Goal: Task Accomplishment & Management: Manage account settings

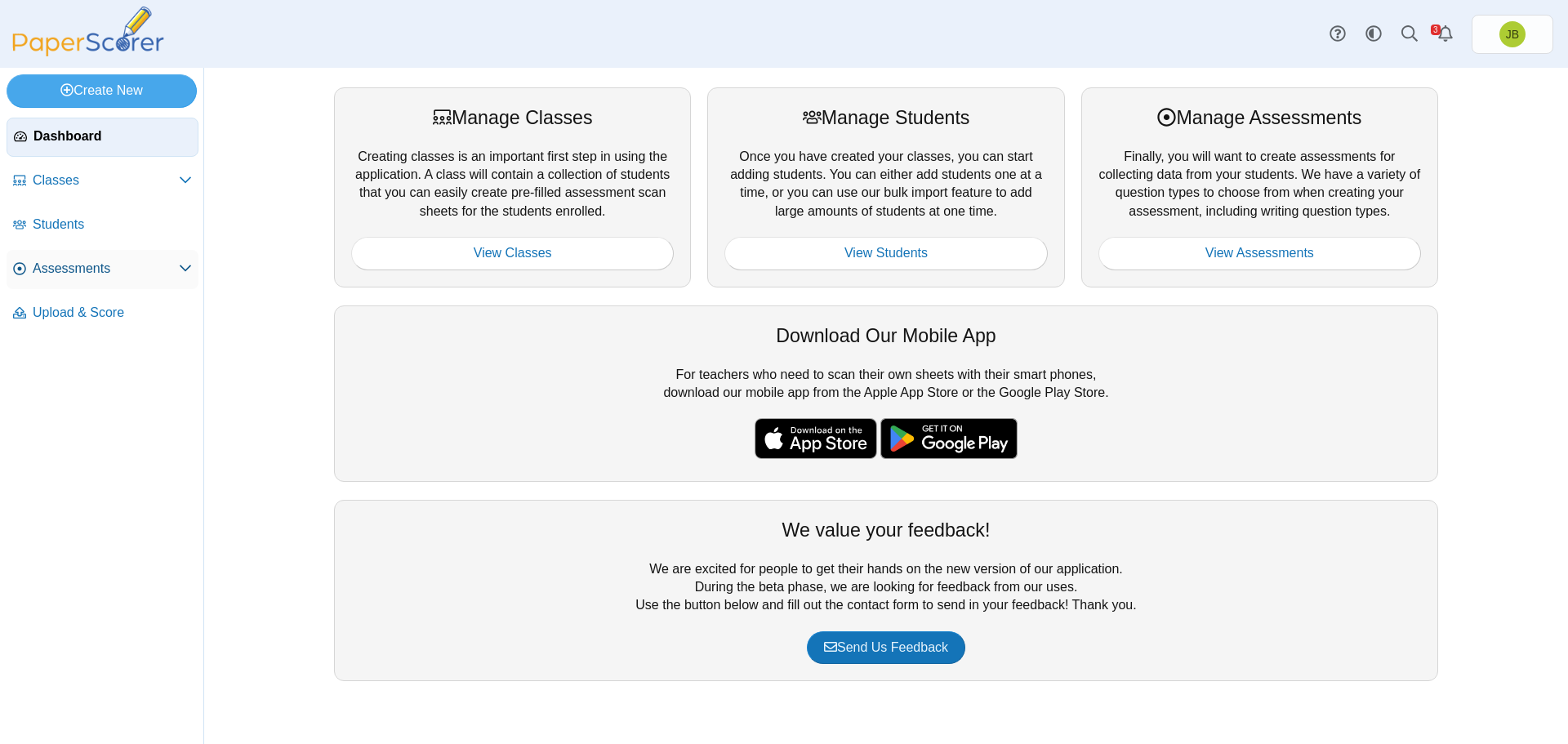
click at [110, 270] on span "Assessments" at bounding box center [106, 269] width 146 height 18
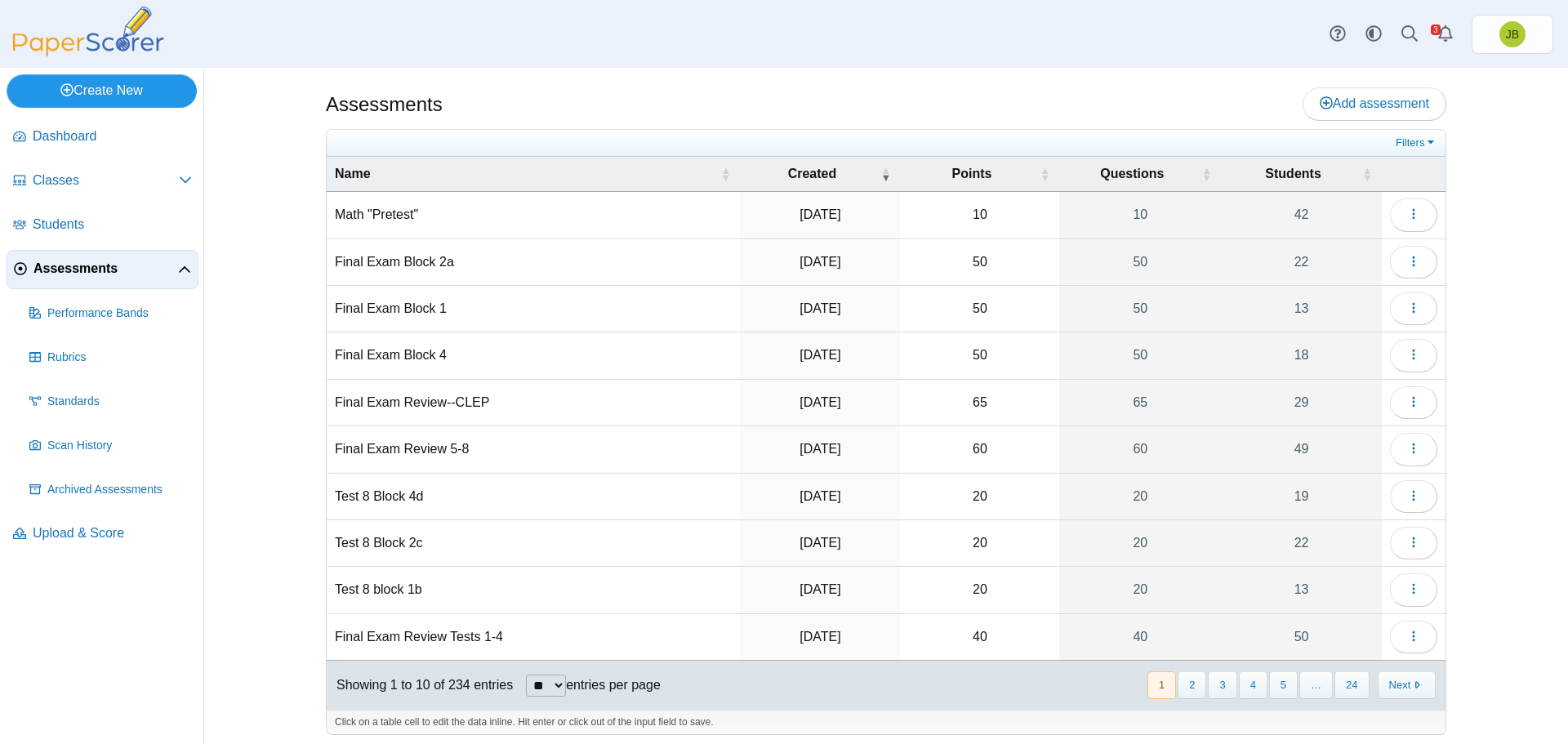
click at [146, 95] on link "Create New" at bounding box center [101, 90] width 190 height 33
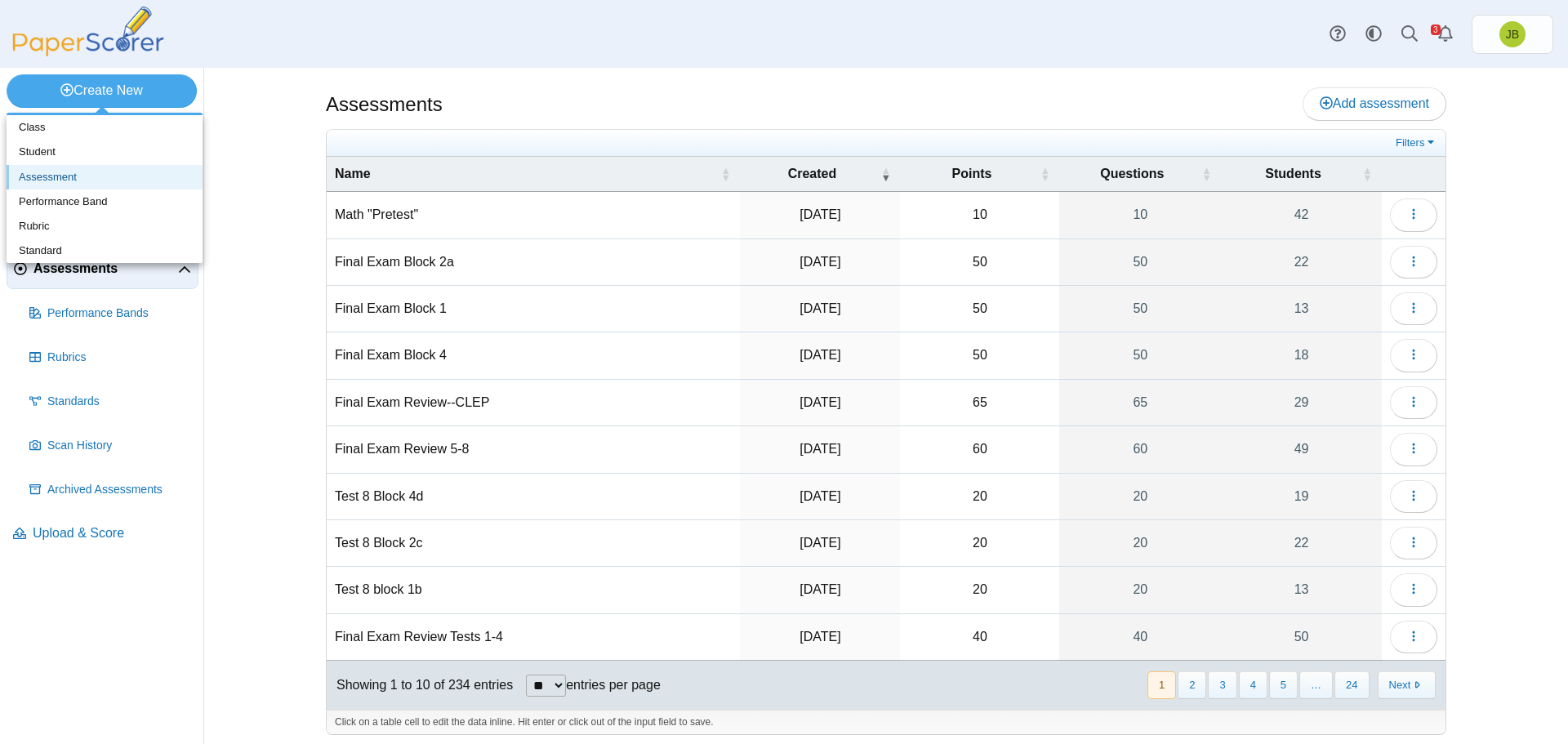
click at [57, 176] on link "Assessment" at bounding box center [104, 177] width 196 height 25
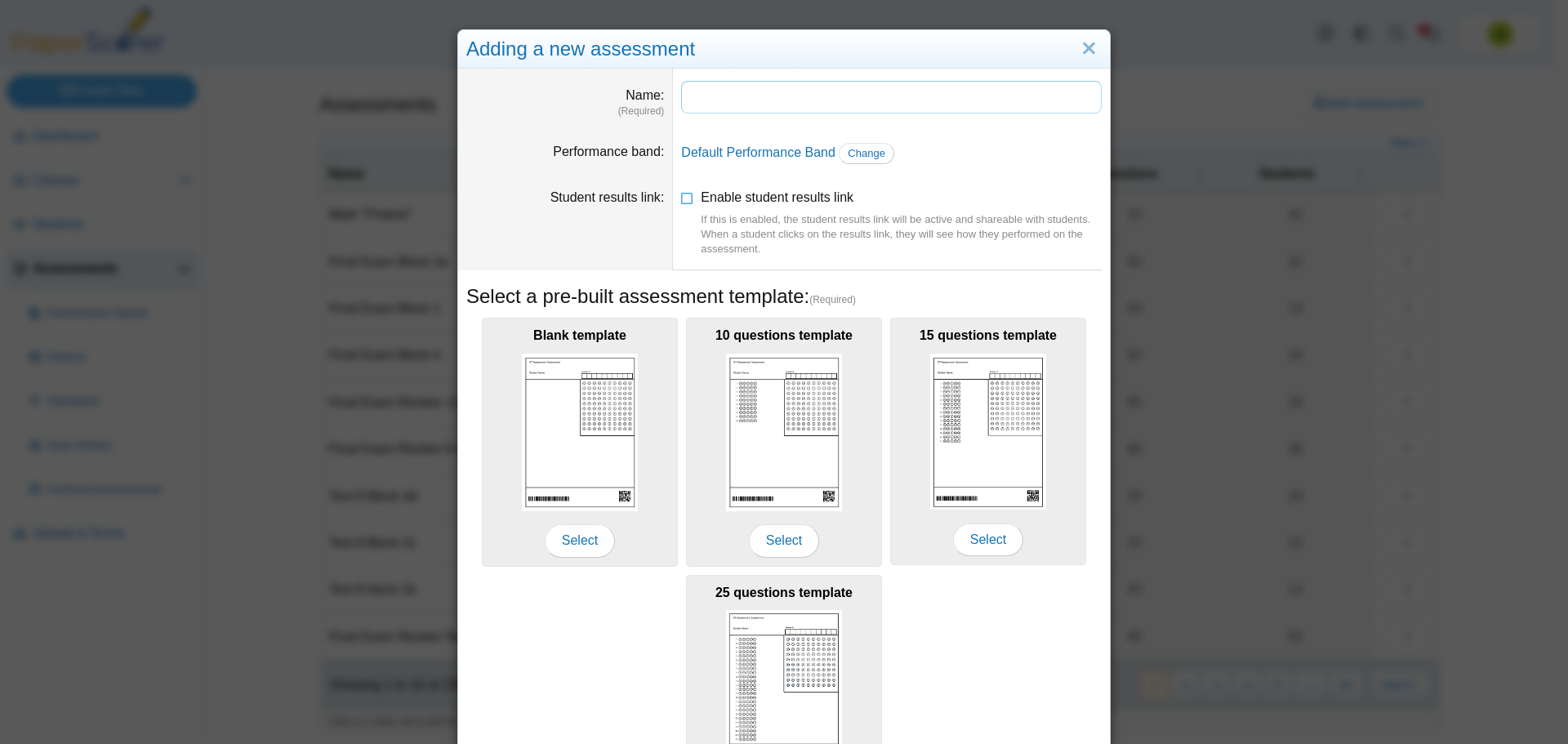
click at [773, 104] on input "Name" at bounding box center [891, 97] width 421 height 33
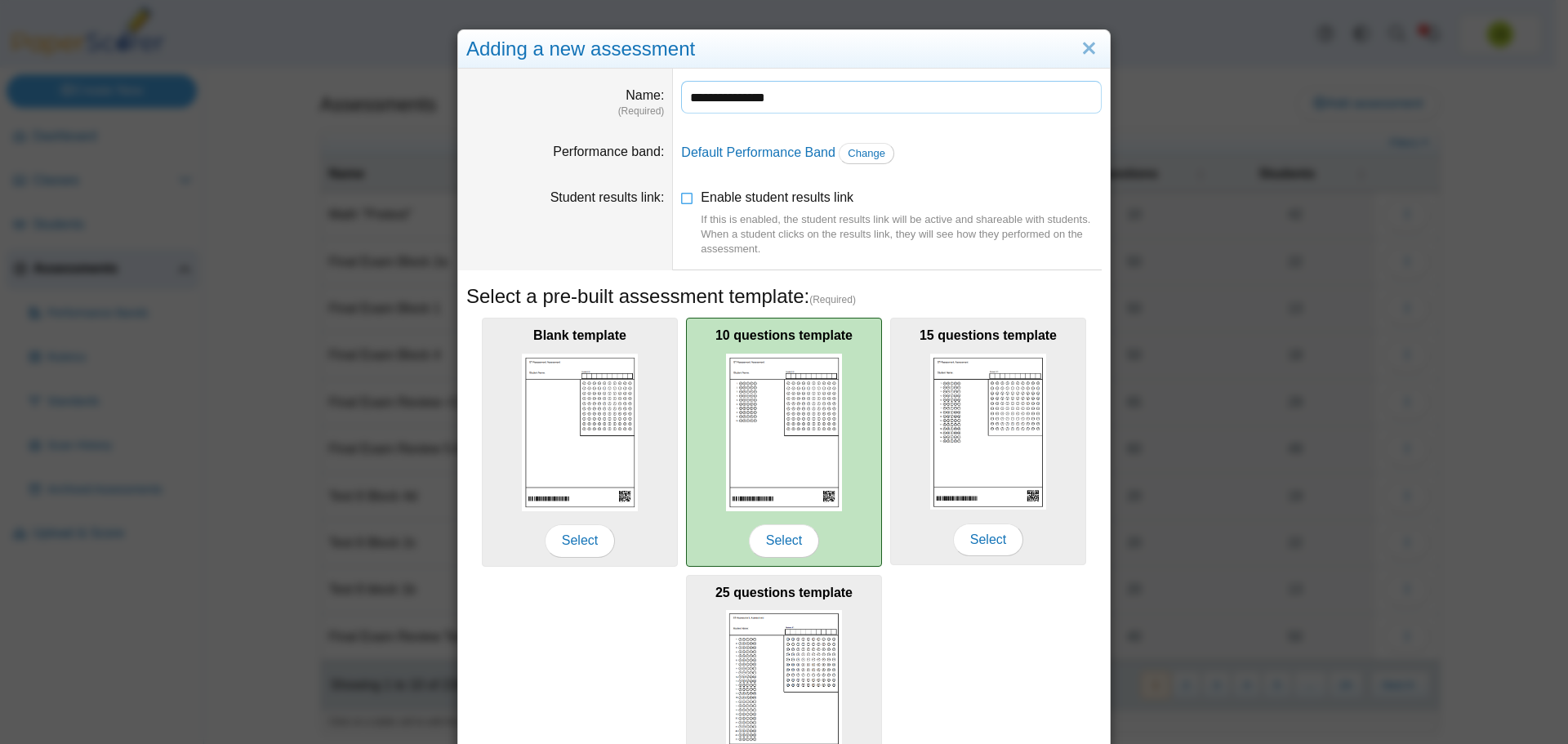
type input "**********"
click at [763, 482] on img at bounding box center [784, 432] width 116 height 158
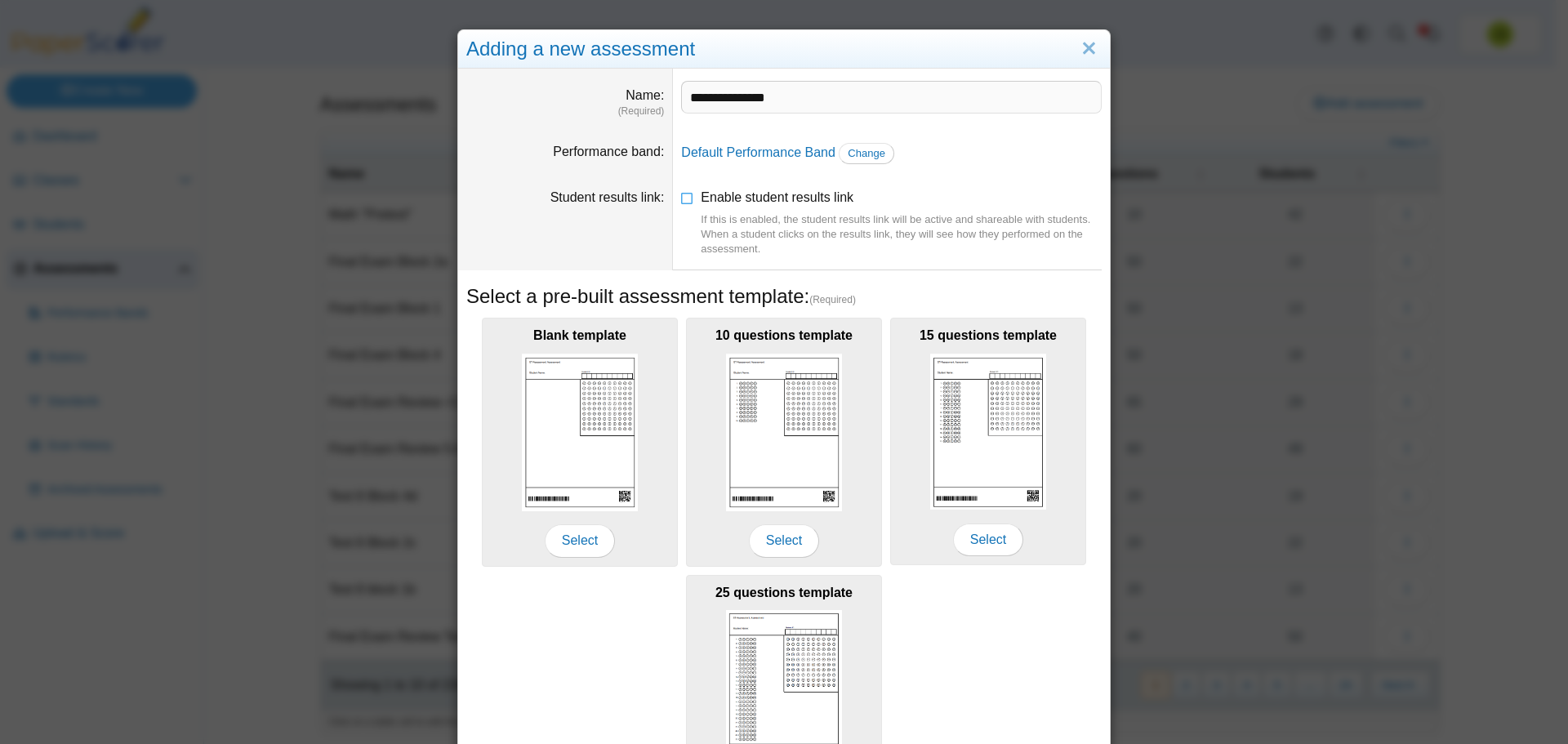
scroll to position [144, 0]
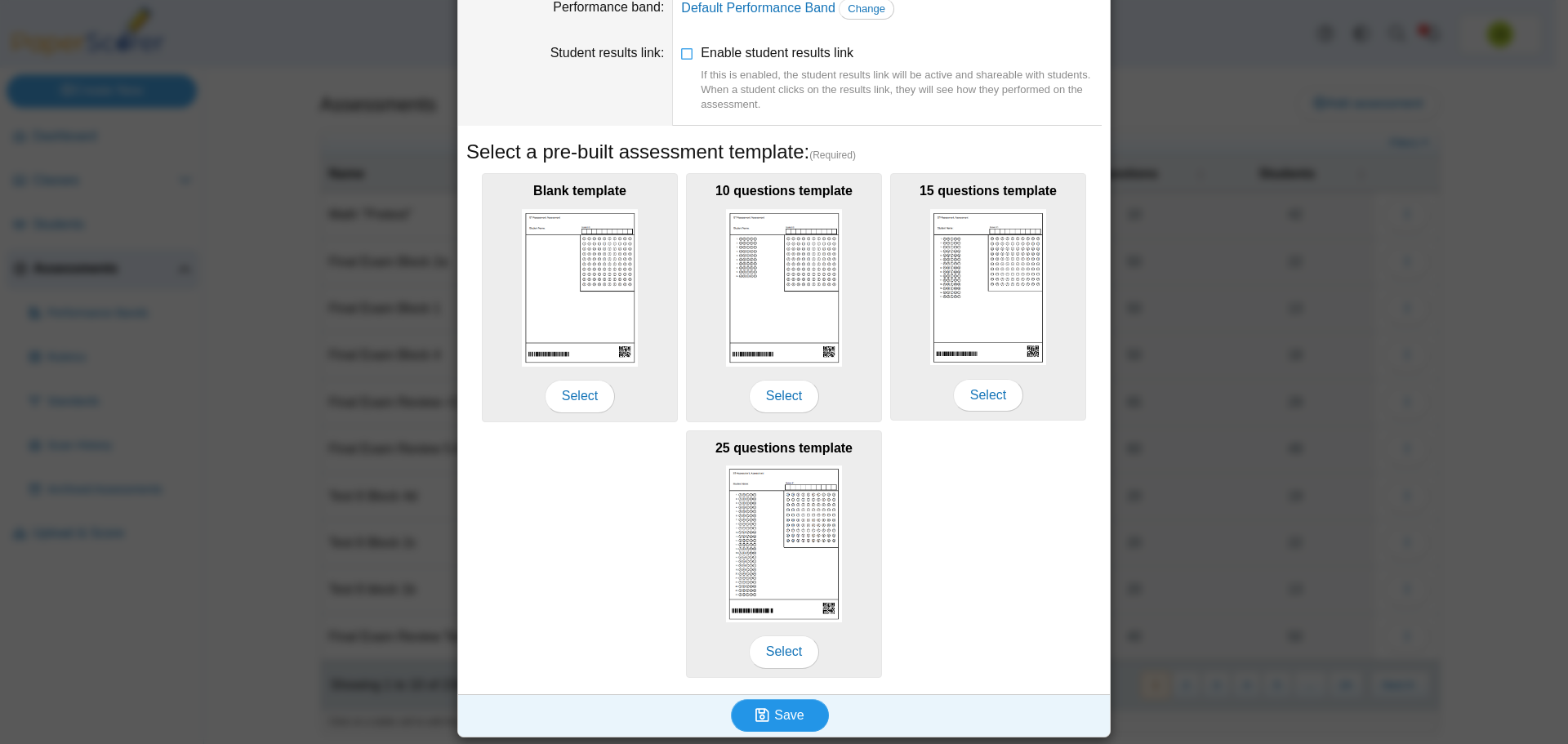
click at [782, 710] on span "Save" at bounding box center [788, 715] width 29 height 14
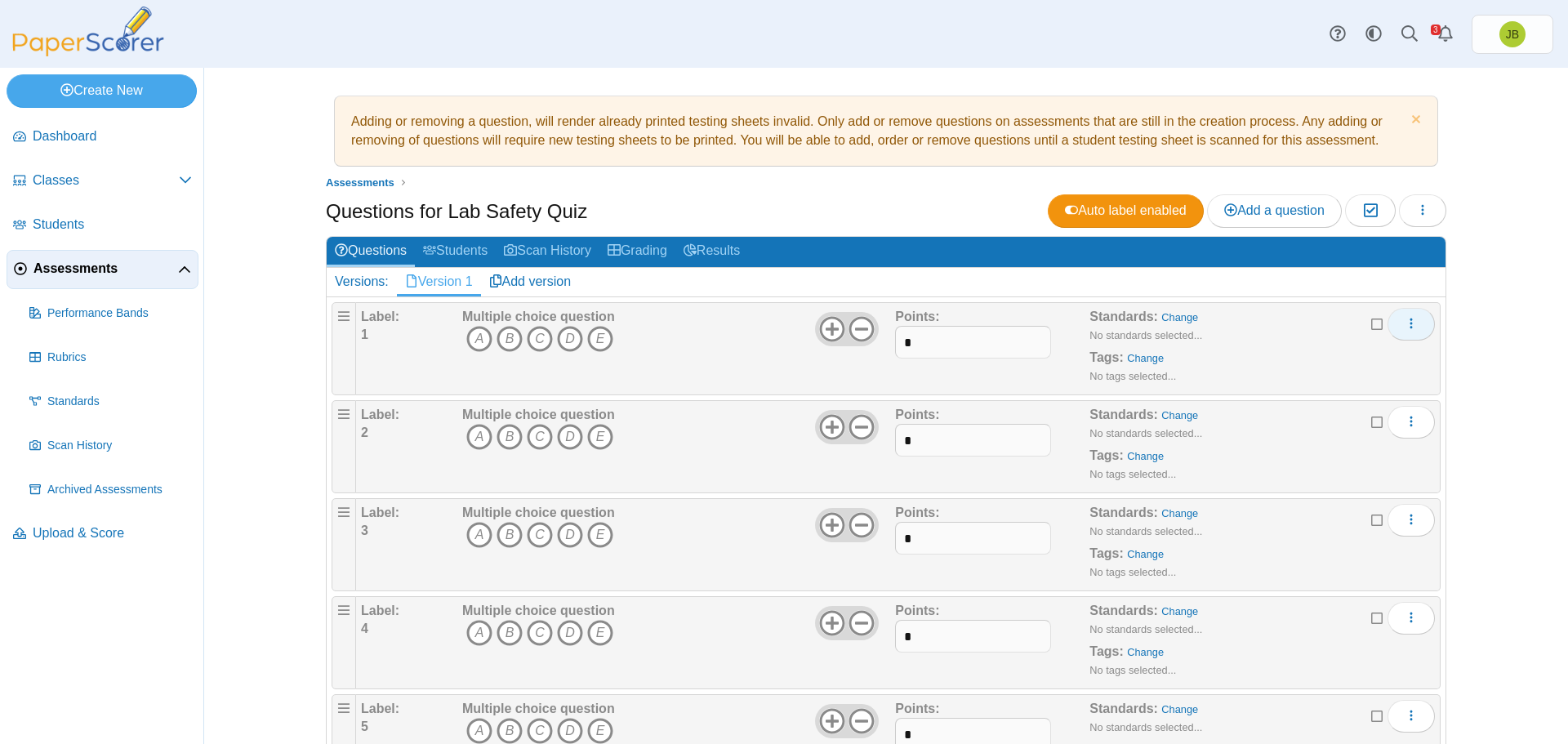
click at [1409, 323] on use "More options" at bounding box center [1410, 323] width 3 height 11
click at [1289, 302] on div "Label: 1 Multiple choice question A B C D E Points:" at bounding box center [898, 349] width 1084 height 93
click at [1256, 208] on span "Add a question" at bounding box center [1275, 210] width 100 height 14
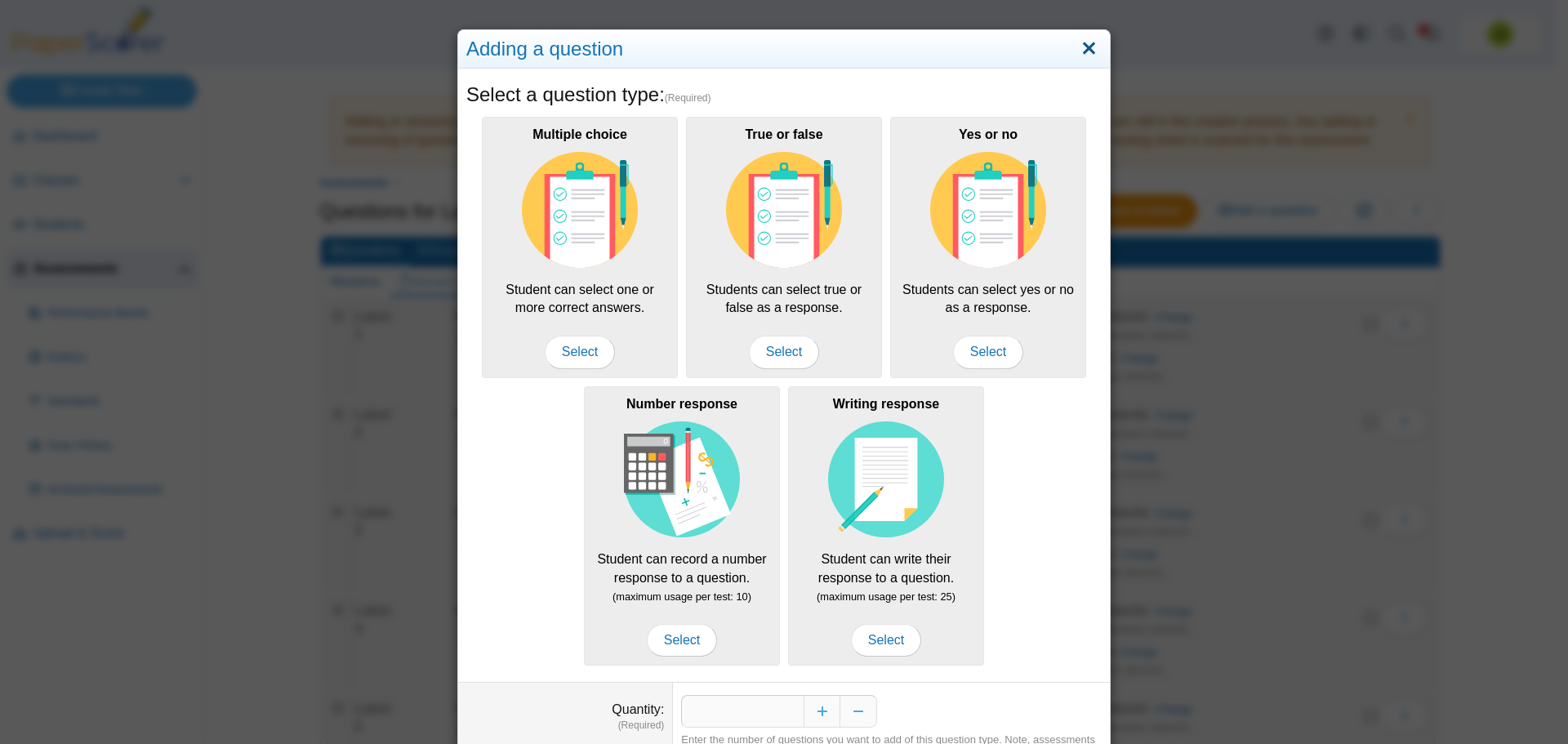
click at [1084, 52] on link "Close" at bounding box center [1089, 49] width 26 height 28
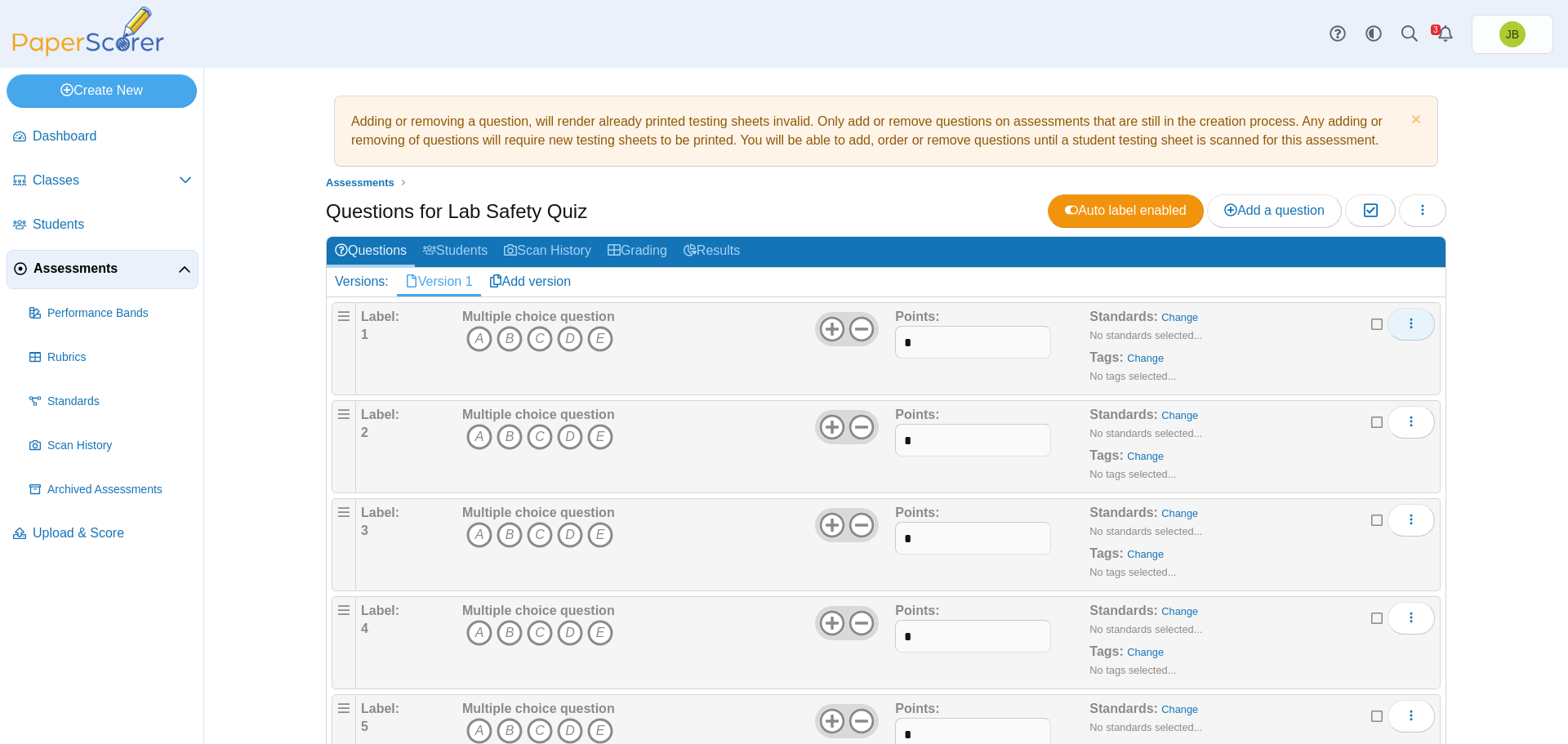
click at [1409, 320] on icon "More options" at bounding box center [1411, 323] width 13 height 13
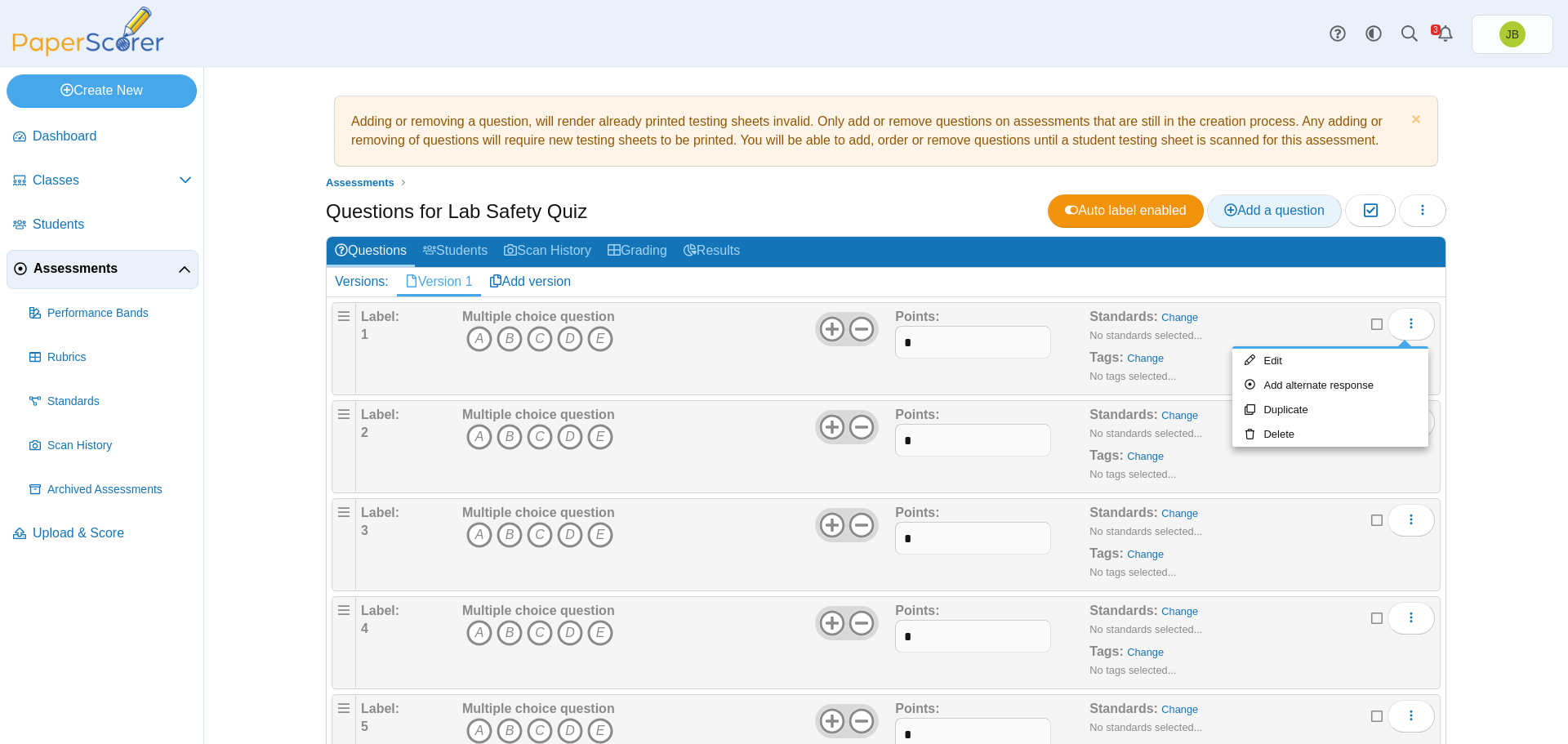
click at [1268, 214] on span "Add a question" at bounding box center [1275, 210] width 100 height 14
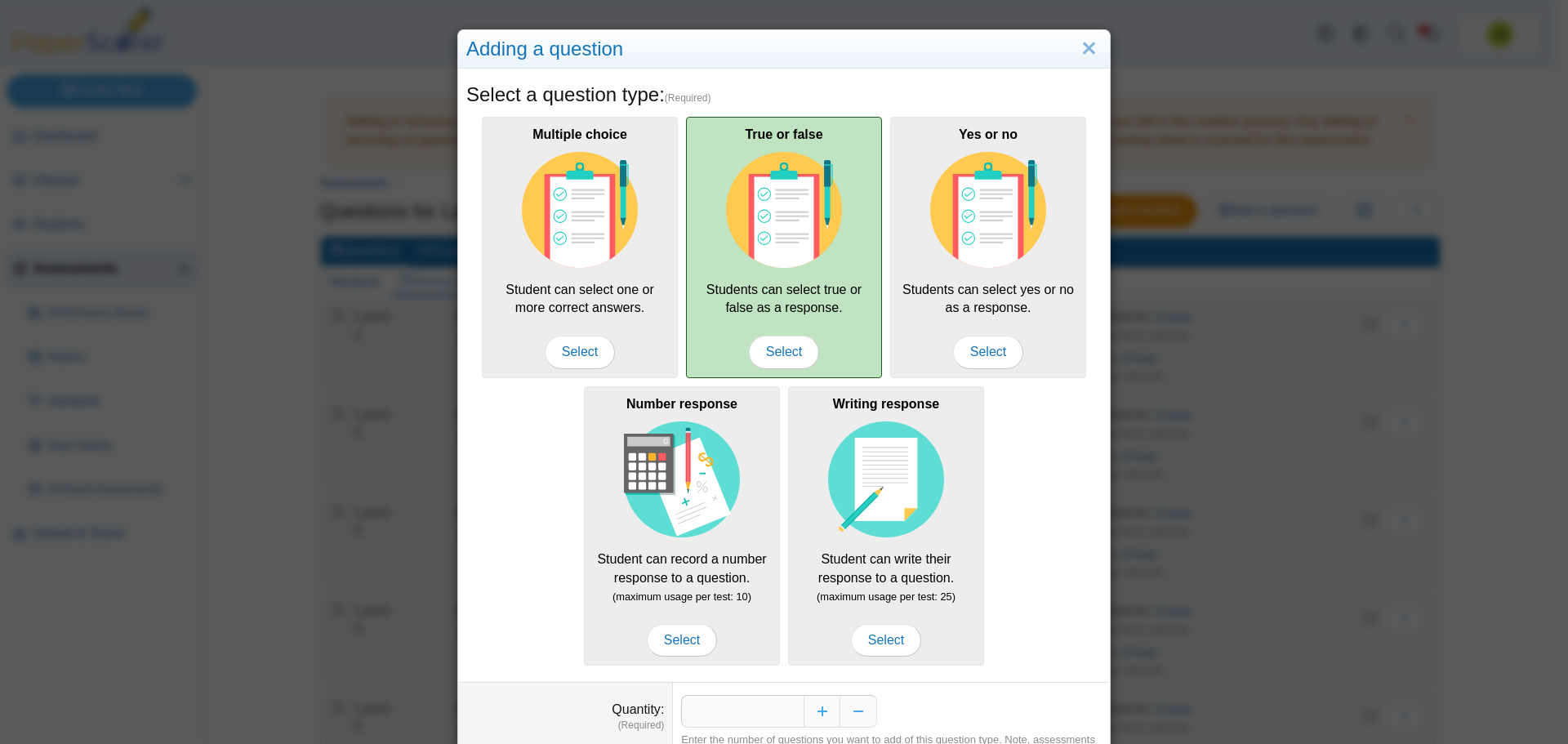
click at [801, 276] on div "True or false Students can select true or false as a response. Select" at bounding box center [784, 247] width 196 height 262
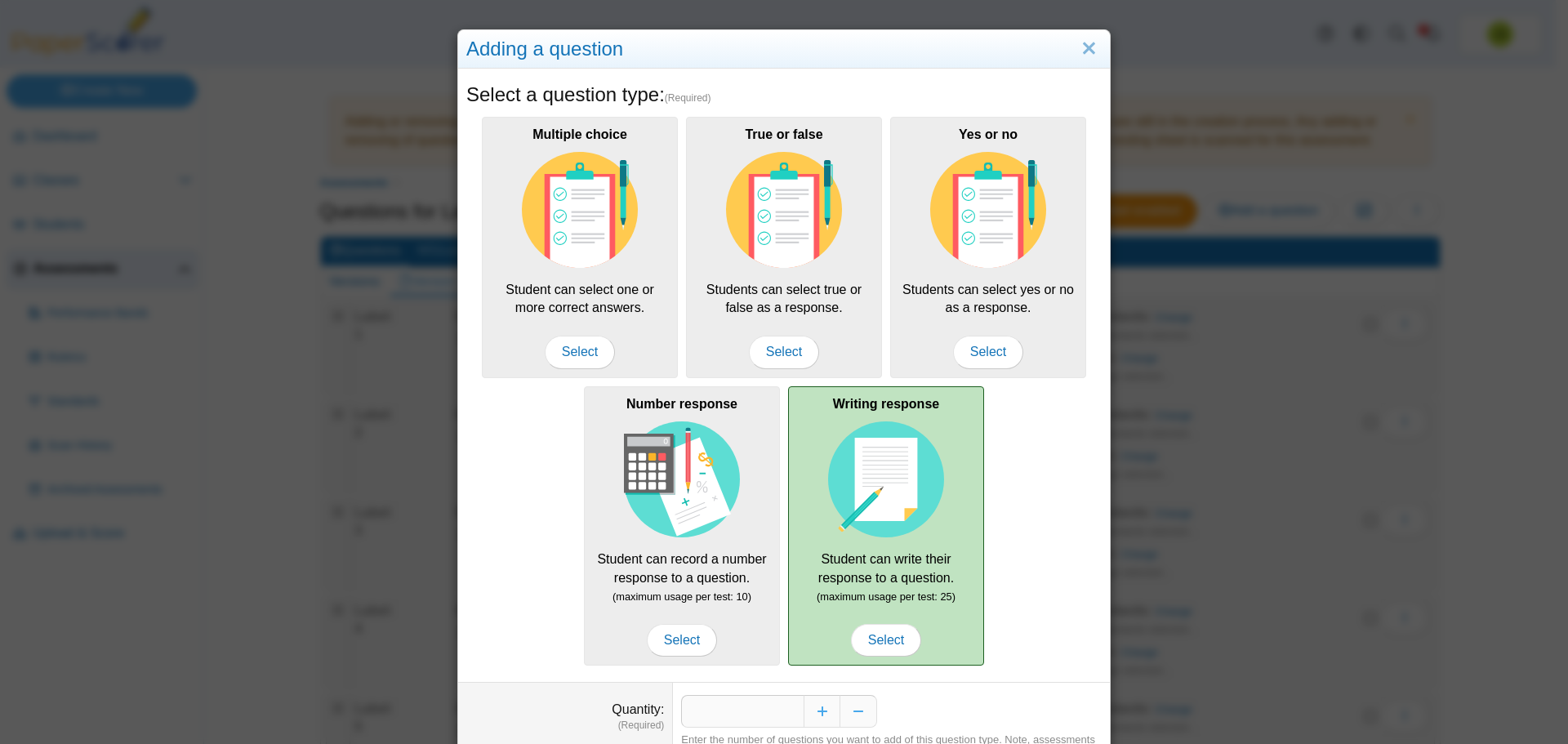
scroll to position [81, 0]
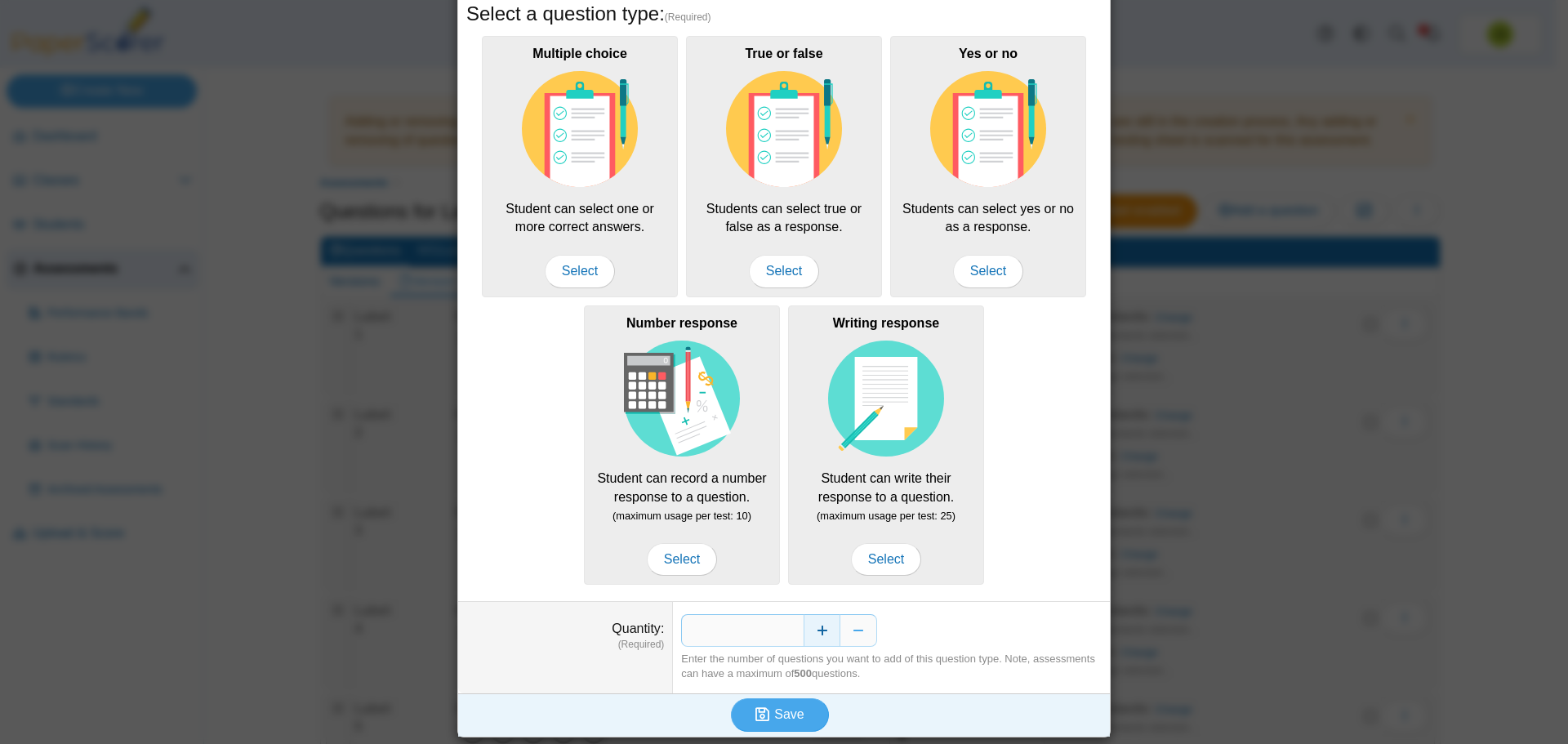
click at [823, 633] on button "Increase" at bounding box center [822, 630] width 37 height 33
click at [823, 632] on button "Increase" at bounding box center [822, 630] width 37 height 33
click at [822, 632] on button "Increase" at bounding box center [822, 630] width 37 height 33
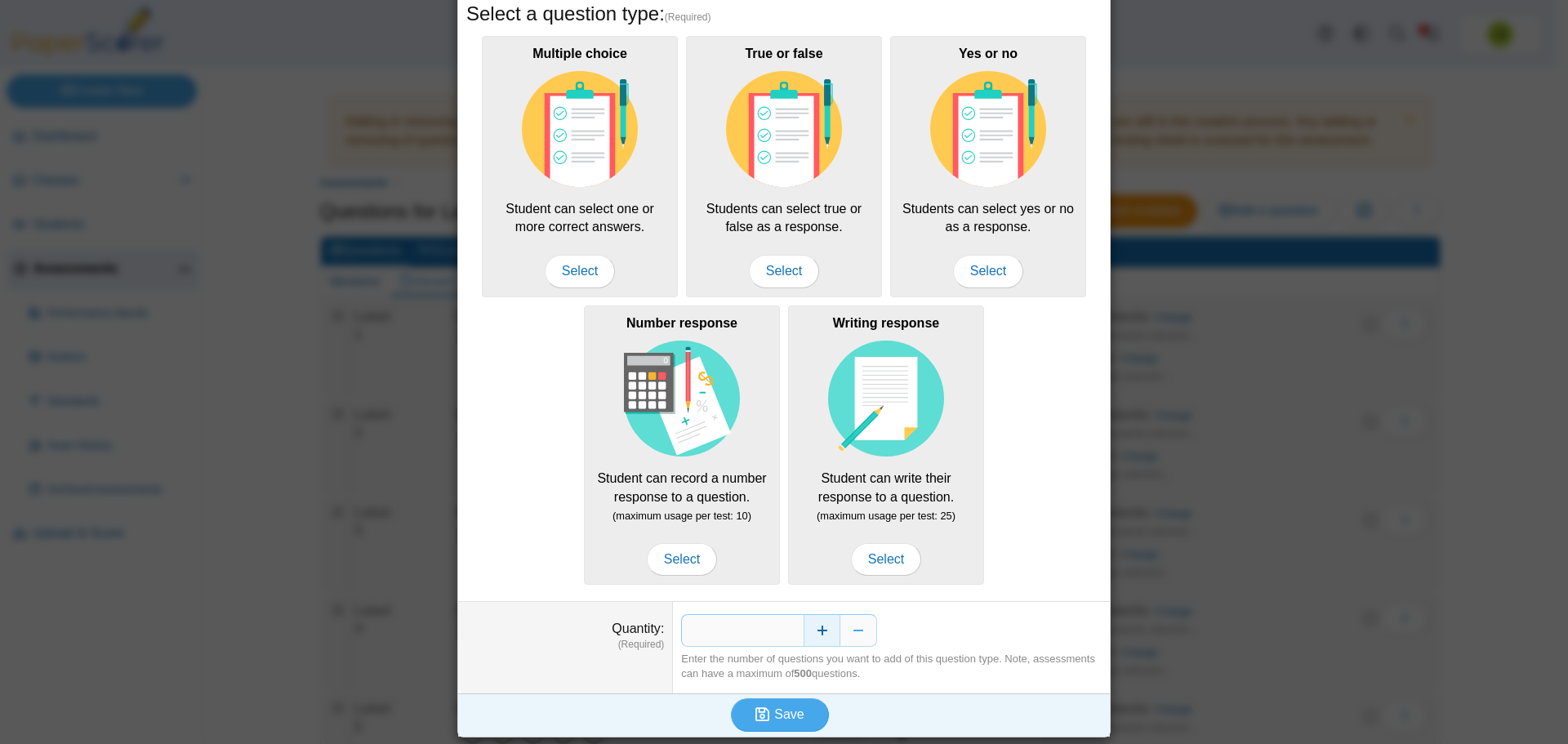
click at [822, 632] on button "Increase" at bounding box center [822, 630] width 37 height 33
click at [823, 632] on button "Increase" at bounding box center [822, 630] width 37 height 33
click at [824, 632] on button "Increase" at bounding box center [822, 630] width 37 height 33
type input "**"
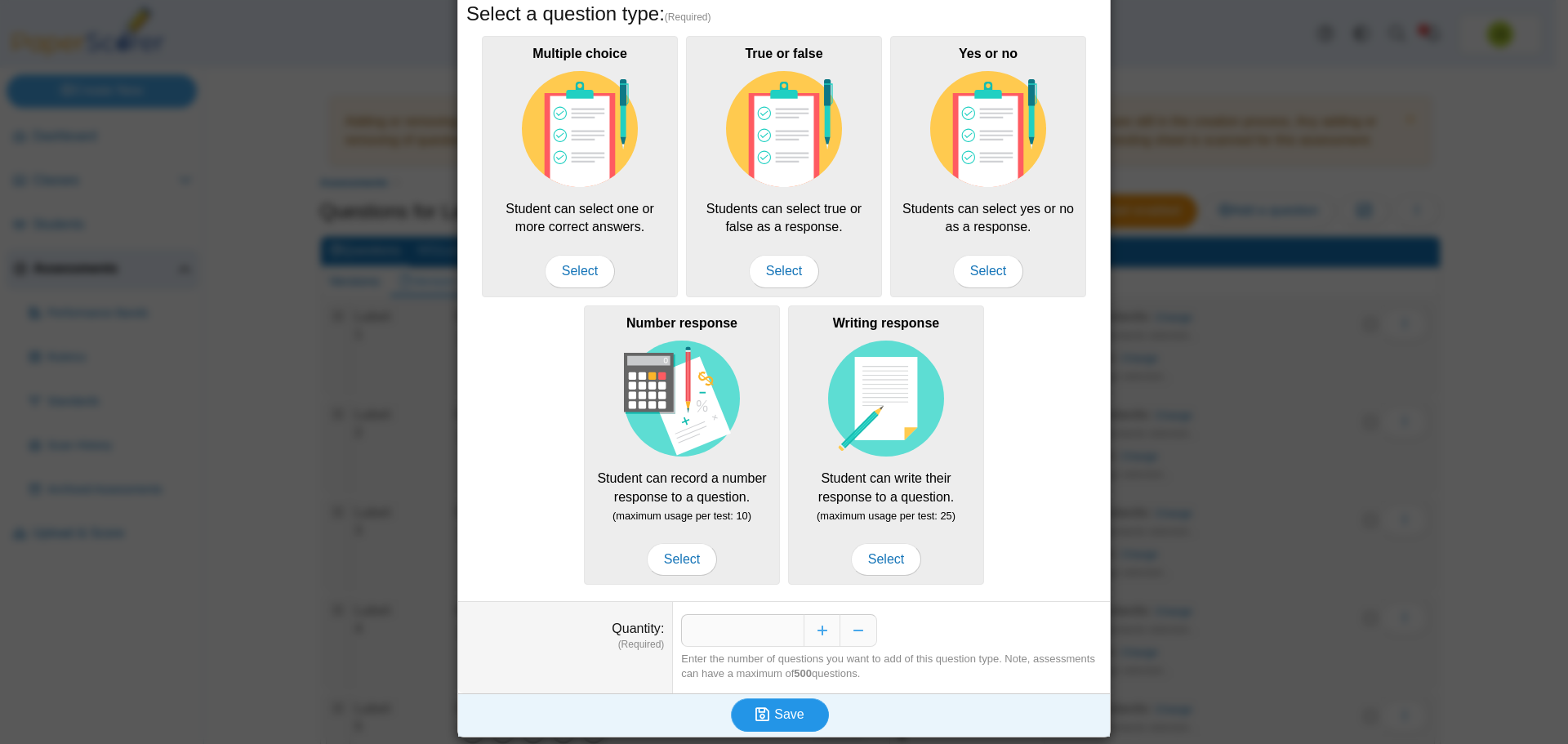
click at [775, 711] on span "Save" at bounding box center [788, 714] width 29 height 14
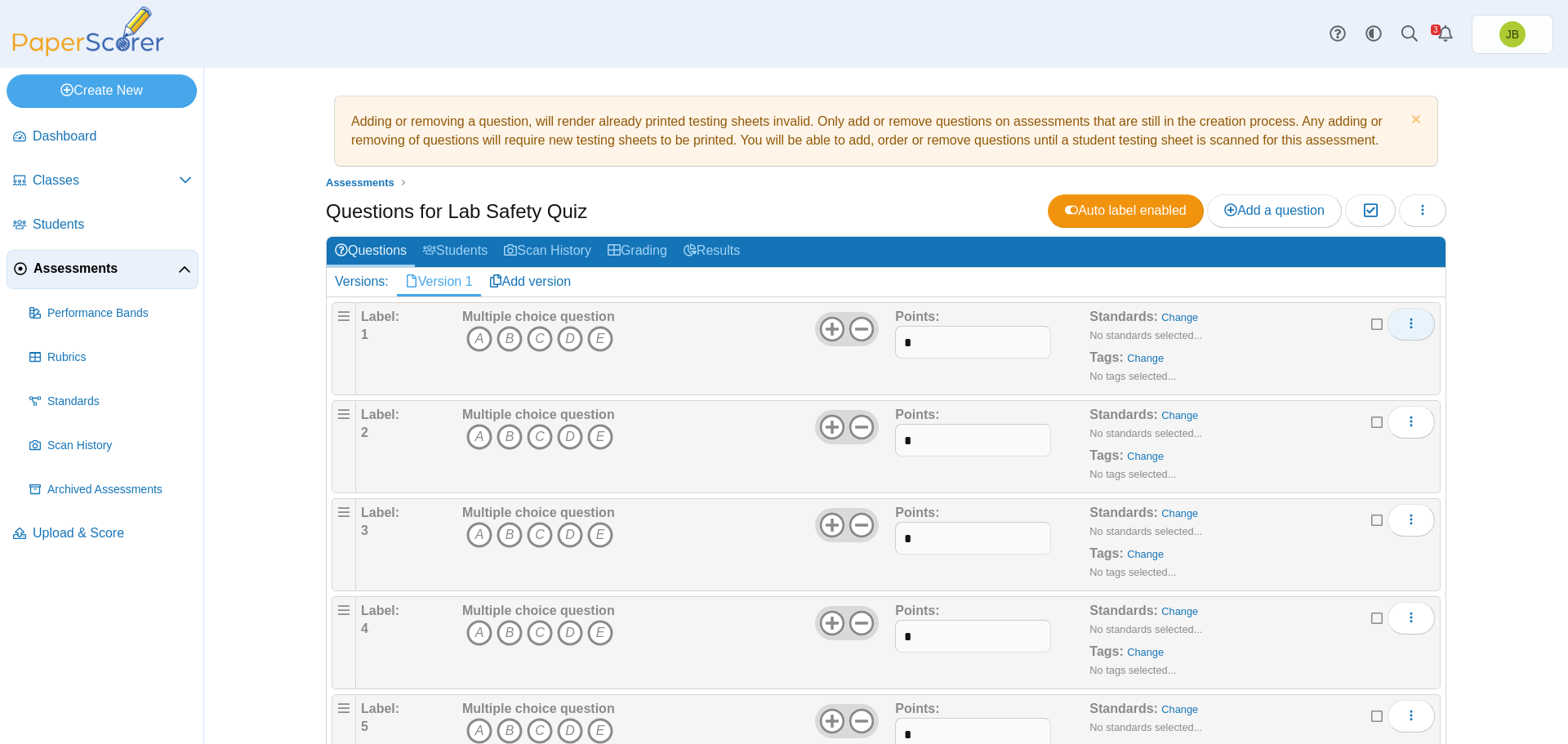
click at [1405, 323] on icon "More options" at bounding box center [1411, 323] width 13 height 13
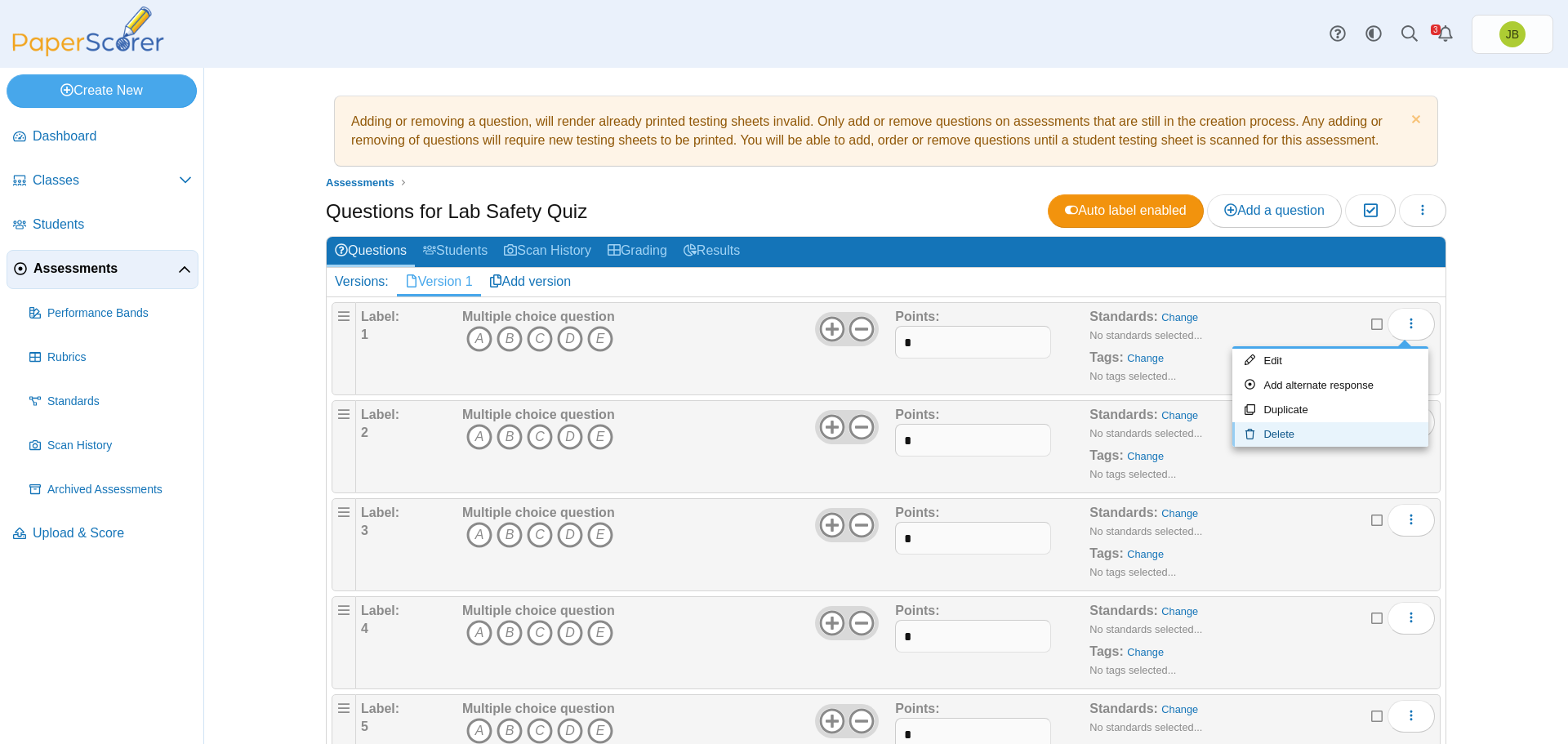
click at [1283, 430] on link "Delete" at bounding box center [1330, 434] width 196 height 25
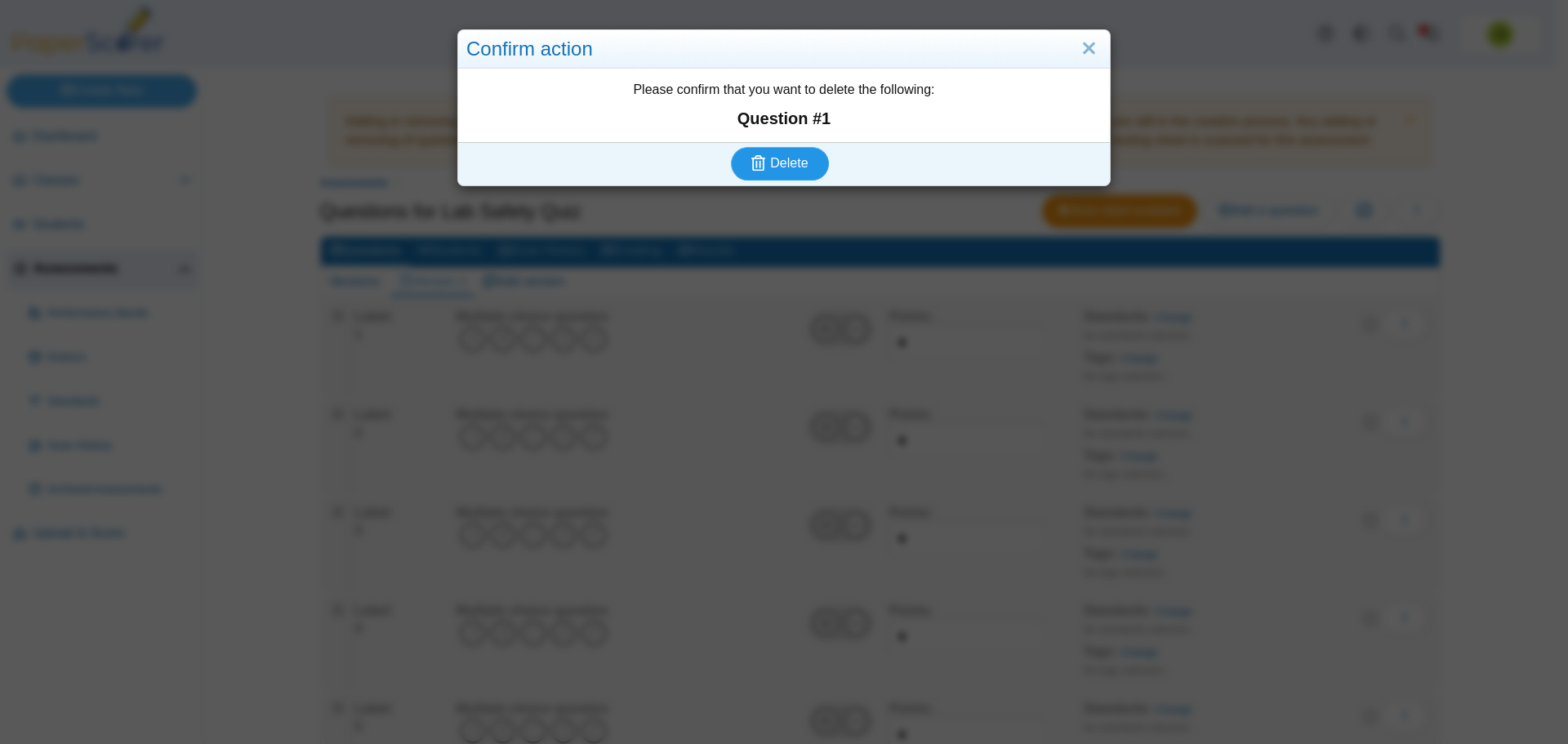
click at [793, 168] on span "Delete" at bounding box center [788, 163] width 38 height 14
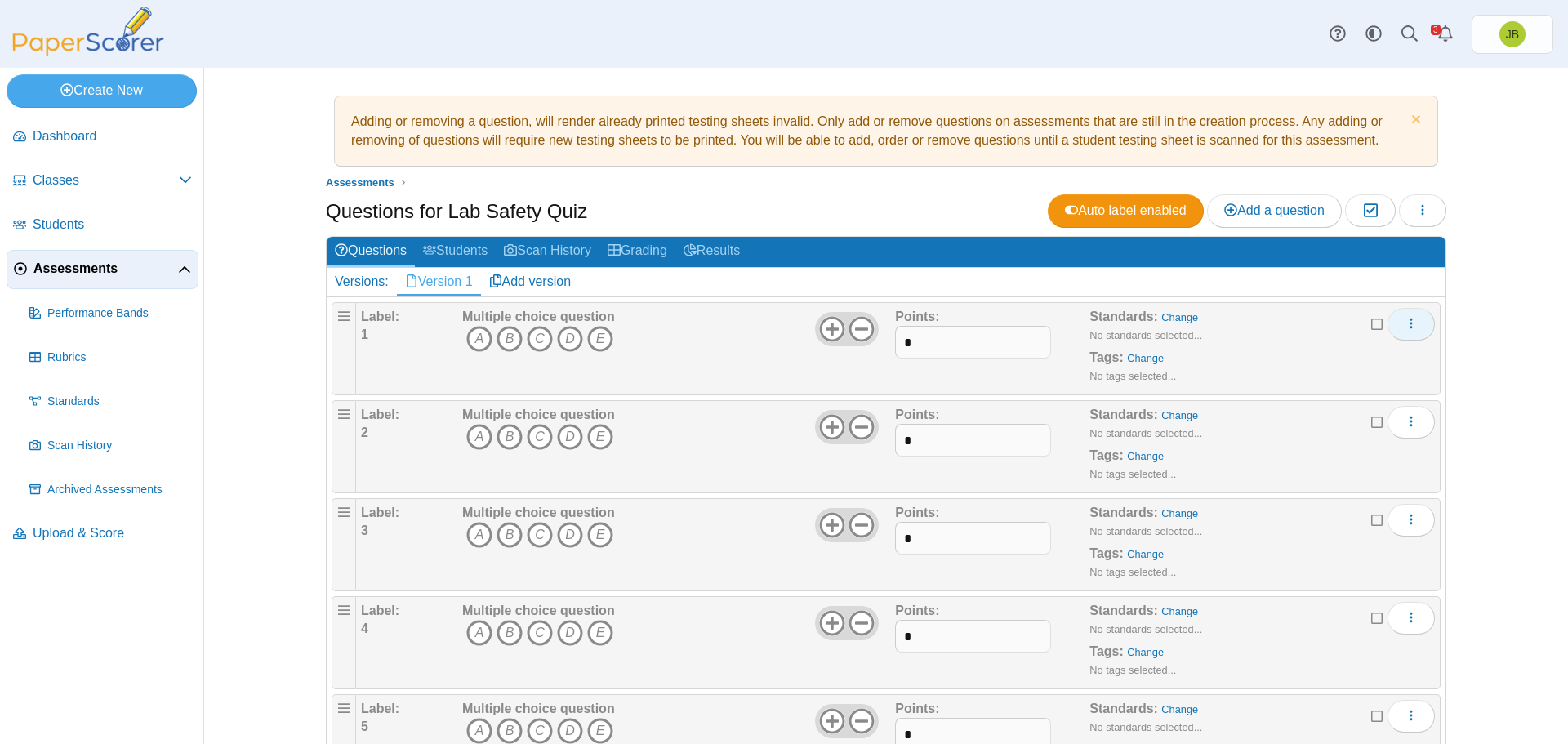
click at [1417, 322] on button "More options" at bounding box center [1411, 324] width 48 height 33
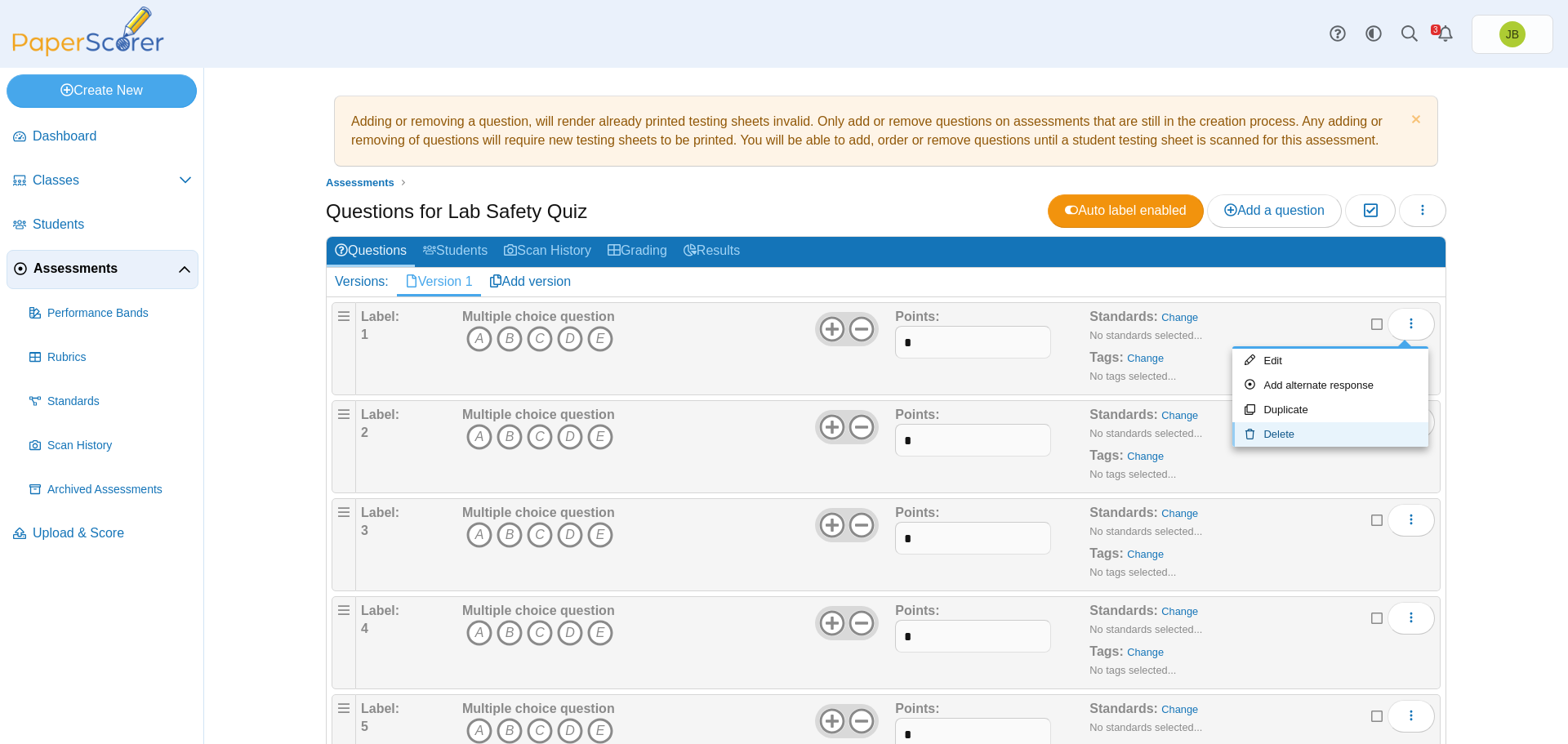
click at [1273, 431] on link "Delete" at bounding box center [1330, 434] width 196 height 25
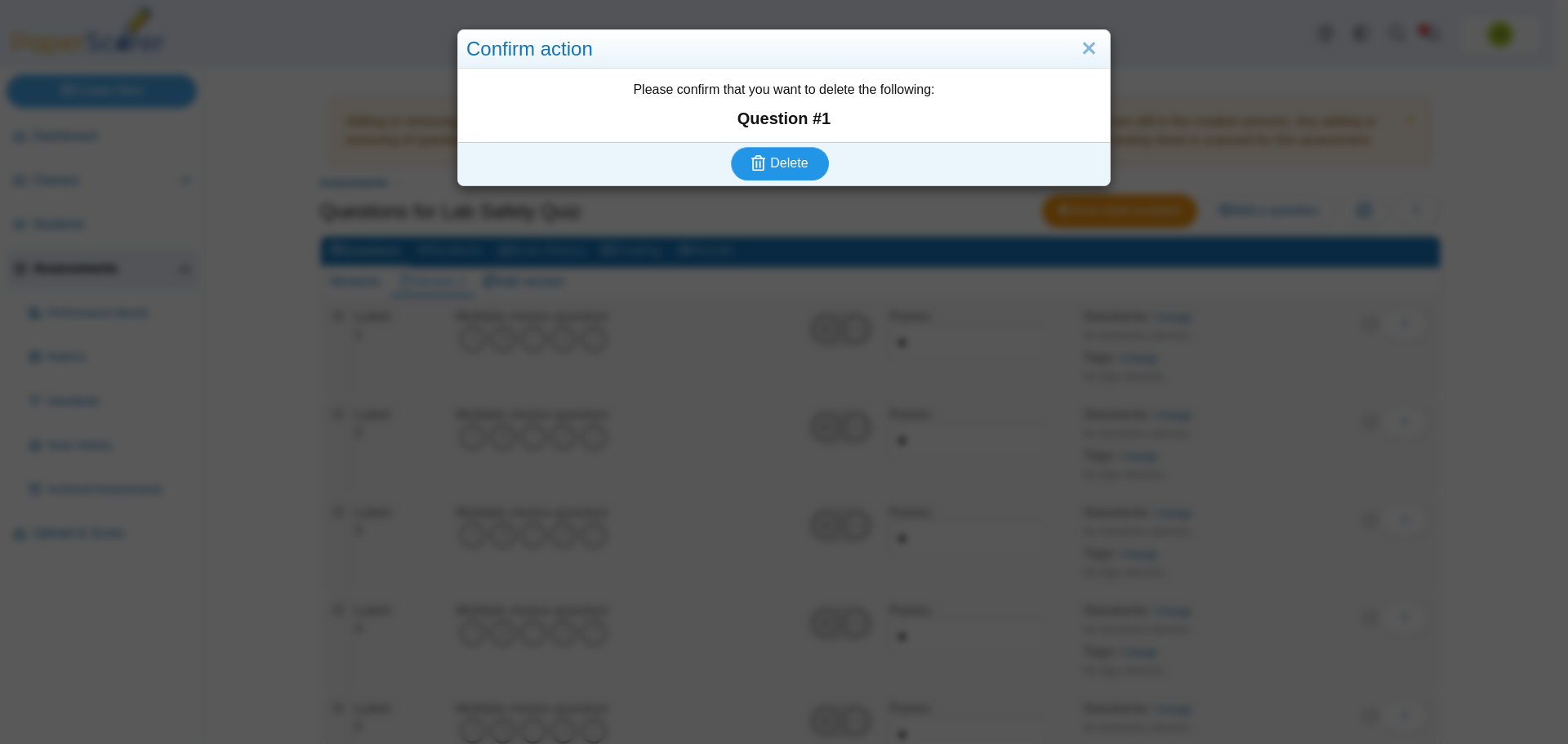
click at [770, 158] on span "Delete" at bounding box center [788, 163] width 38 height 14
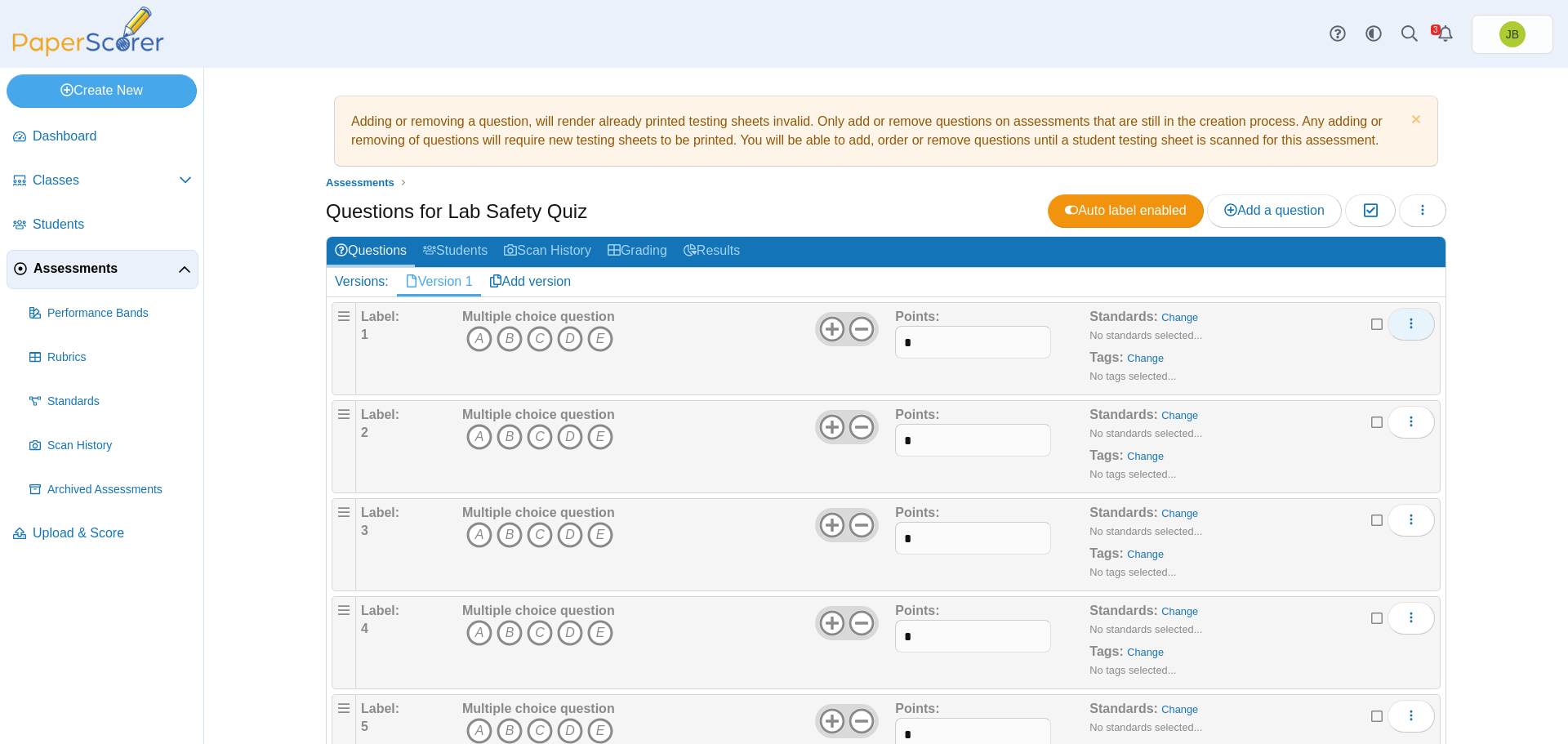
click at [1414, 325] on button "More options" at bounding box center [1411, 324] width 48 height 33
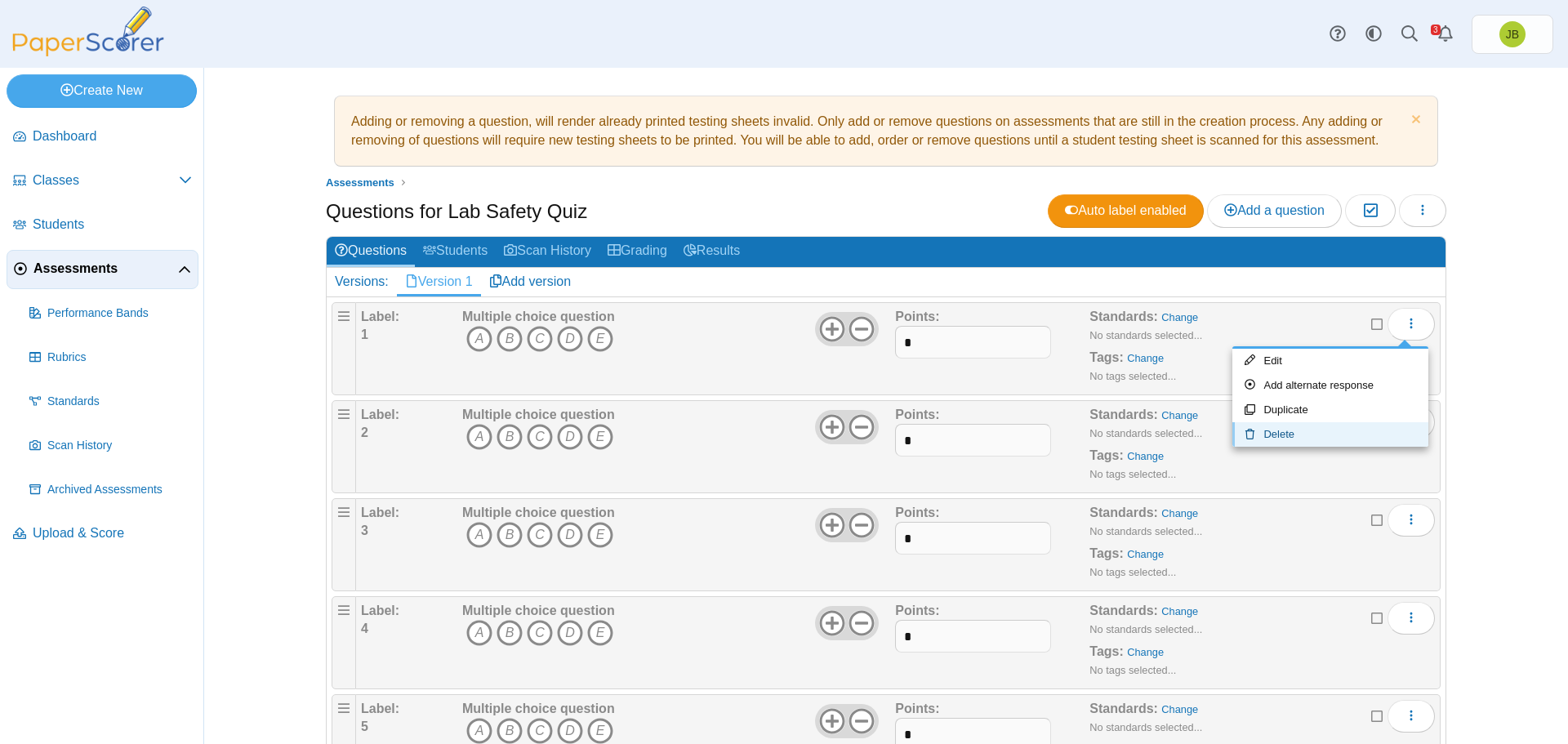
click at [1276, 430] on link "Delete" at bounding box center [1330, 434] width 196 height 25
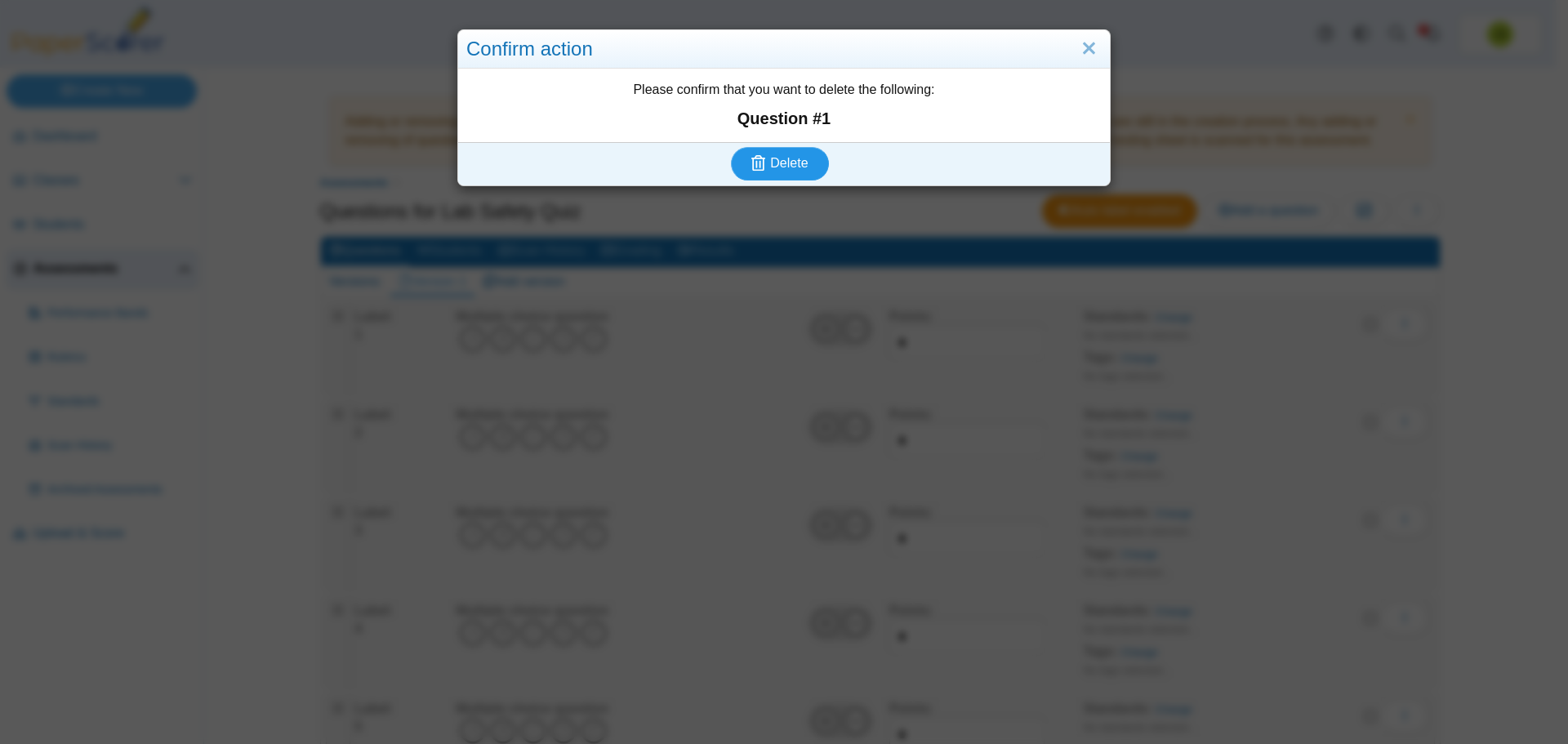
click at [780, 166] on span "Delete" at bounding box center [788, 163] width 38 height 14
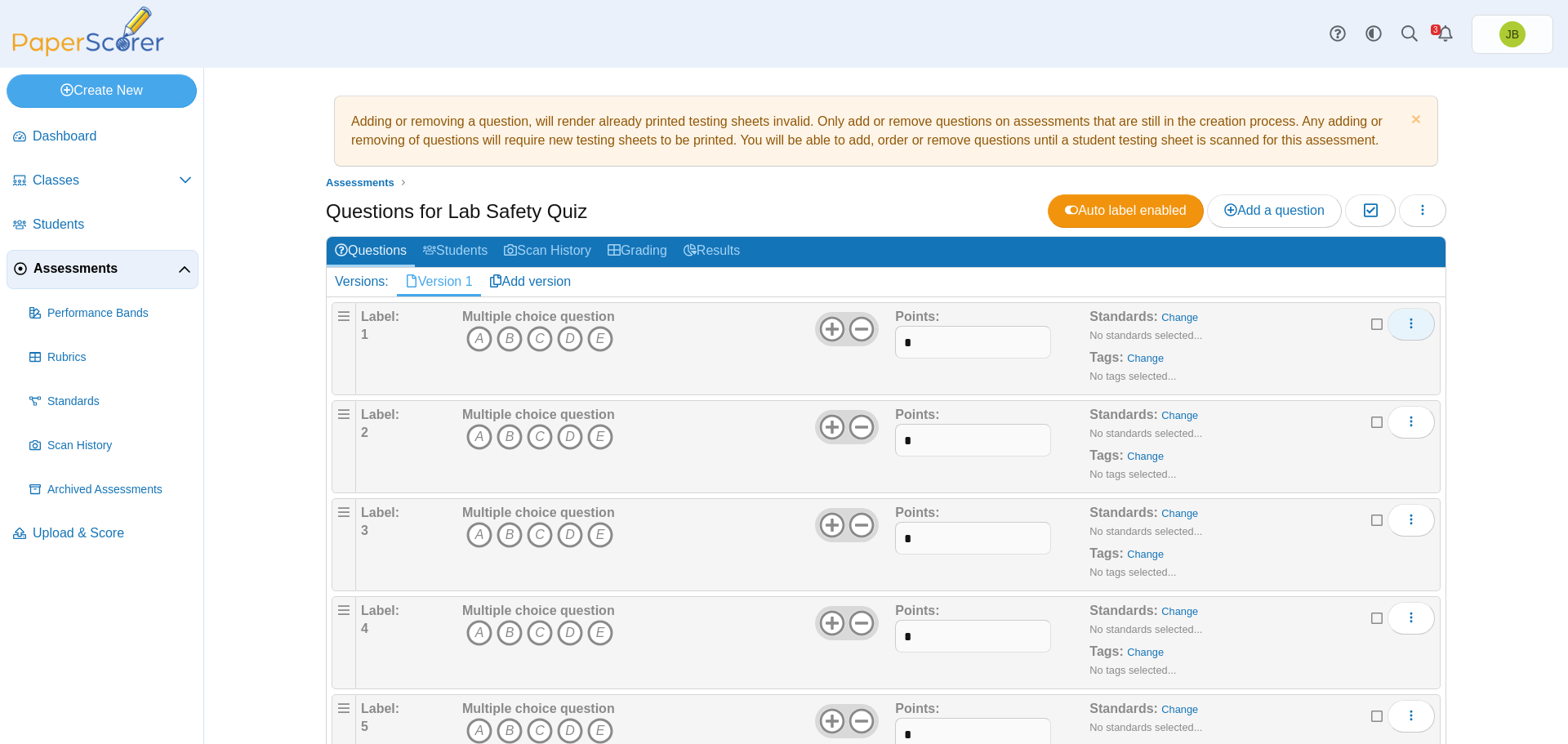
click at [1412, 330] on button "More options" at bounding box center [1411, 324] width 48 height 33
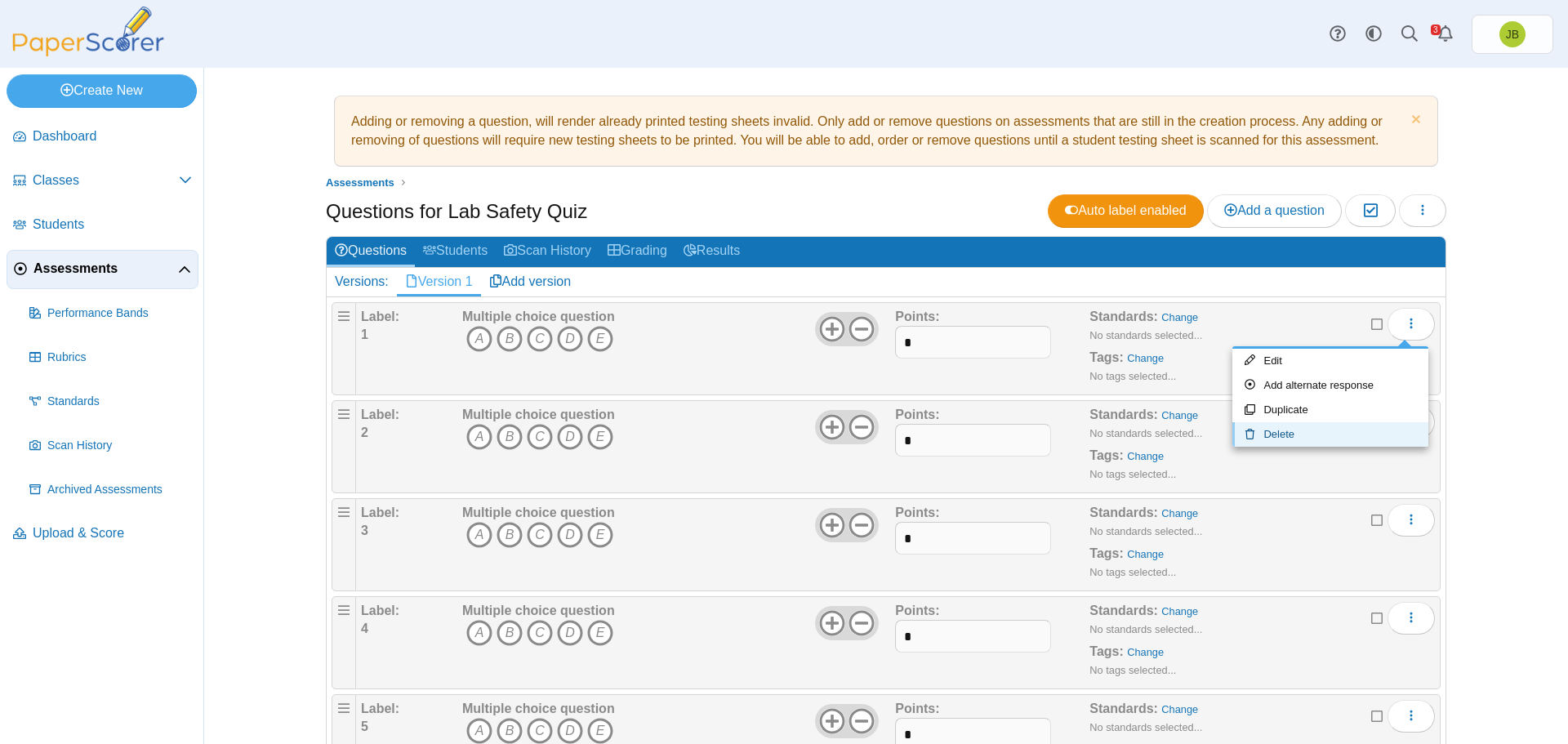
click at [1302, 433] on link "Delete" at bounding box center [1330, 434] width 196 height 25
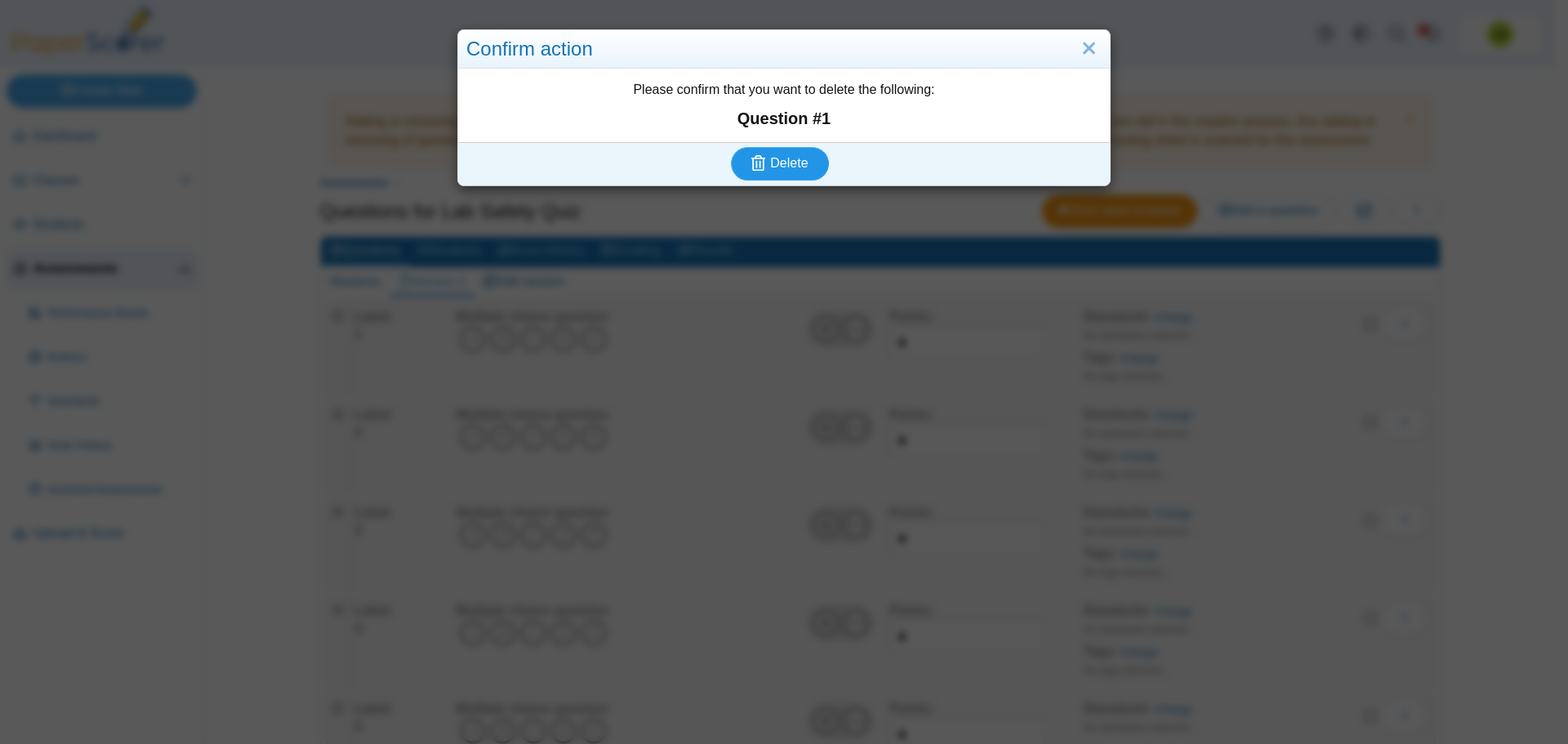
click at [792, 164] on span "Delete" at bounding box center [788, 163] width 38 height 14
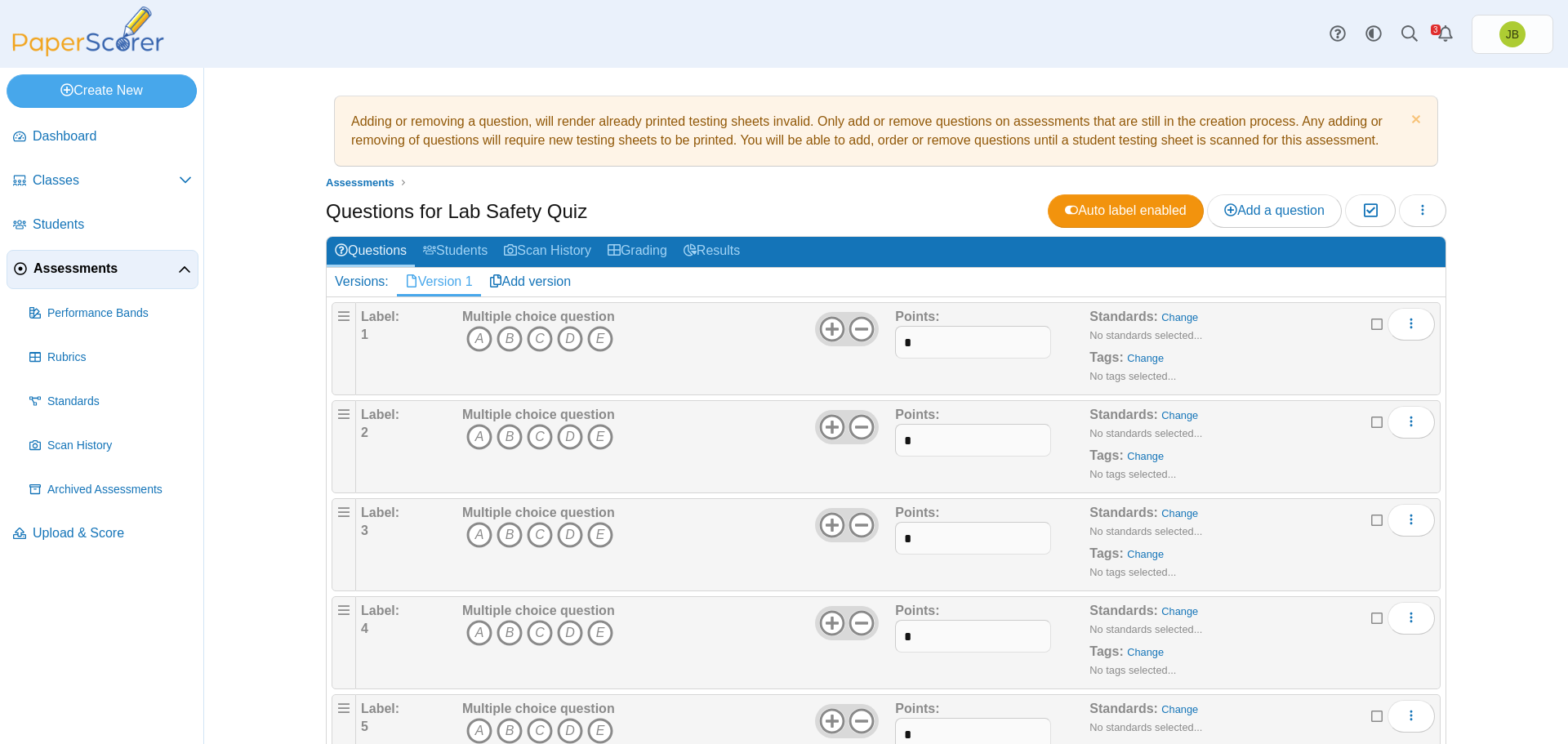
click at [1374, 324] on icon at bounding box center [1378, 321] width 13 height 11
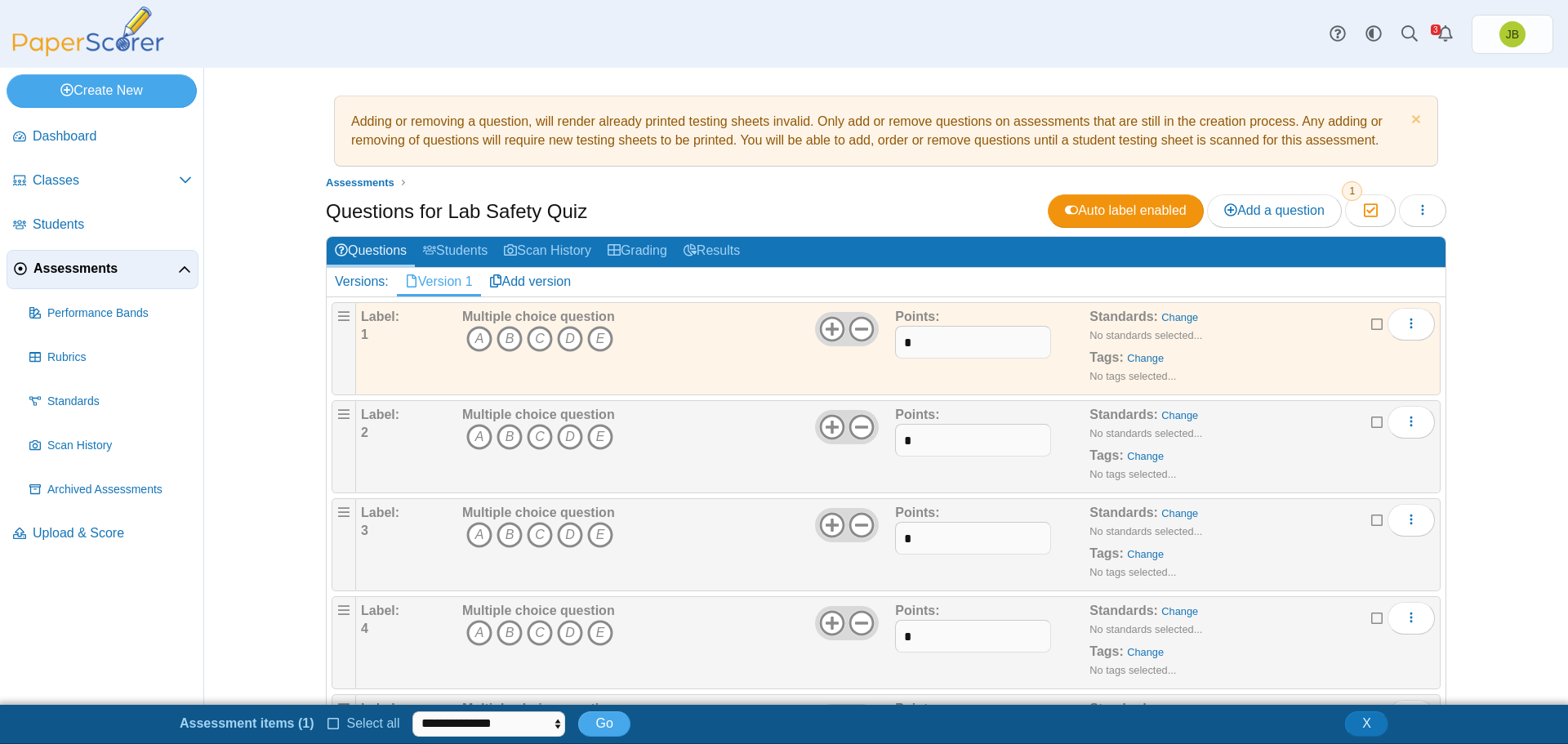
click at [1372, 417] on icon at bounding box center [1378, 419] width 13 height 11
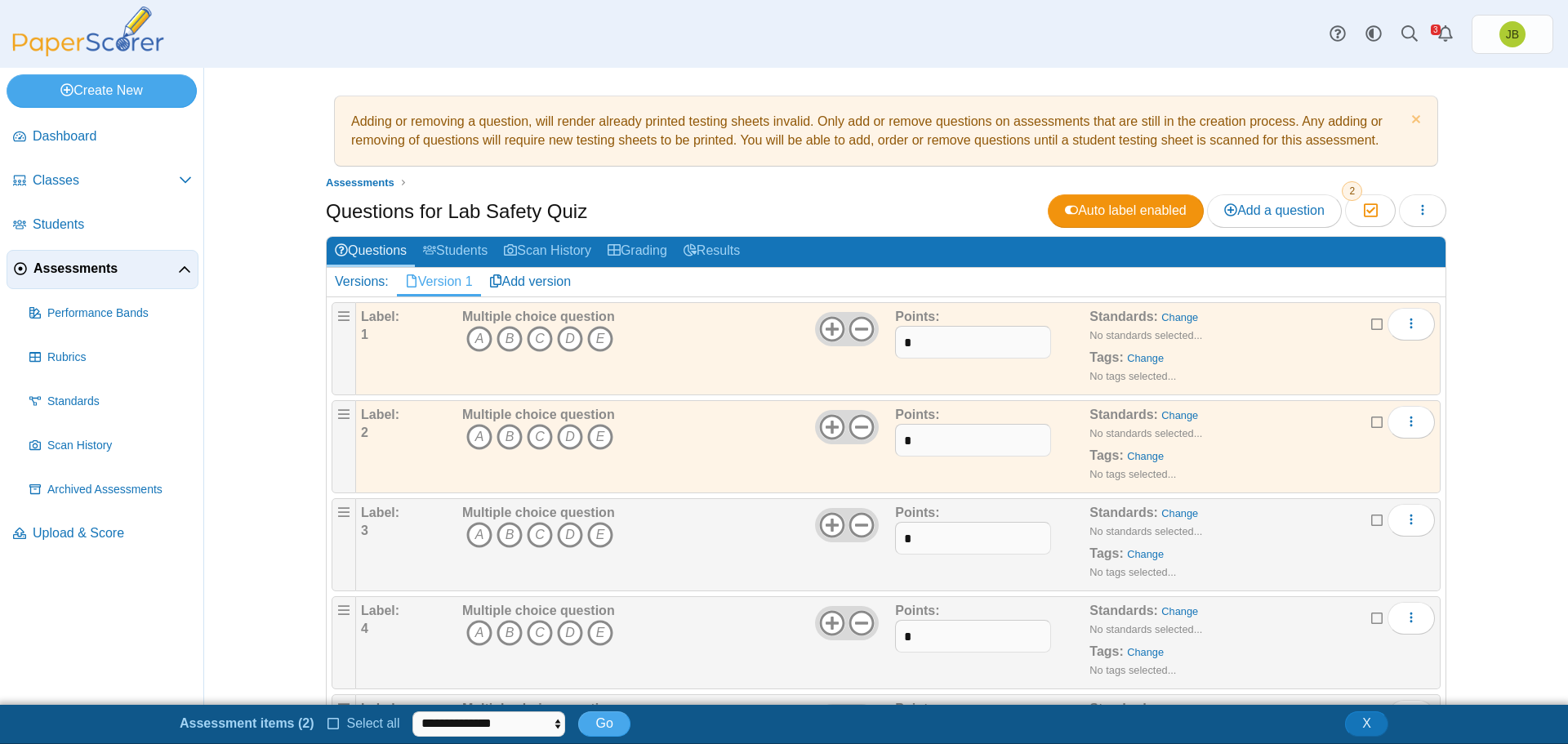
click at [1372, 523] on icon at bounding box center [1378, 517] width 13 height 11
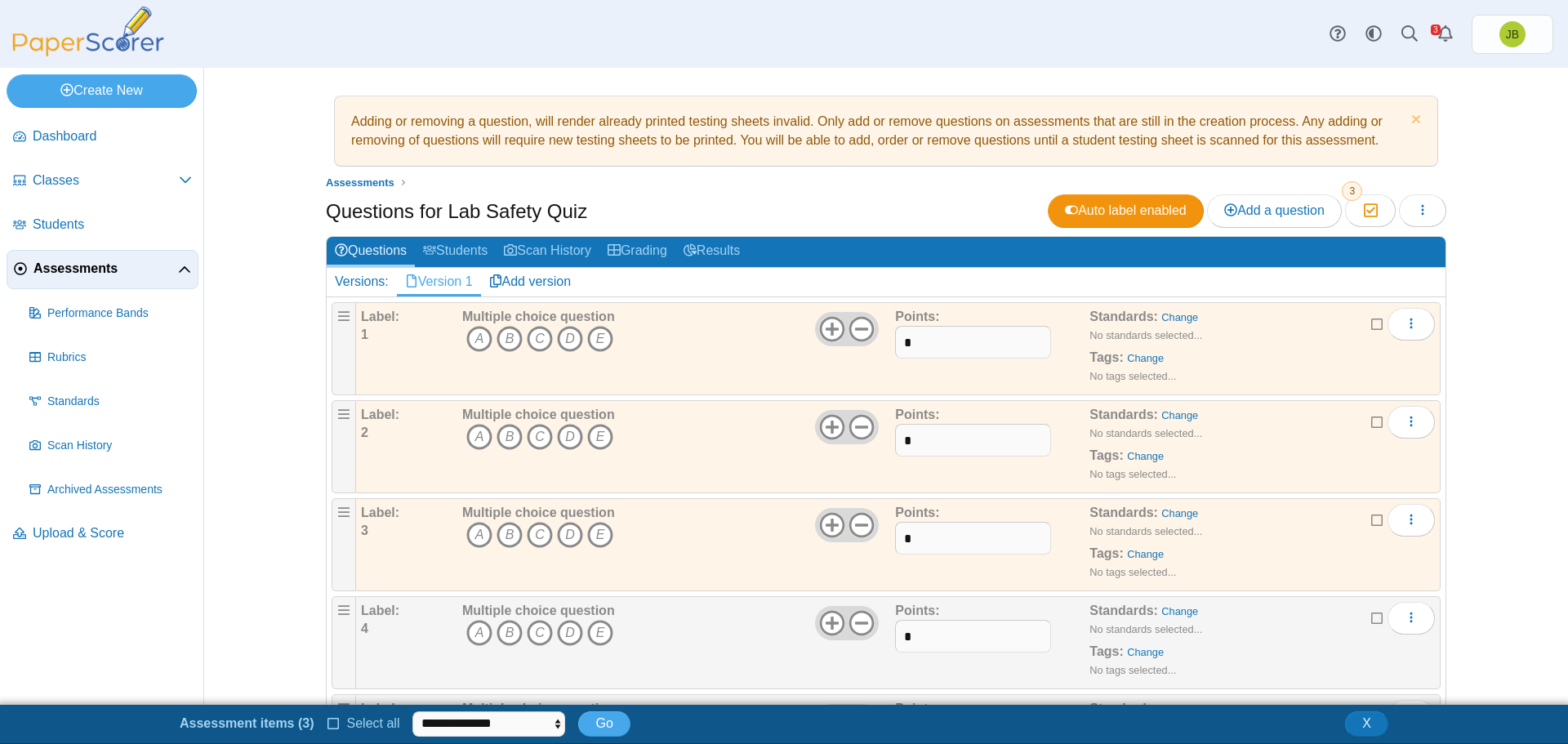
click at [1372, 618] on icon at bounding box center [1378, 615] width 13 height 11
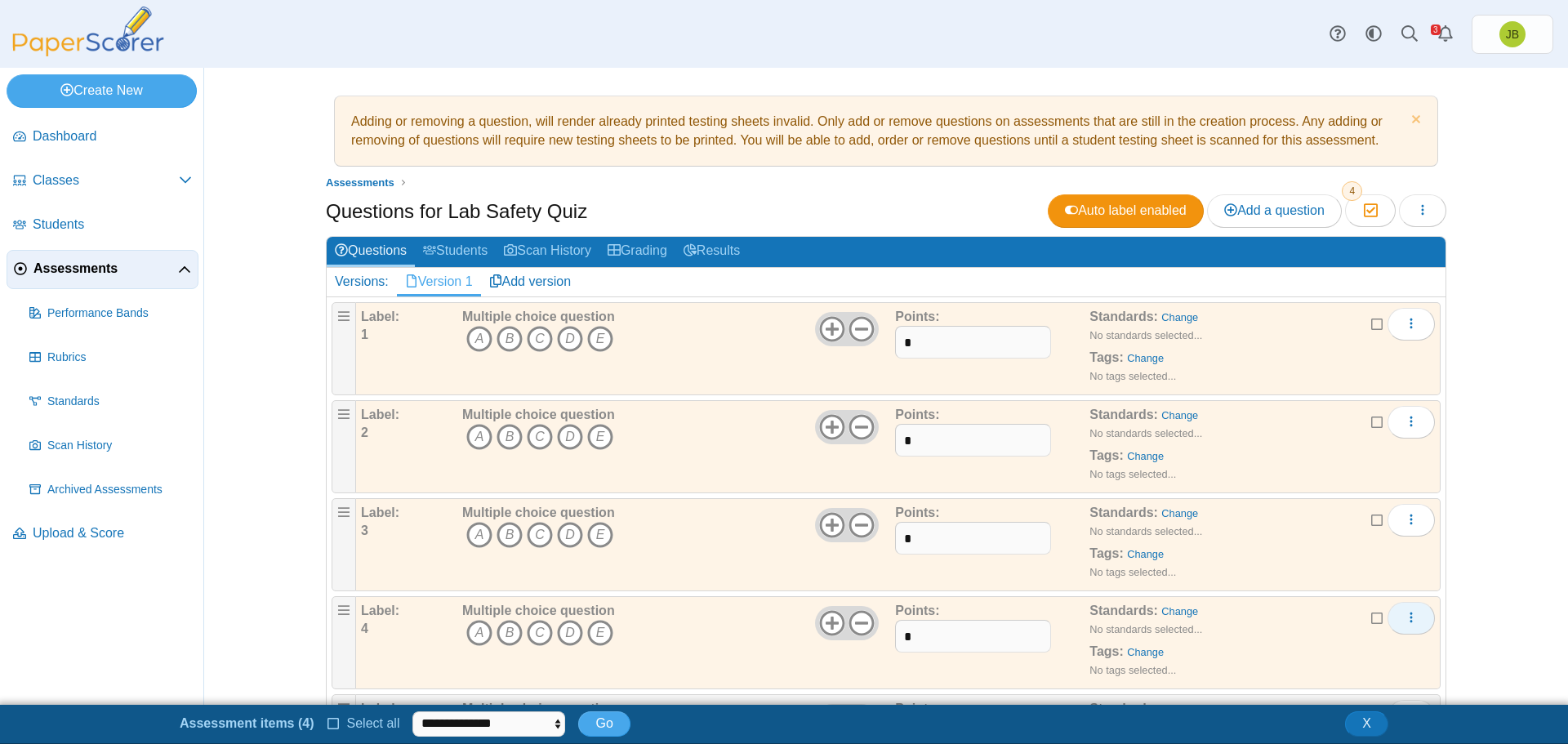
click at [1409, 620] on use "More options" at bounding box center [1410, 617] width 3 height 11
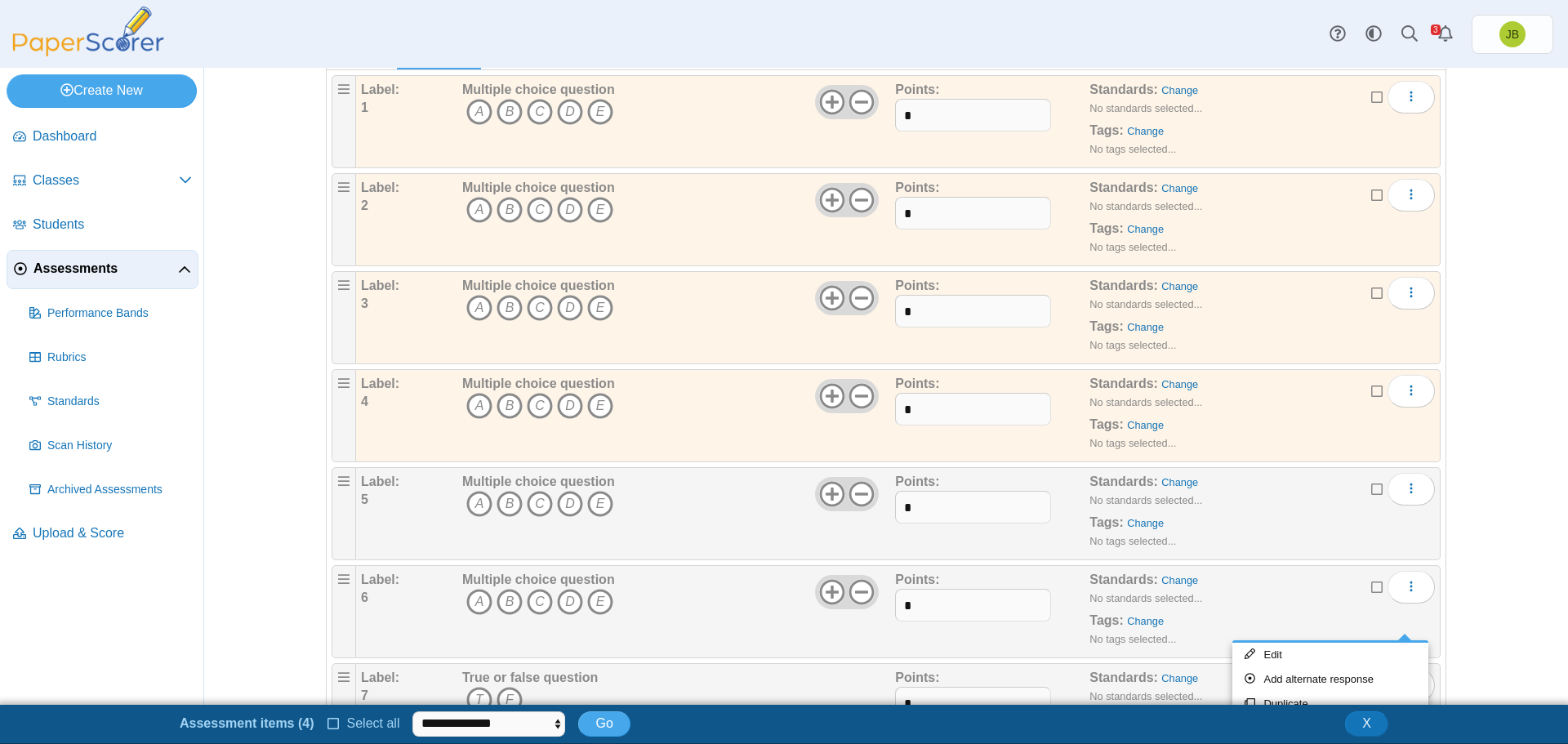
scroll to position [244, 0]
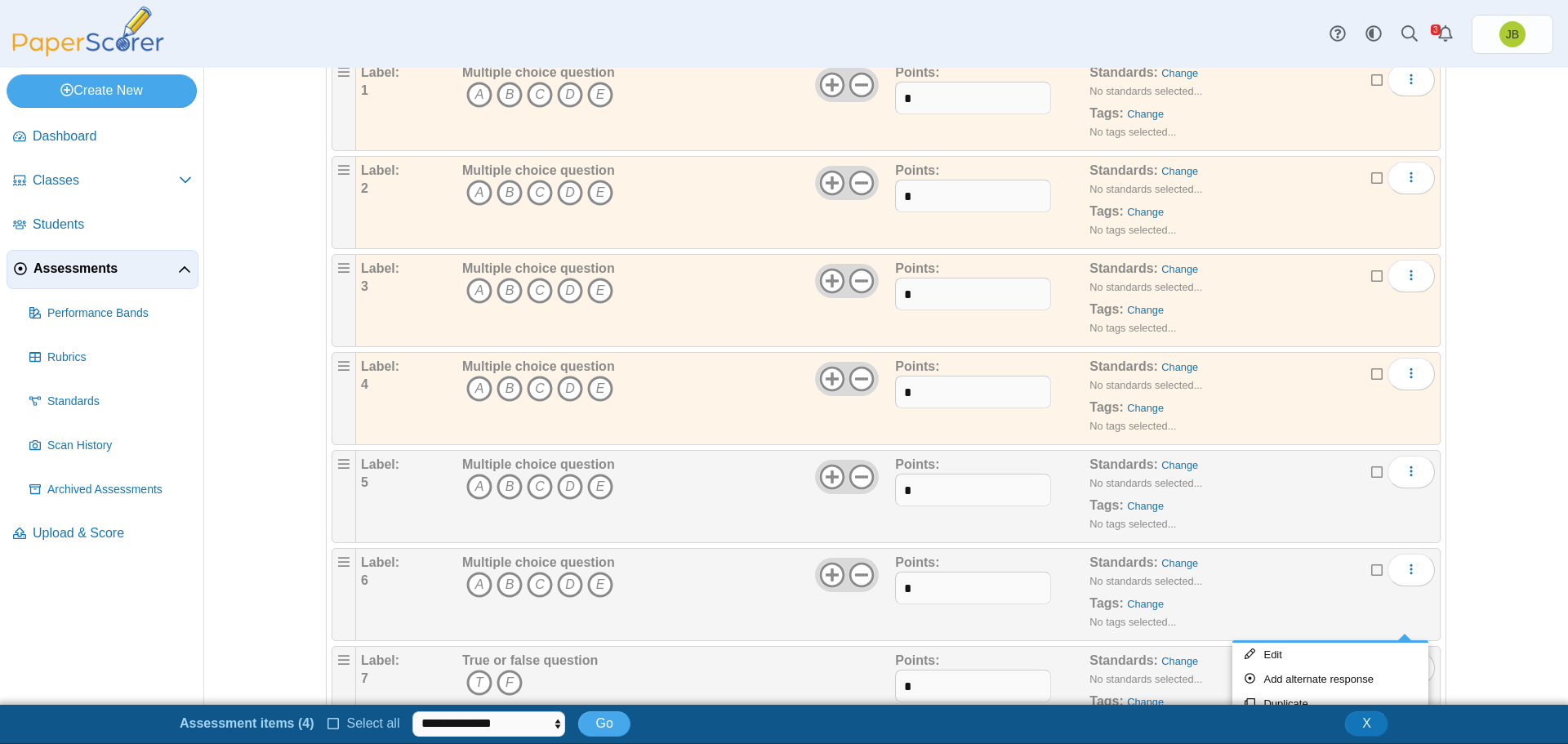
click at [1372, 472] on icon at bounding box center [1378, 469] width 13 height 11
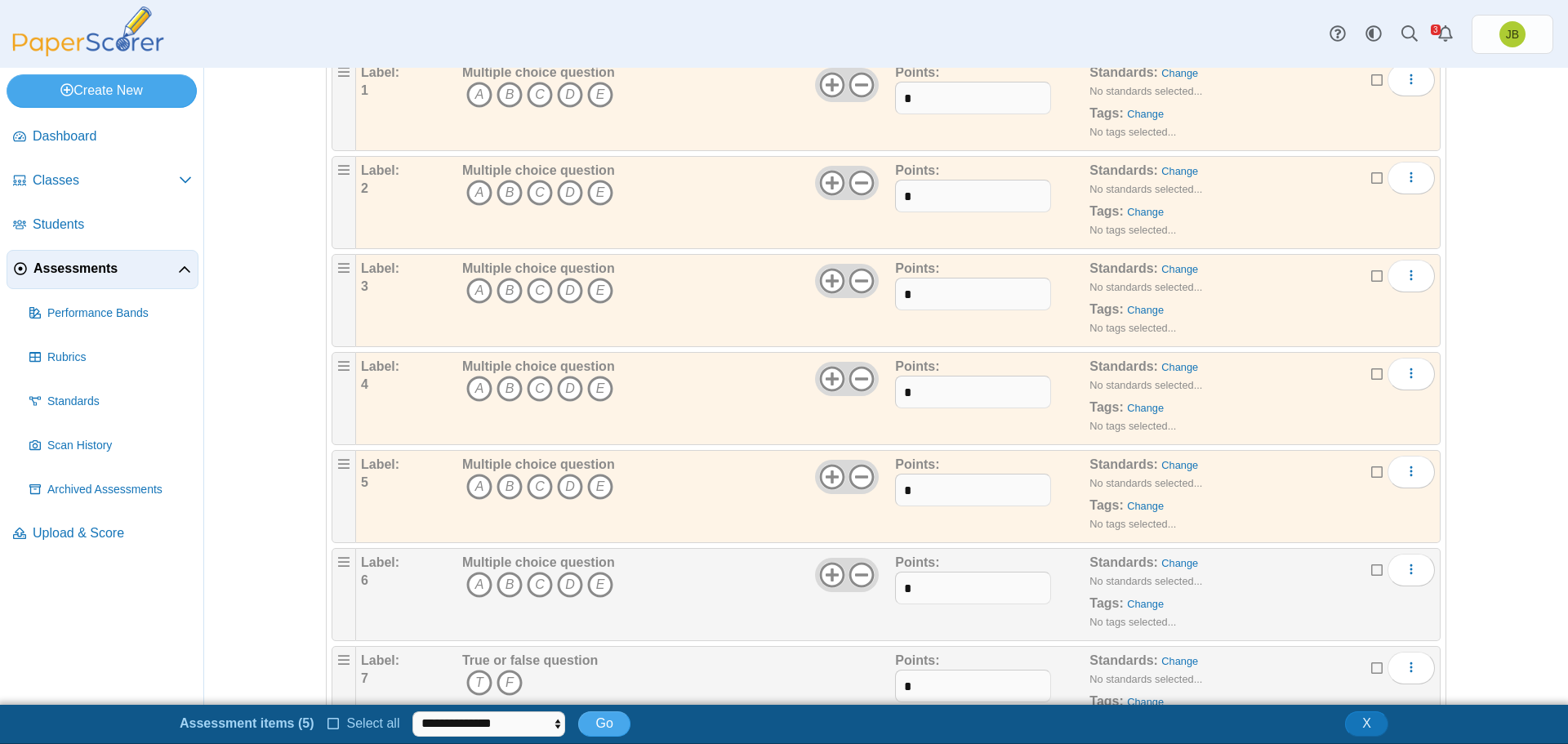
click at [1372, 564] on icon at bounding box center [1378, 567] width 13 height 11
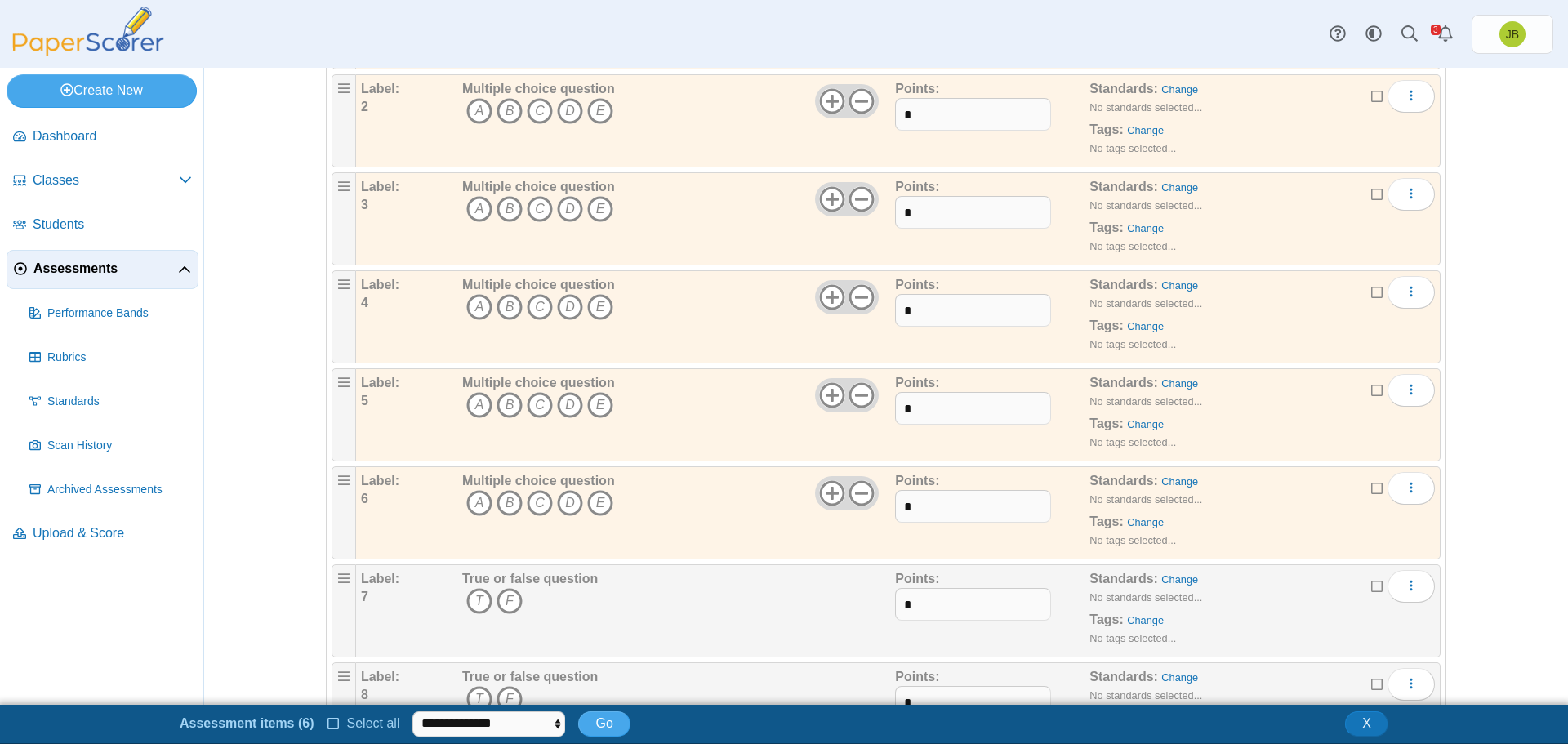
scroll to position [408, 0]
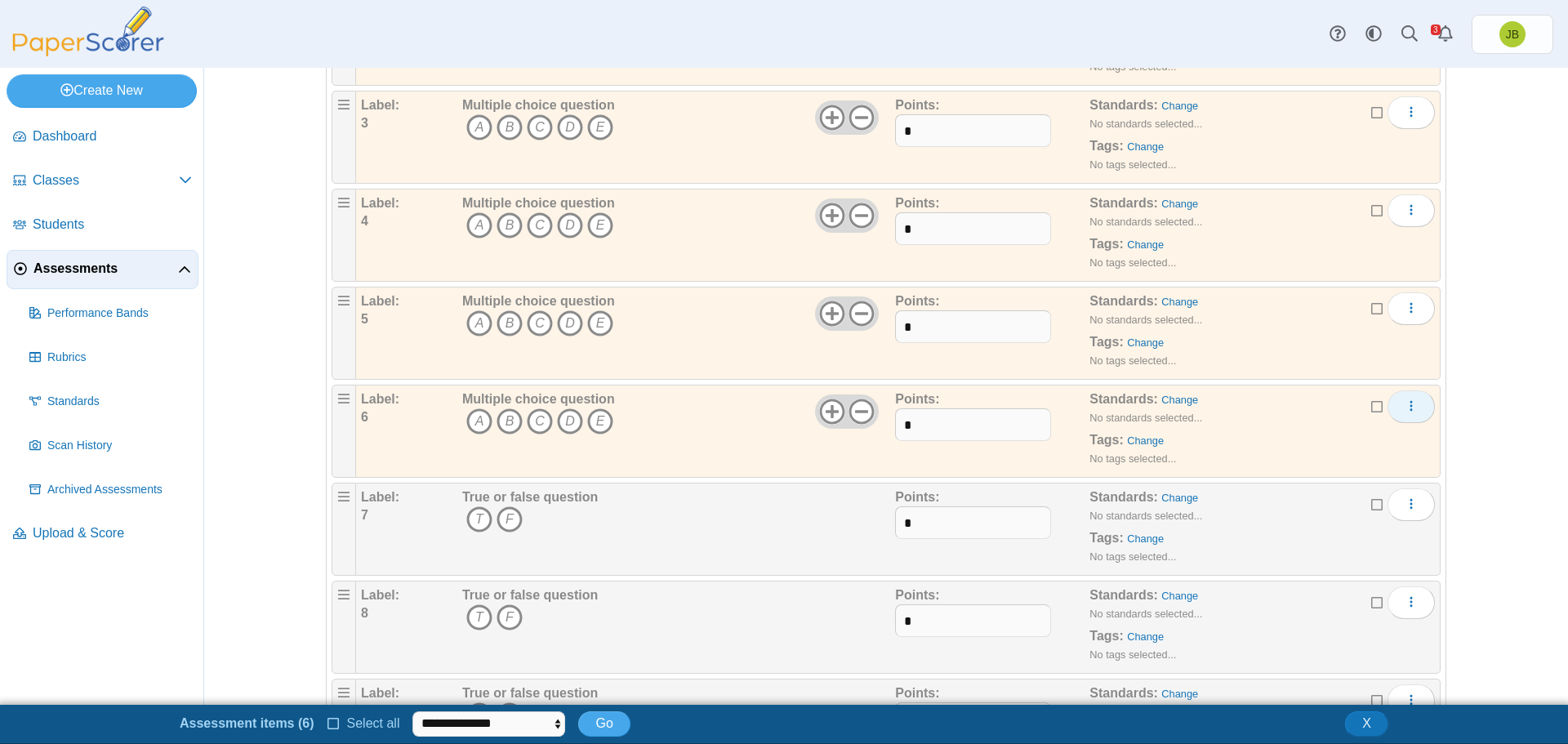
click at [1413, 410] on button "More options" at bounding box center [1411, 406] width 48 height 33
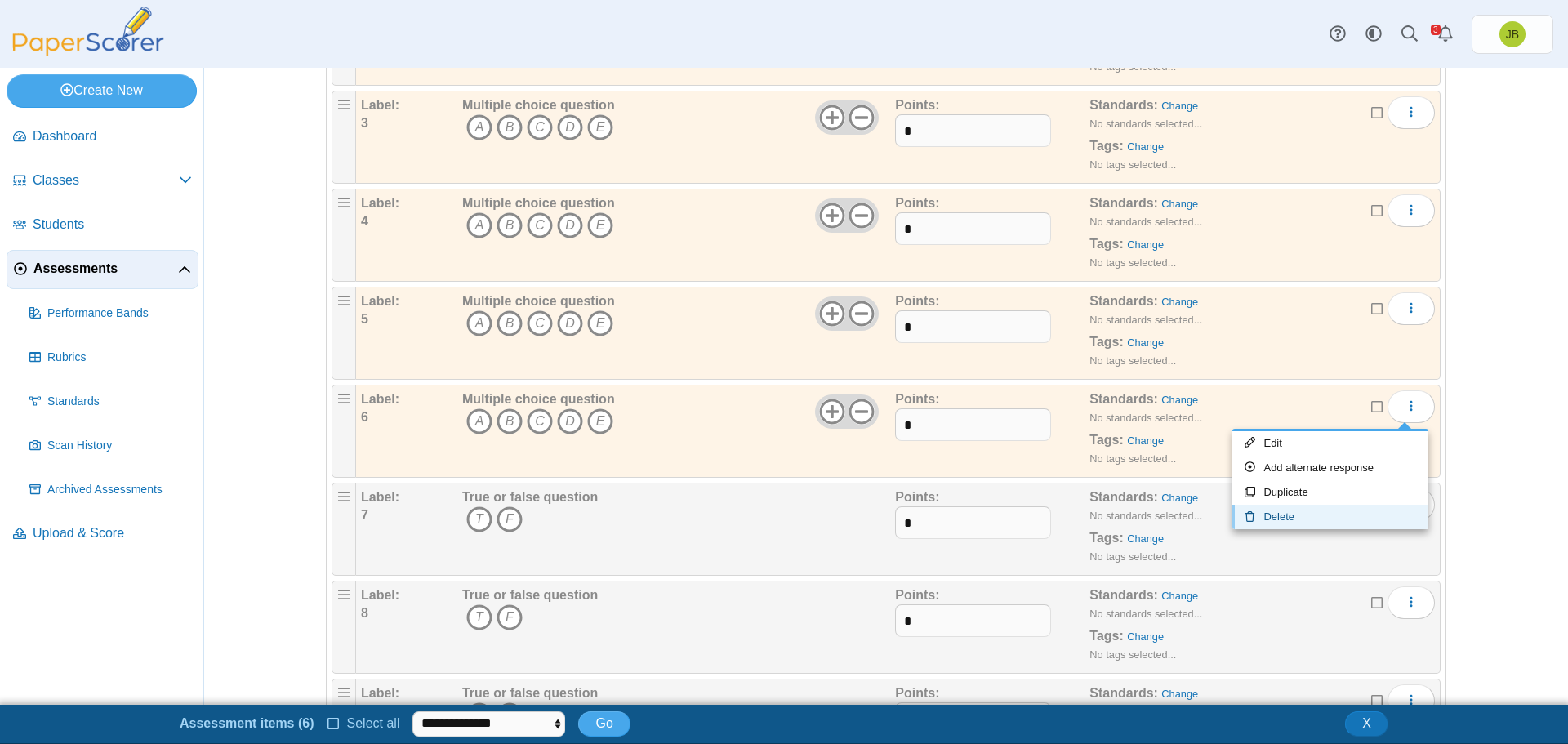
click at [1283, 516] on link "Delete" at bounding box center [1330, 517] width 196 height 25
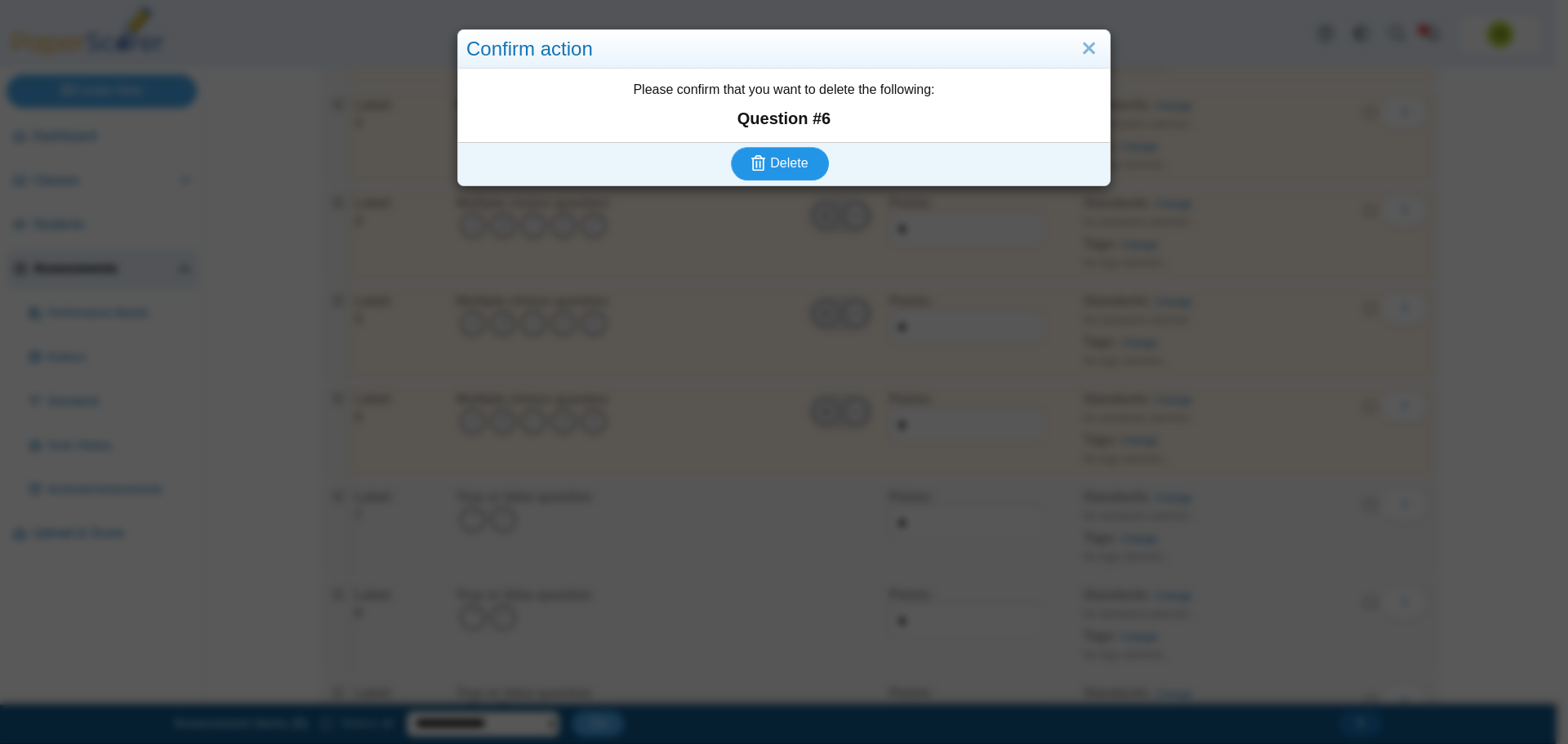
click at [790, 161] on span "Delete" at bounding box center [788, 163] width 38 height 14
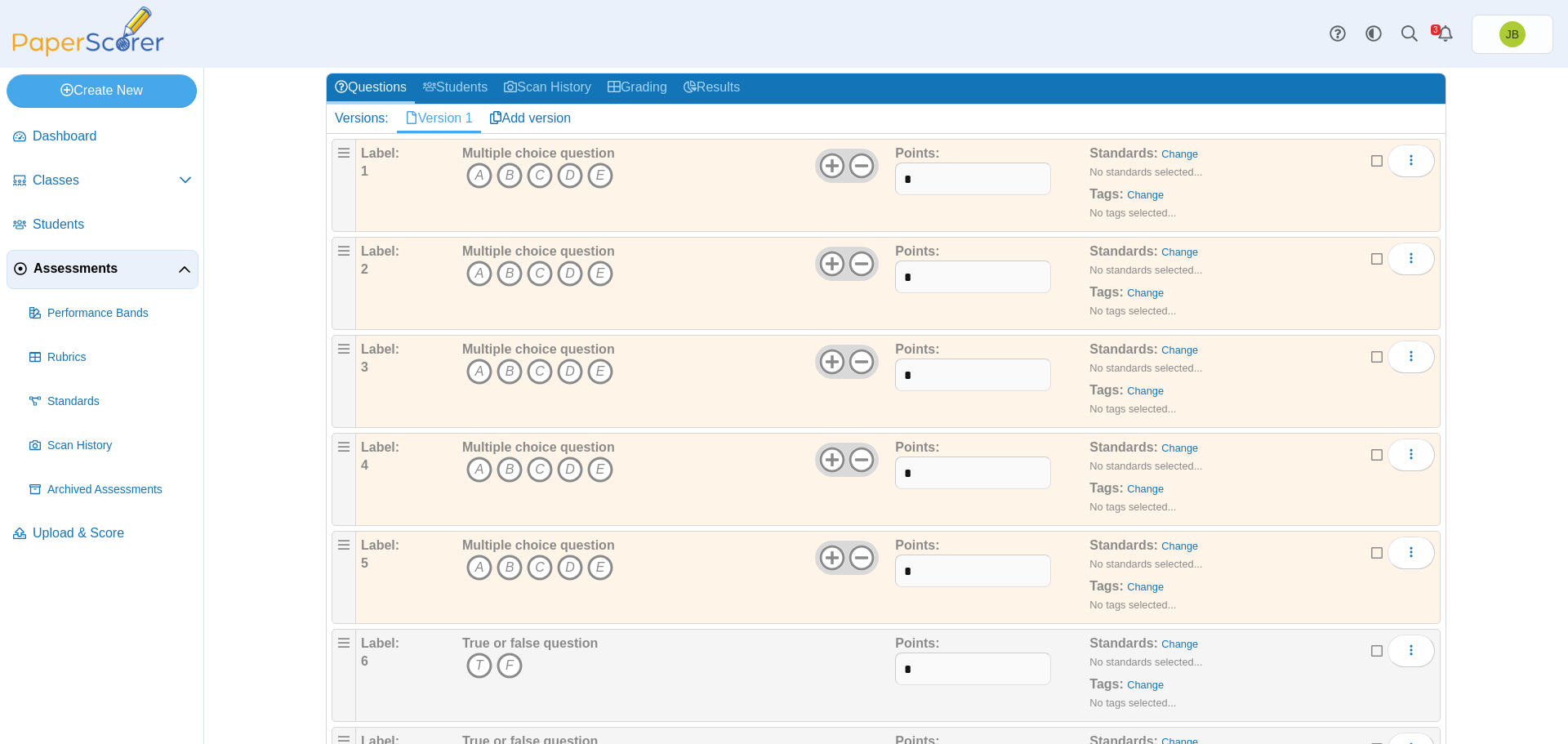
scroll to position [82, 0]
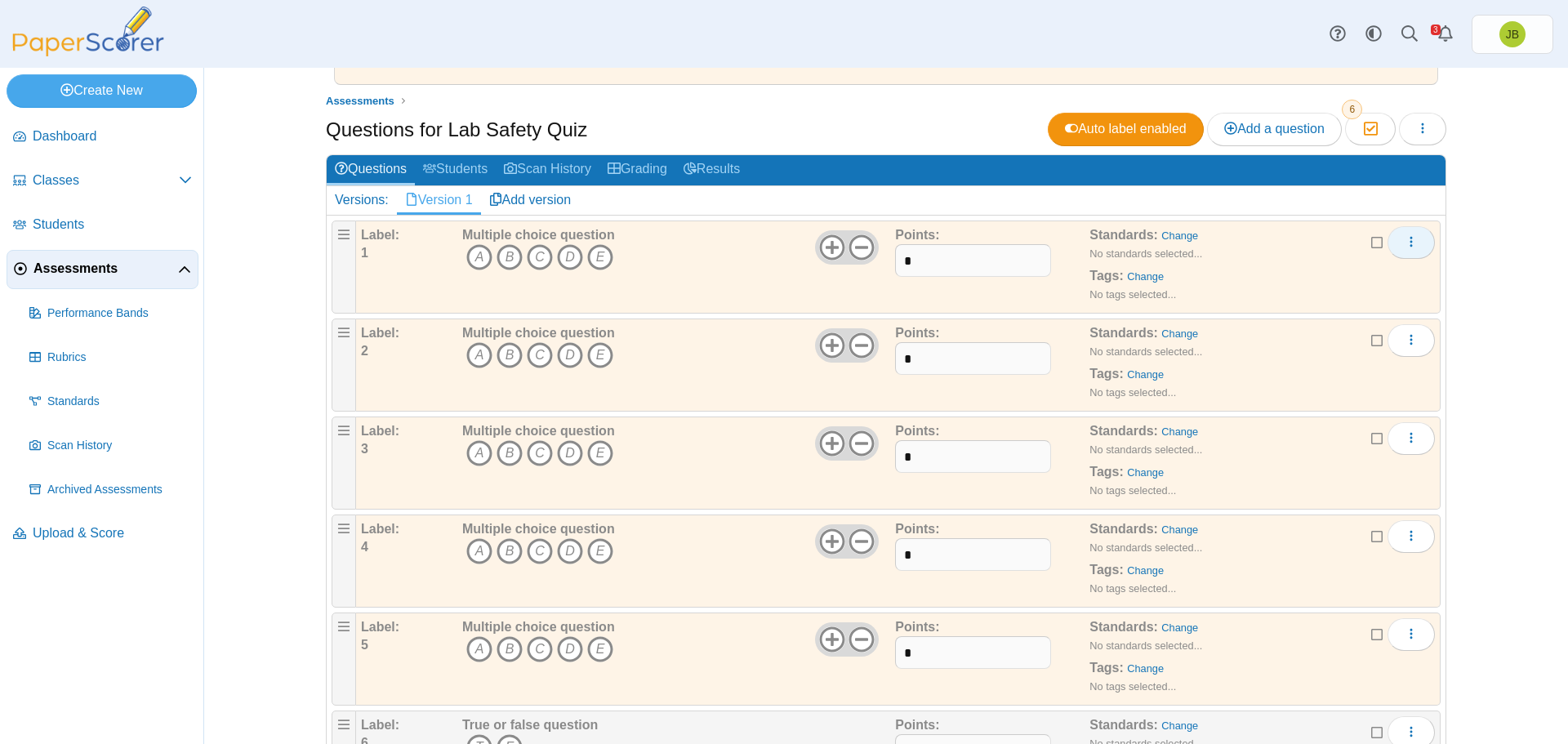
click at [1414, 239] on button "More options" at bounding box center [1411, 242] width 48 height 33
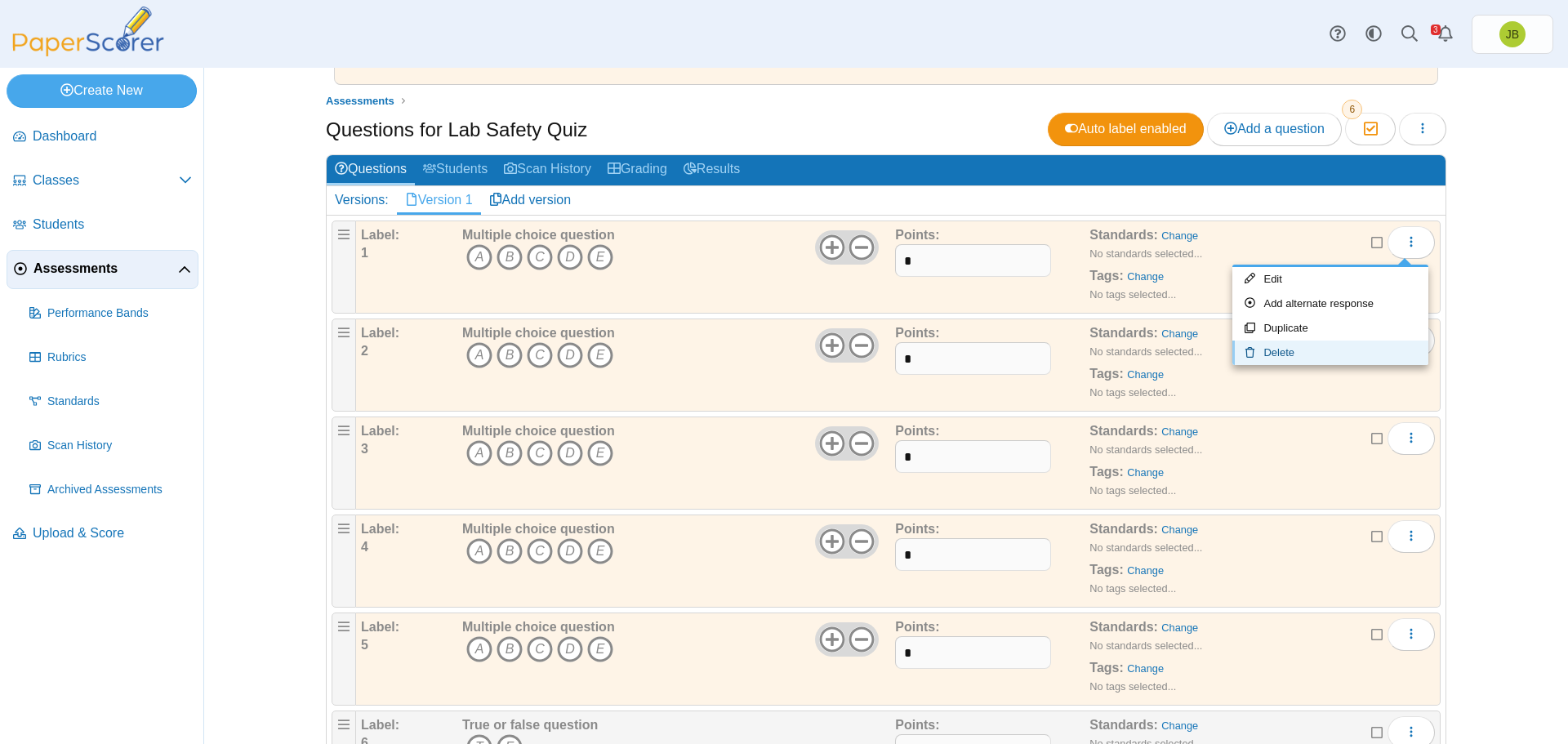
click at [1317, 350] on link "Delete" at bounding box center [1330, 353] width 196 height 25
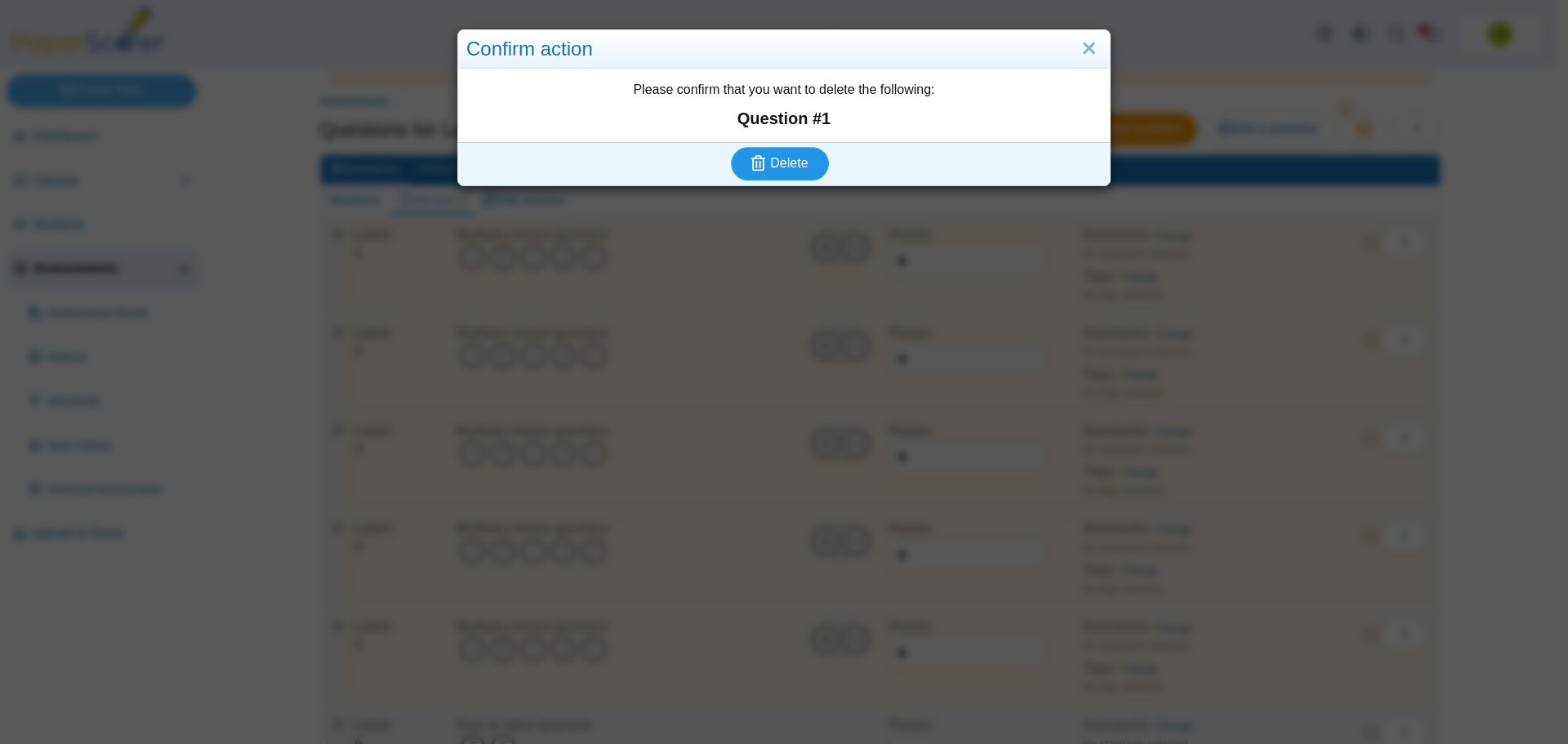
click at [808, 160] on button "Delete" at bounding box center [780, 163] width 98 height 33
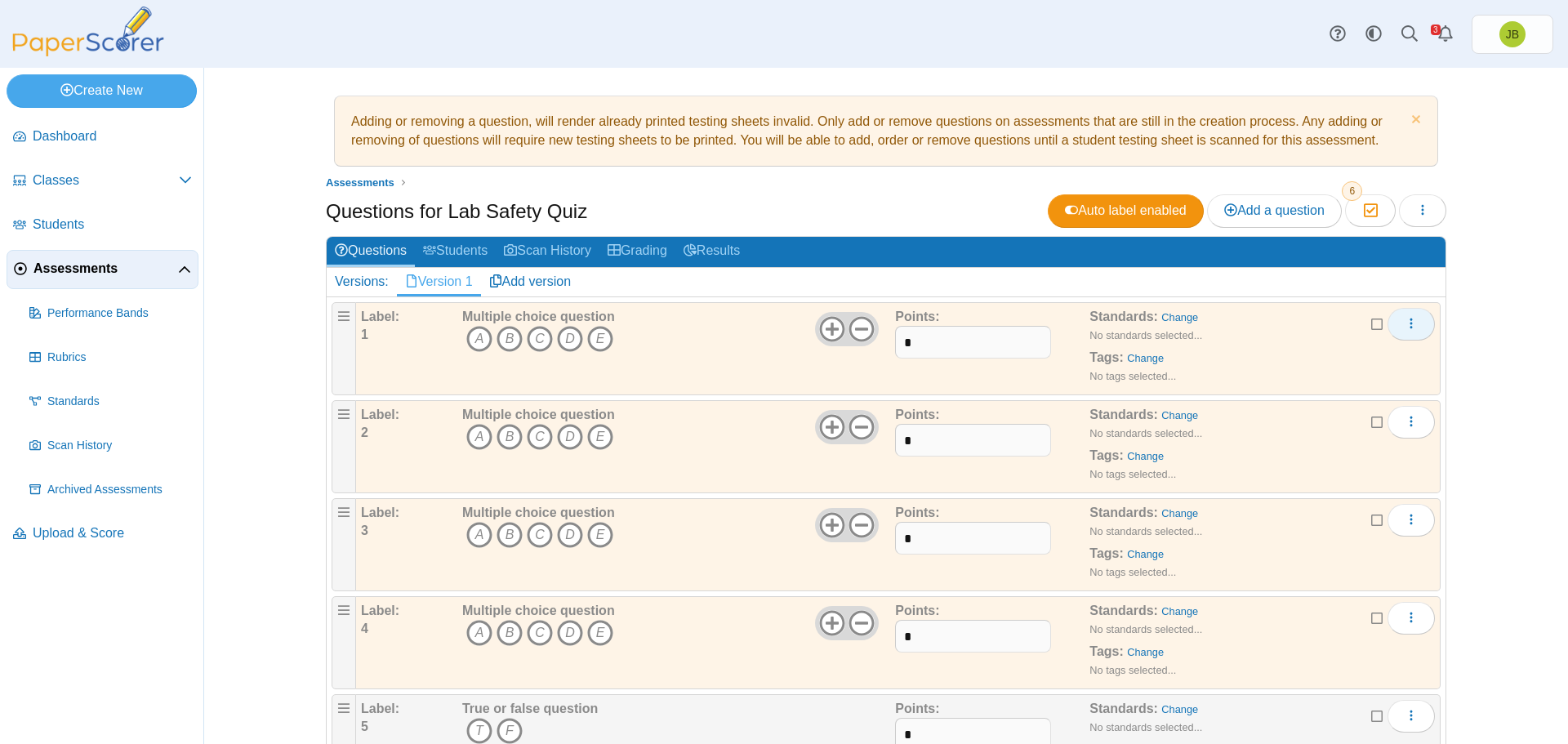
click at [1415, 333] on button "More options" at bounding box center [1411, 324] width 48 height 33
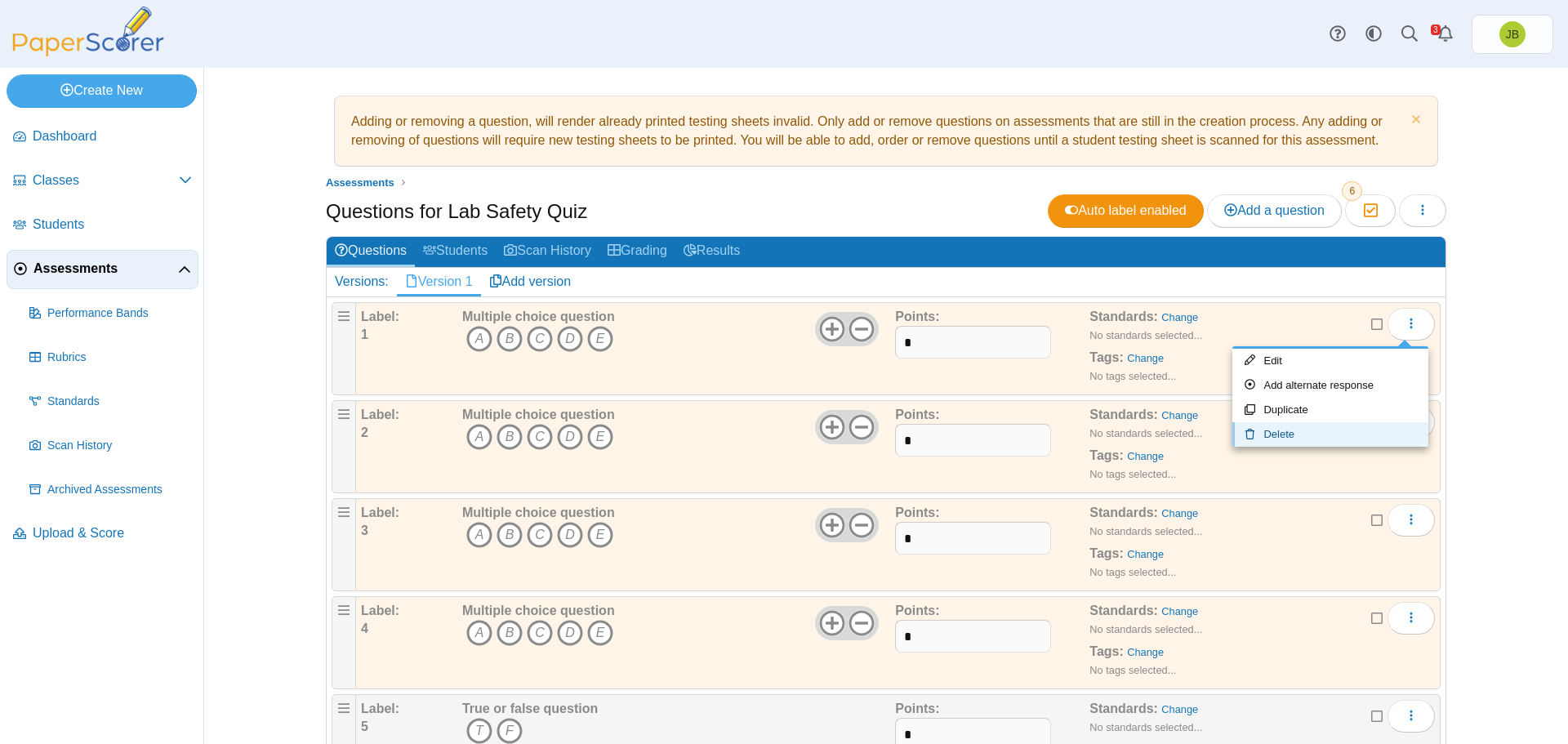
click at [1266, 432] on link "Delete" at bounding box center [1330, 434] width 196 height 25
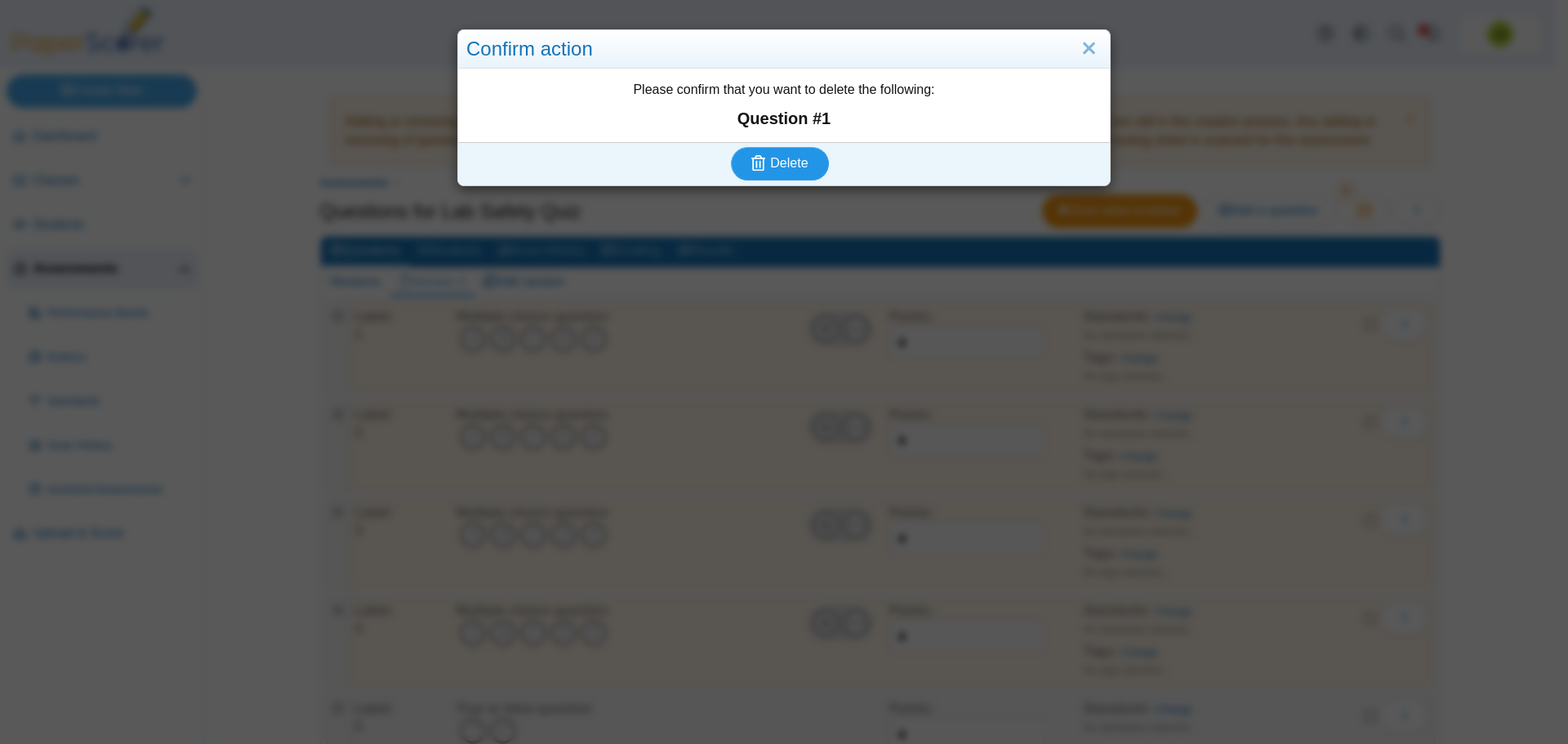
click at [789, 156] on span "Delete" at bounding box center [788, 163] width 38 height 14
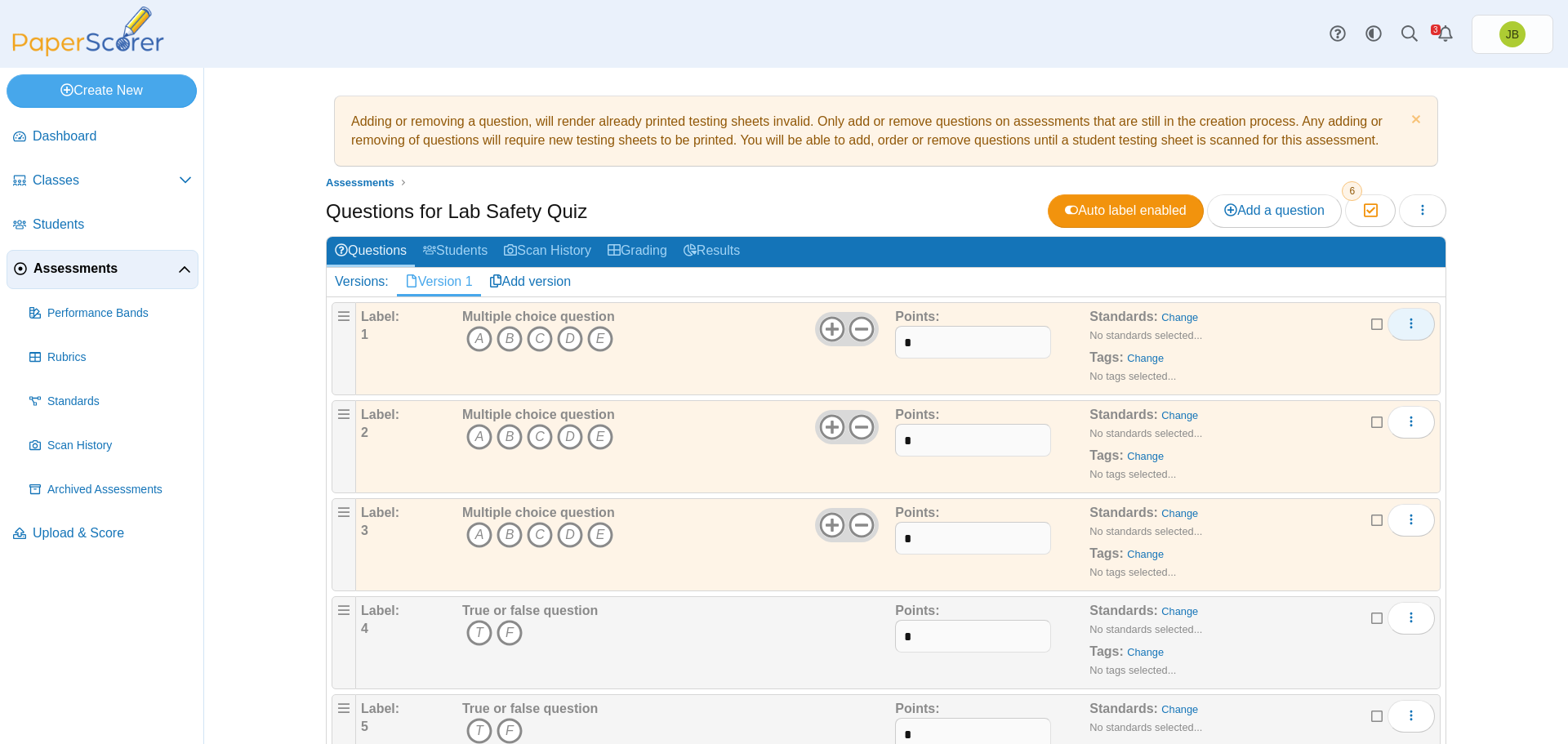
click at [1408, 328] on icon "More options" at bounding box center [1411, 323] width 13 height 13
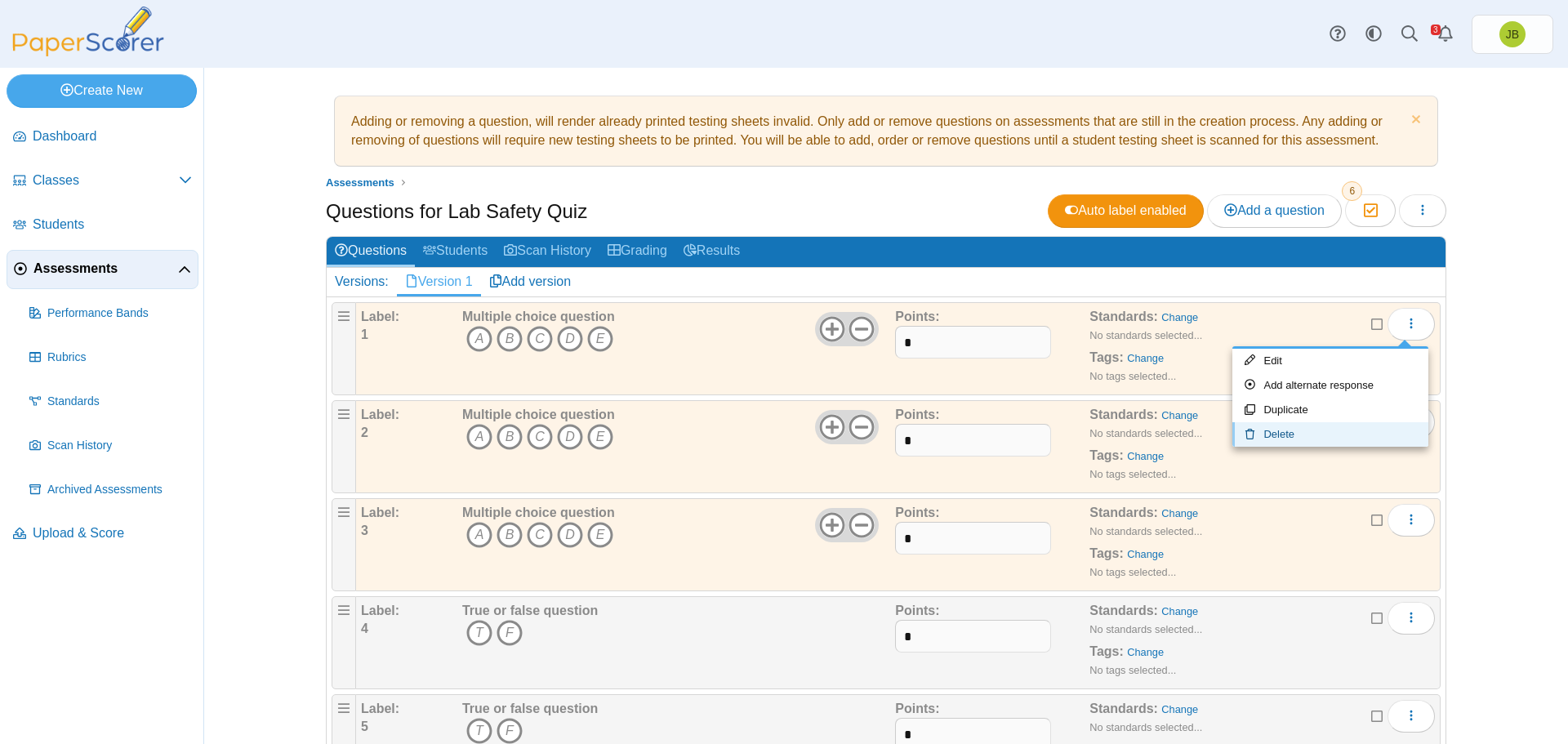
click at [1274, 441] on link "Delete" at bounding box center [1330, 434] width 196 height 25
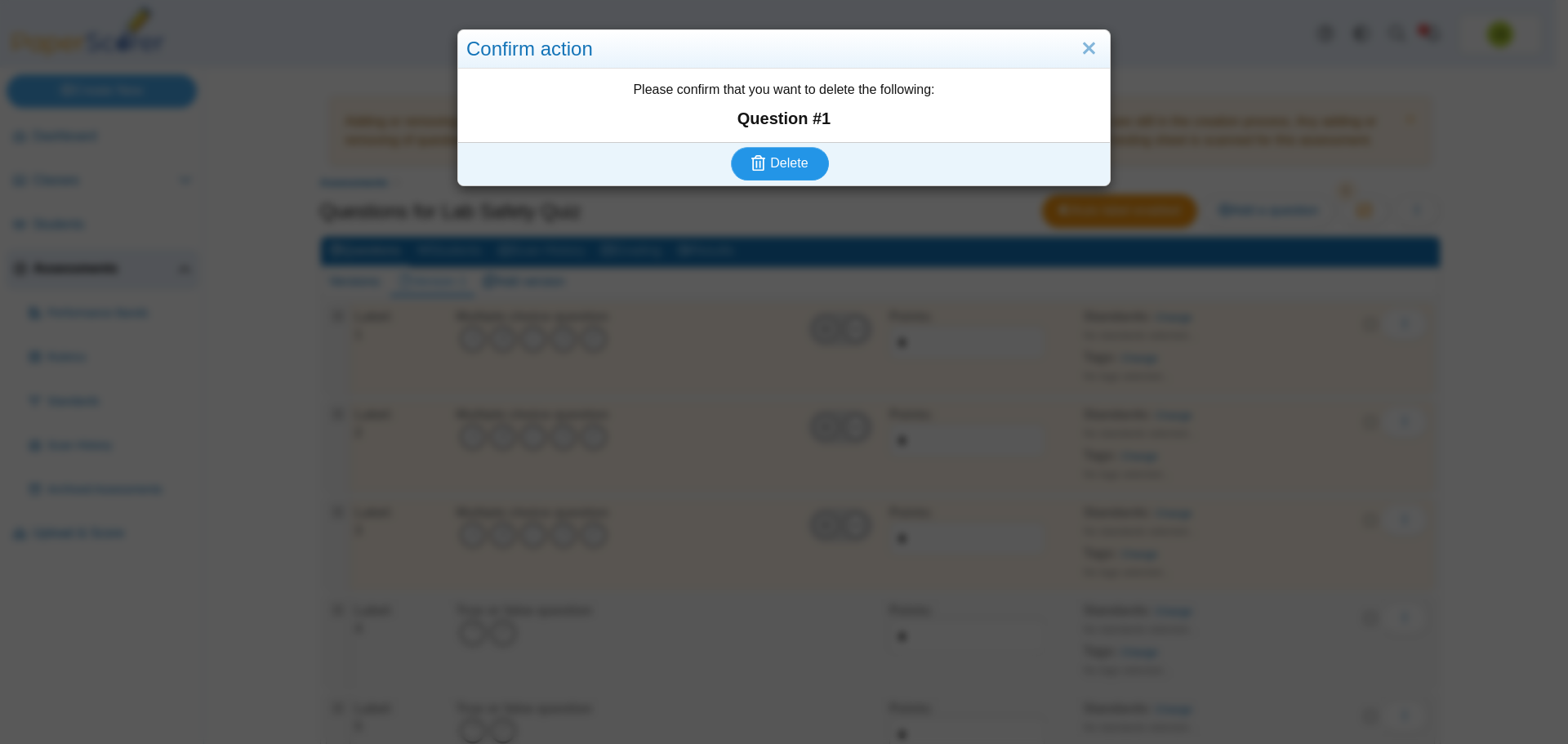
click at [809, 170] on button "Delete" at bounding box center [780, 163] width 98 height 33
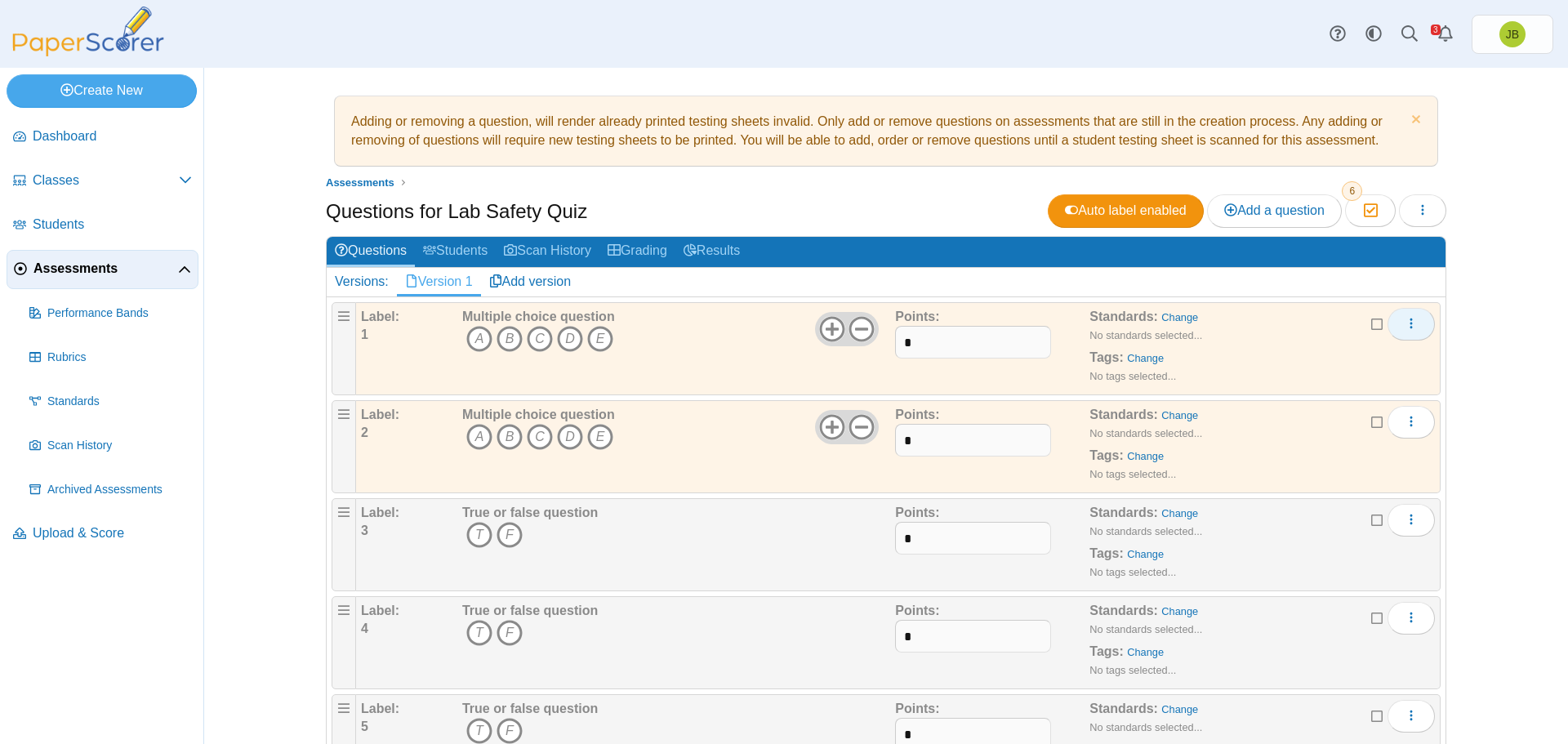
click at [1409, 333] on button "More options" at bounding box center [1411, 324] width 48 height 33
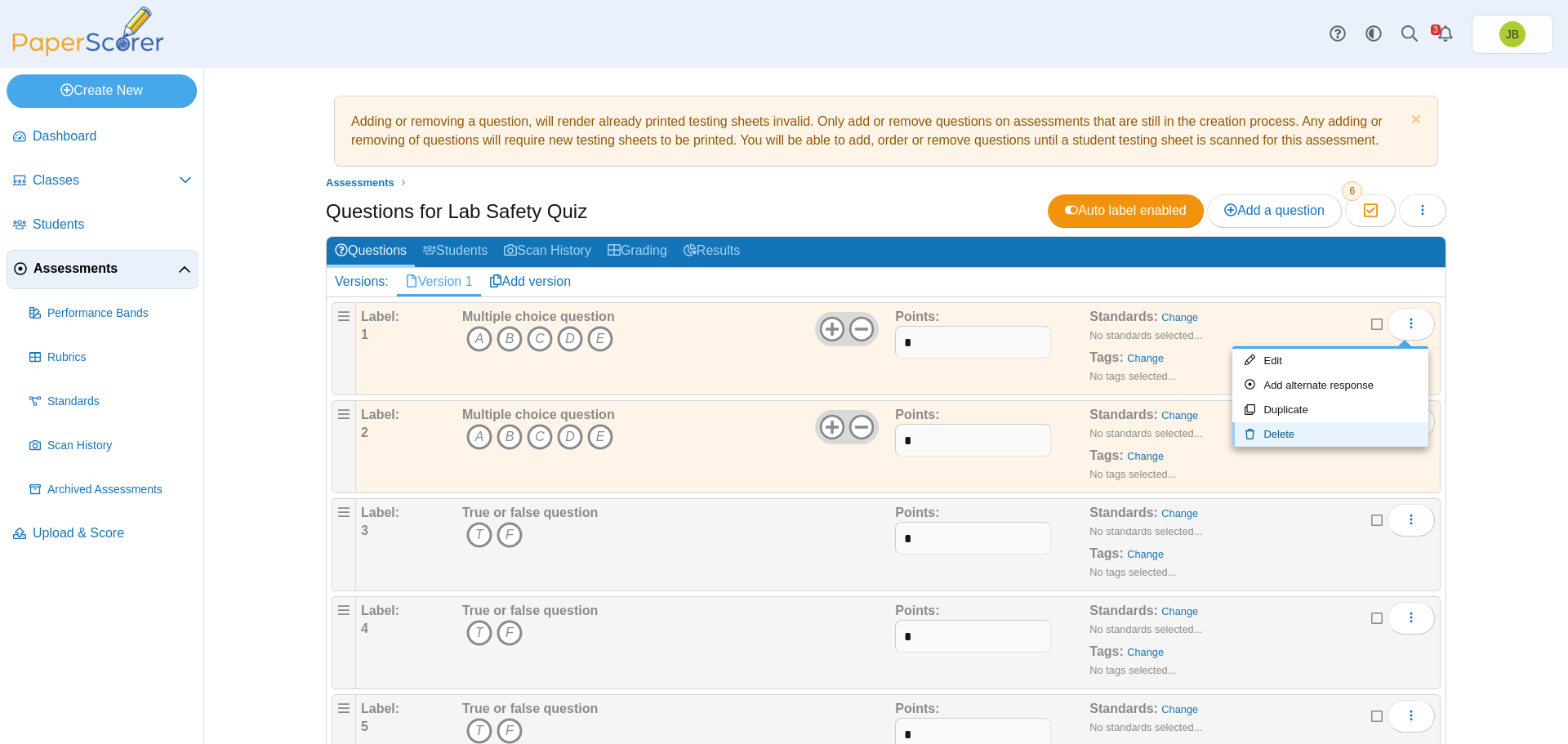
click at [1300, 432] on link "Delete" at bounding box center [1330, 434] width 196 height 25
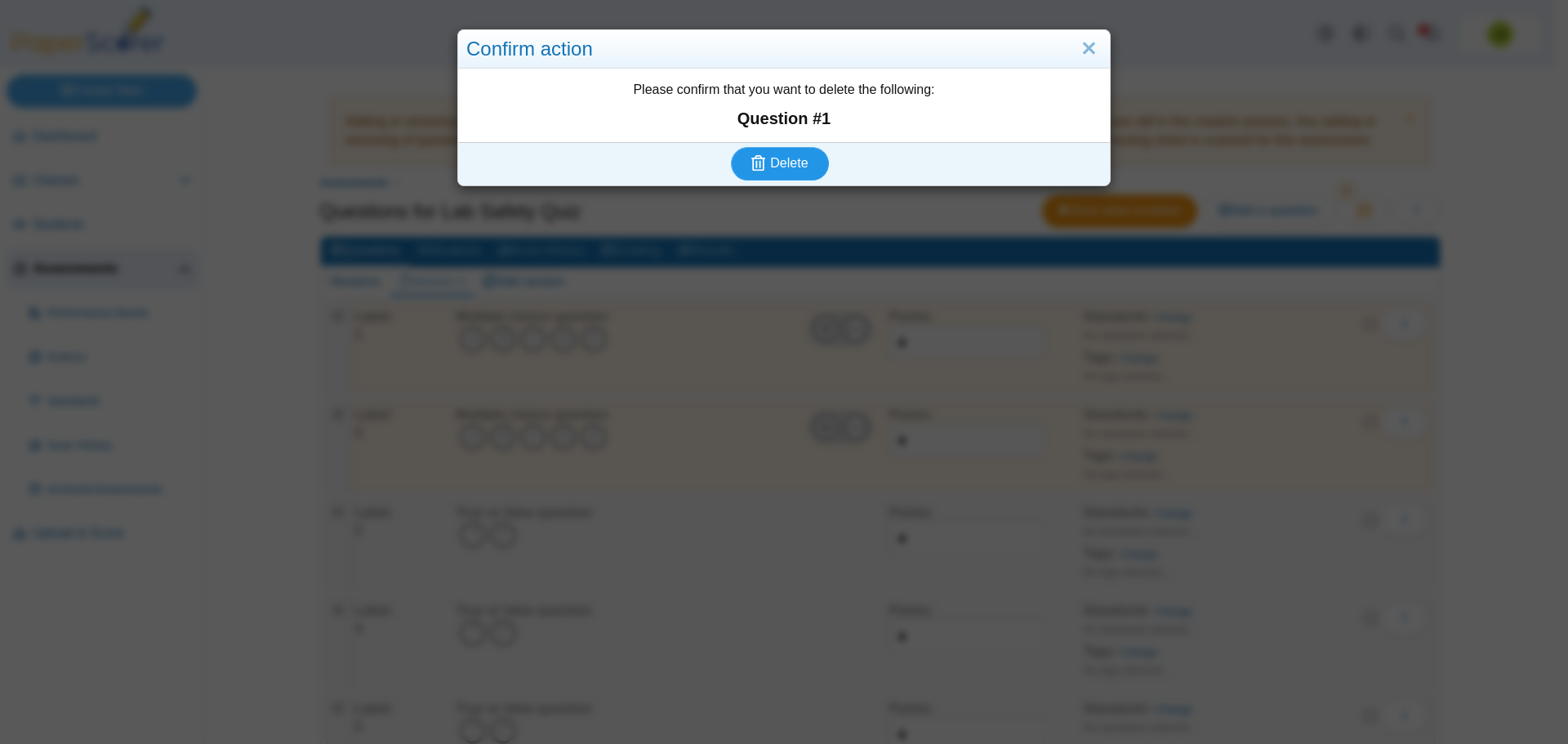
click at [779, 168] on span "Delete" at bounding box center [788, 163] width 38 height 14
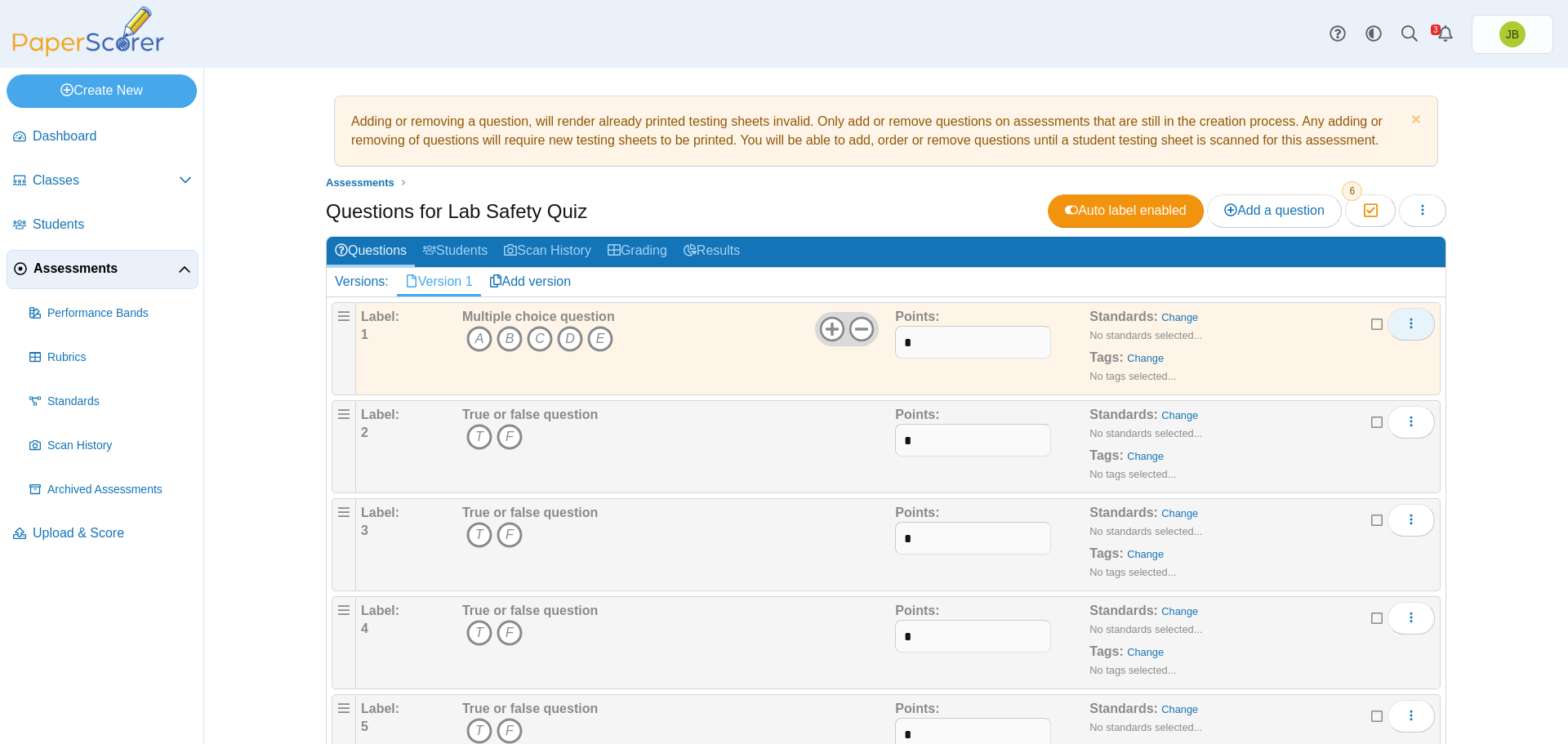
click at [1413, 325] on button "More options" at bounding box center [1411, 324] width 48 height 33
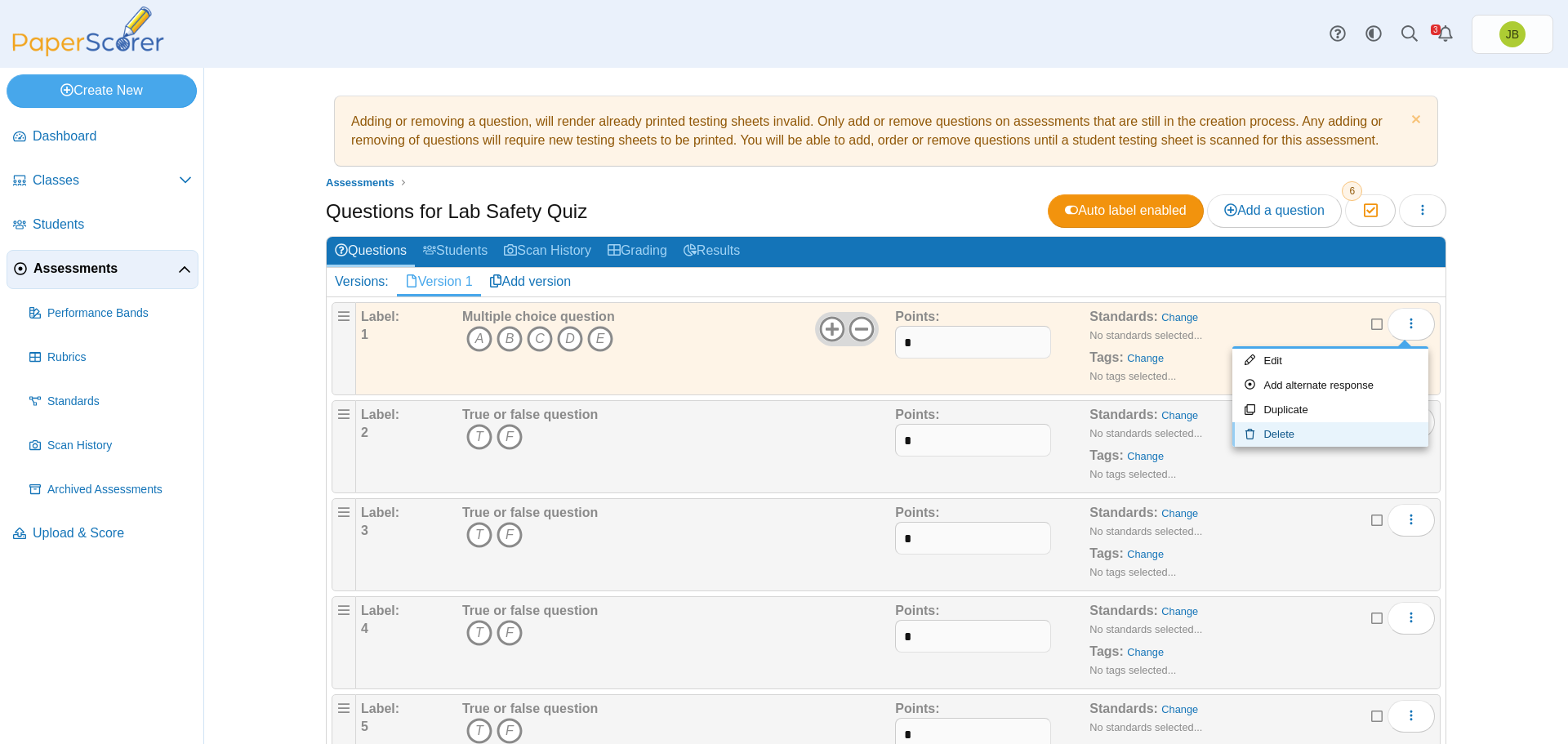
click at [1310, 432] on link "Delete" at bounding box center [1330, 434] width 196 height 25
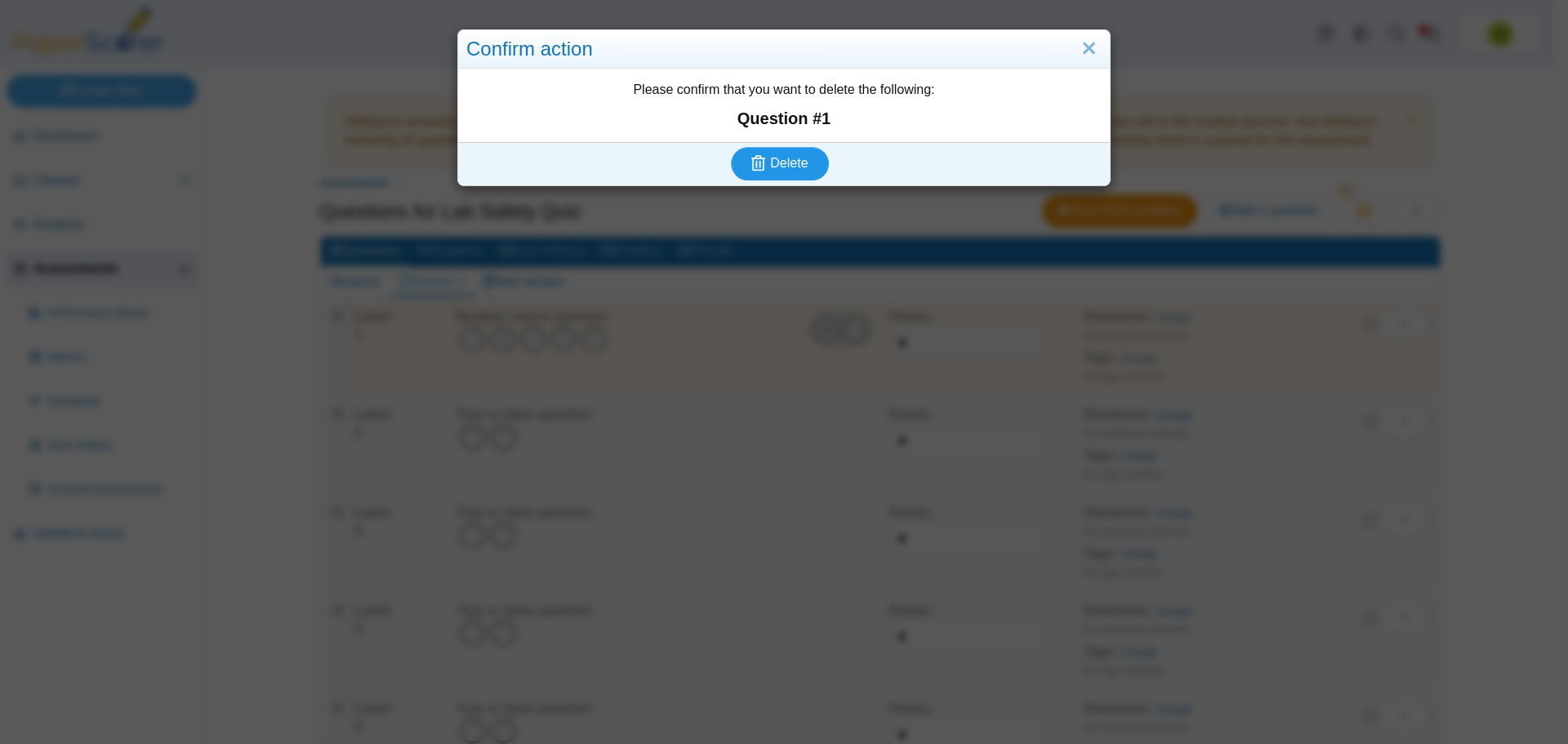
click at [788, 166] on span "Delete" at bounding box center [788, 163] width 38 height 14
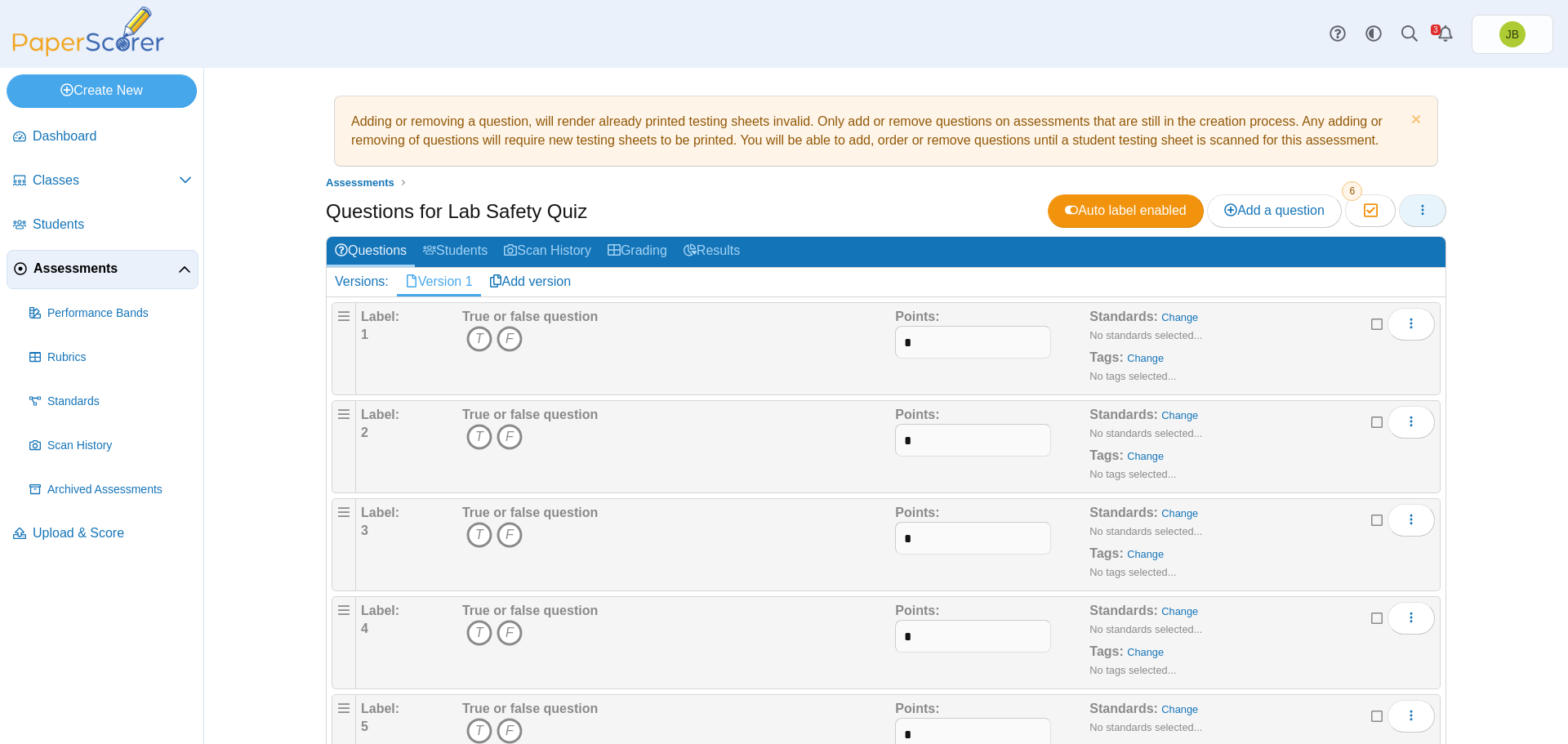
click at [1416, 206] on icon "button" at bounding box center [1423, 210] width 13 height 13
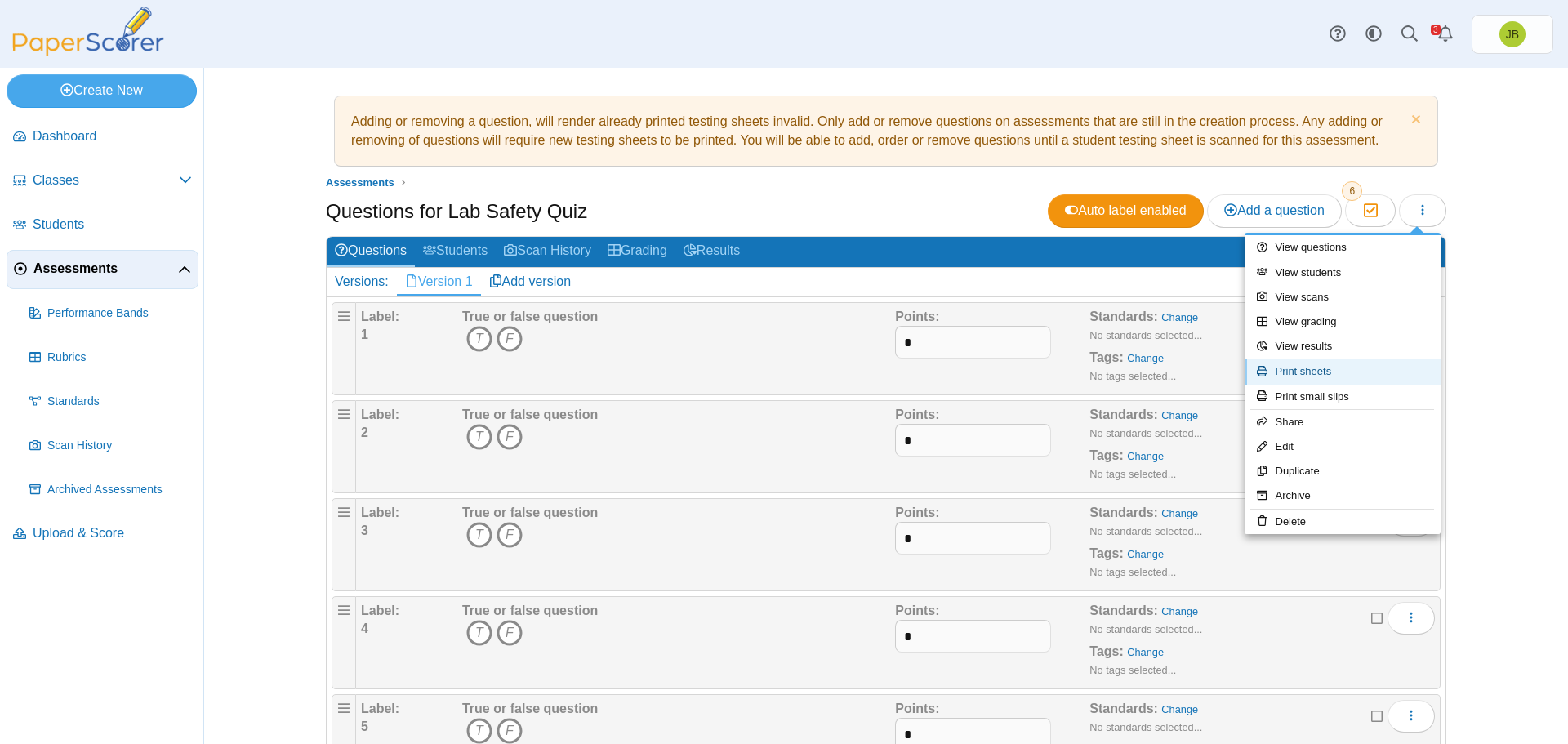
click at [1286, 376] on link "Print sheets" at bounding box center [1342, 372] width 196 height 25
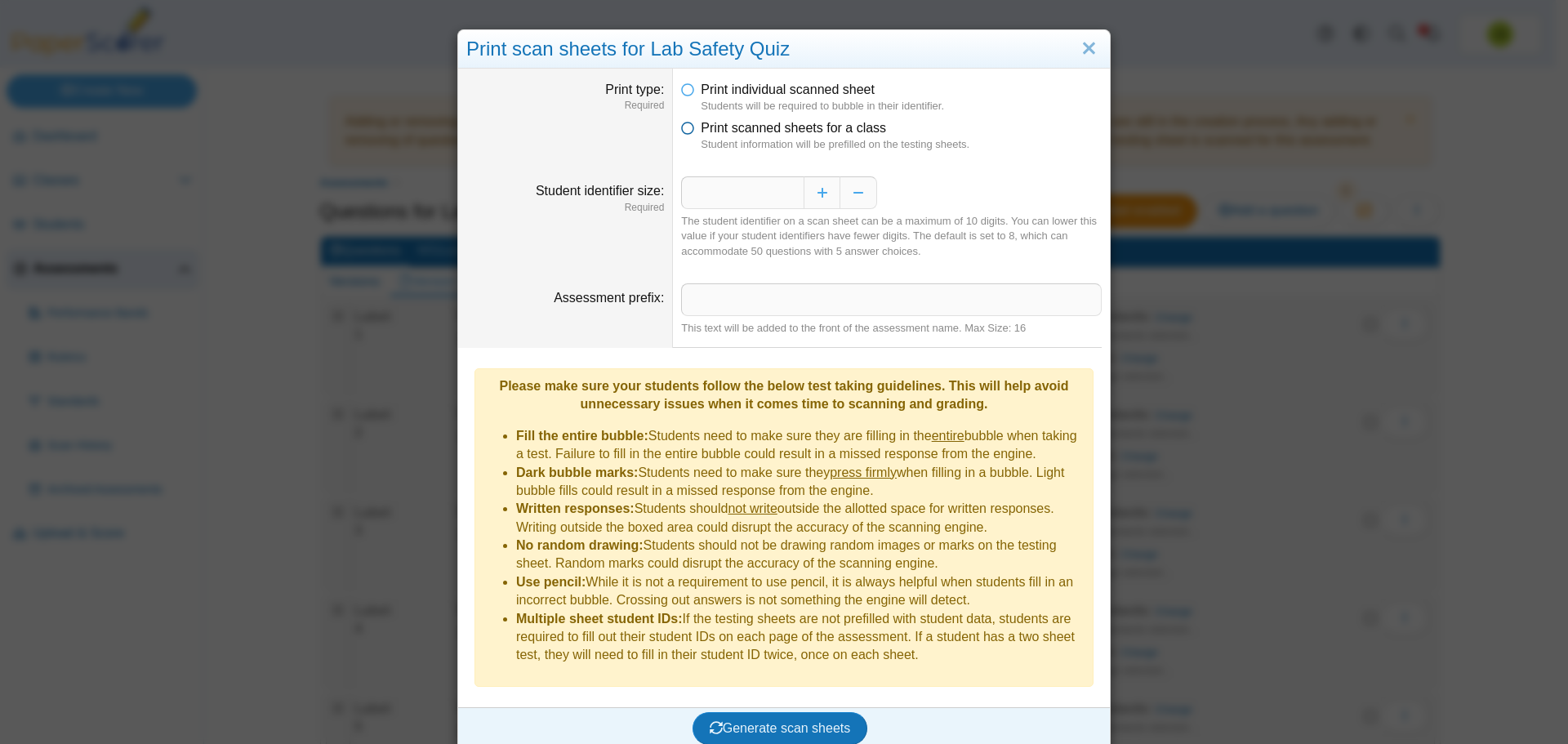
click at [684, 126] on icon at bounding box center [687, 124] width 13 height 11
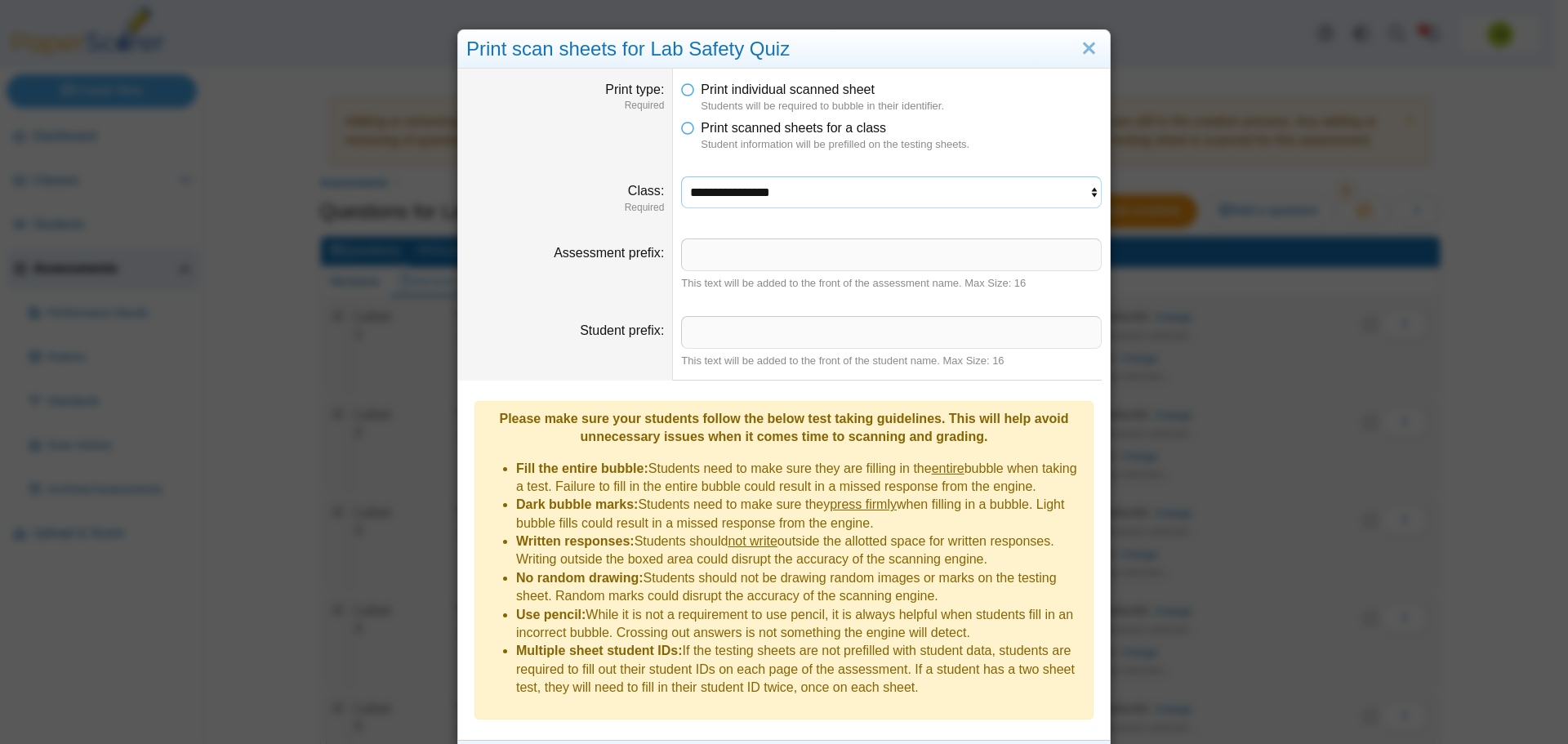
click at [844, 203] on select "**********" at bounding box center [891, 191] width 421 height 31
click at [681, 176] on select "**********" at bounding box center [891, 191] width 421 height 31
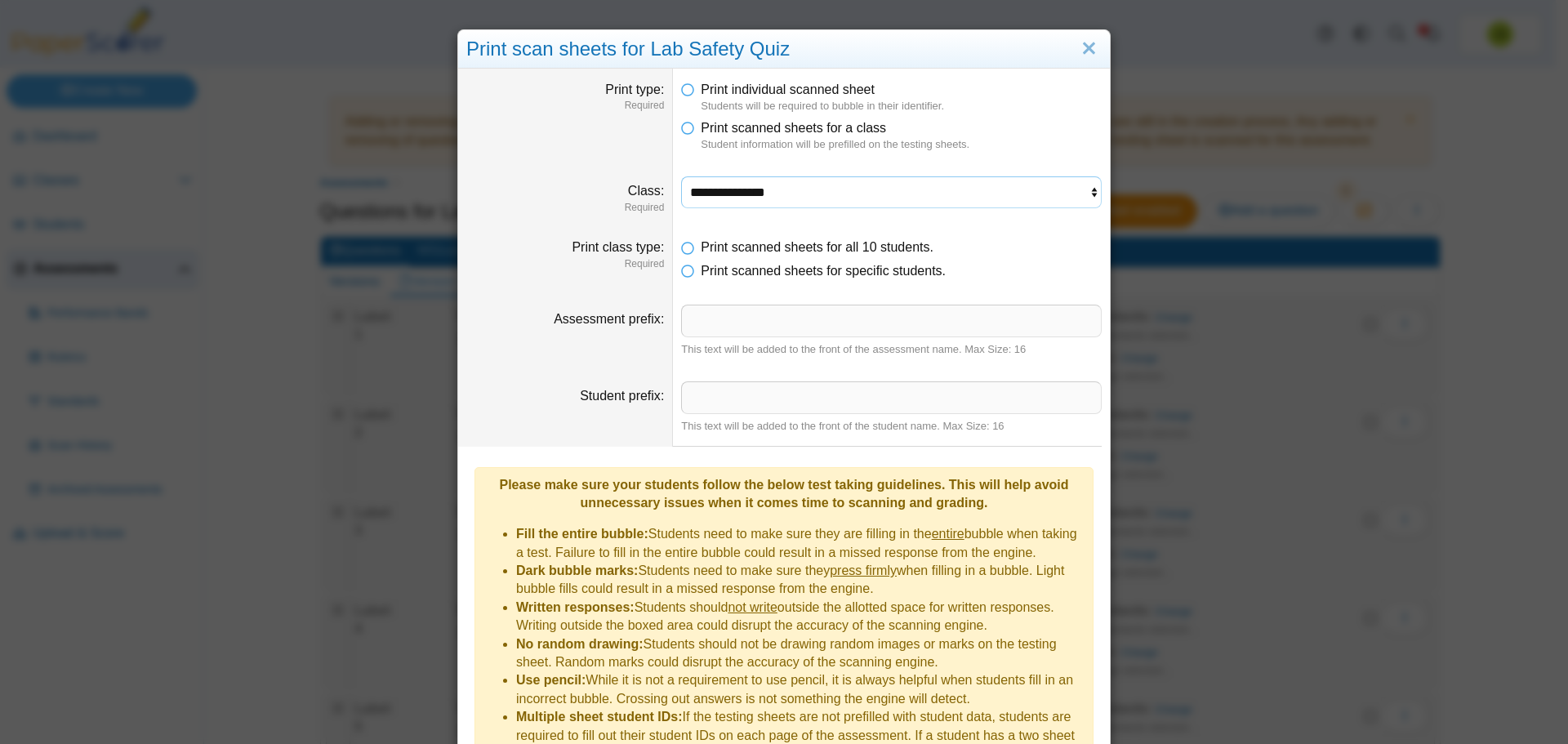
scroll to position [87, 0]
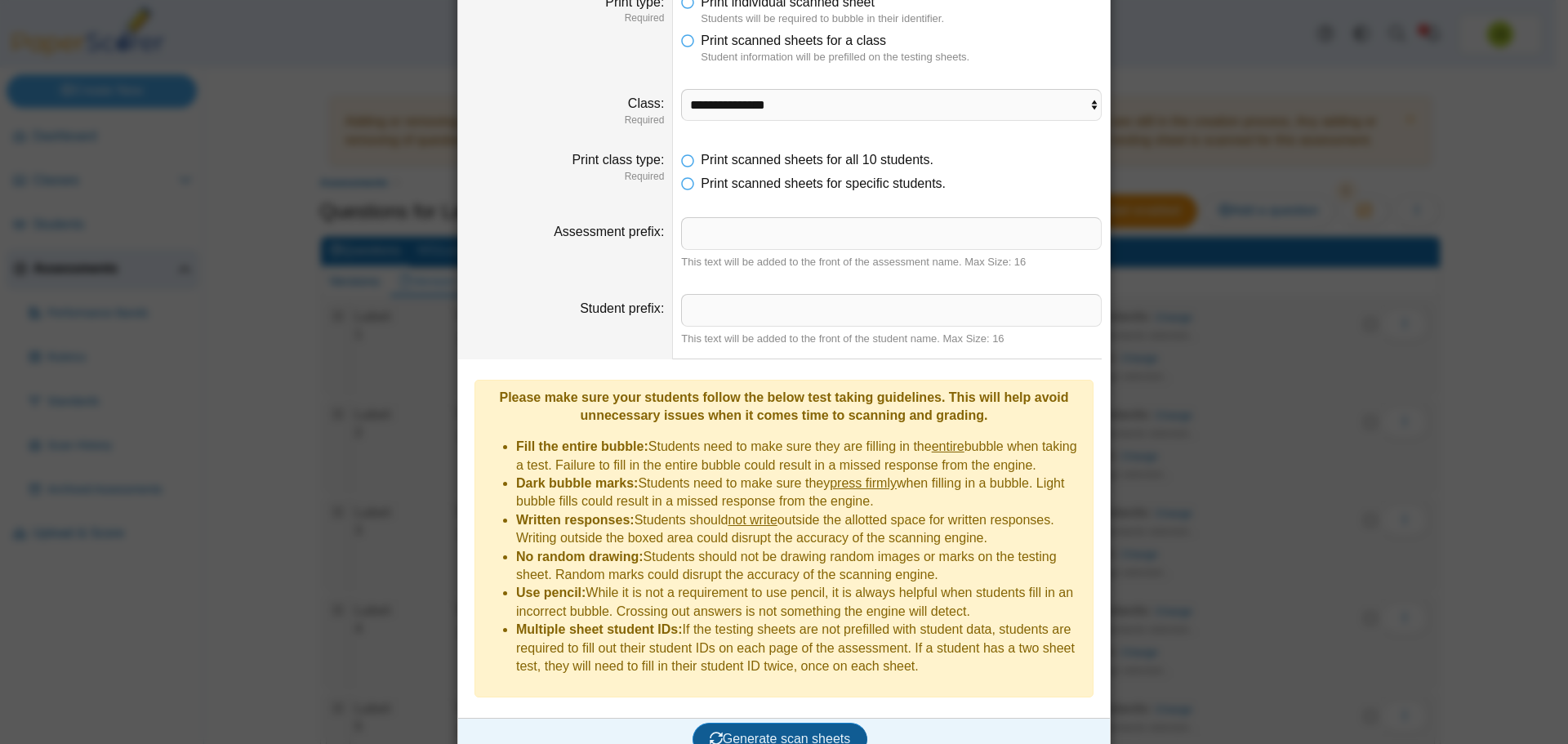
click at [768, 732] on span "Generate scan sheets" at bounding box center [780, 739] width 141 height 14
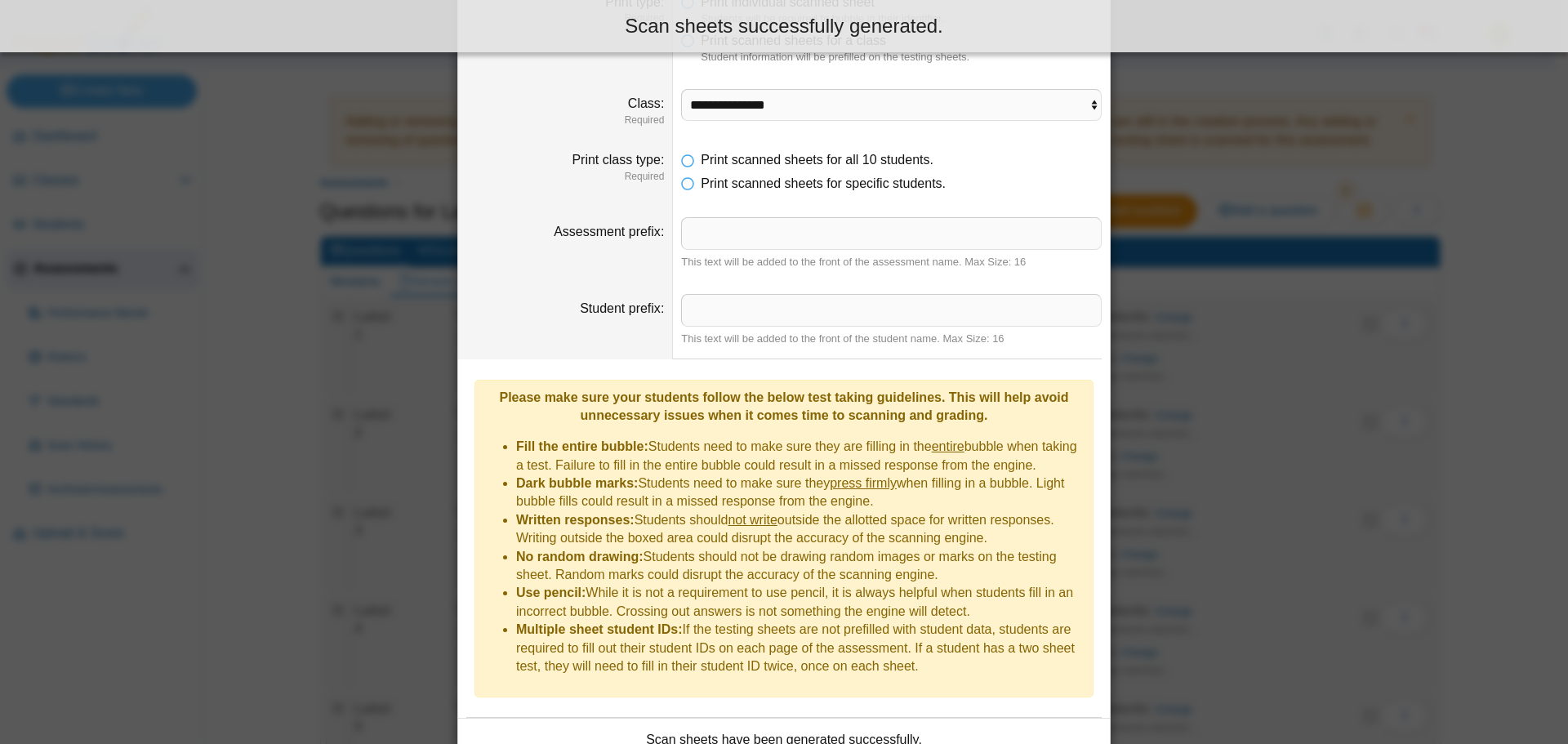
scroll to position [219, 0]
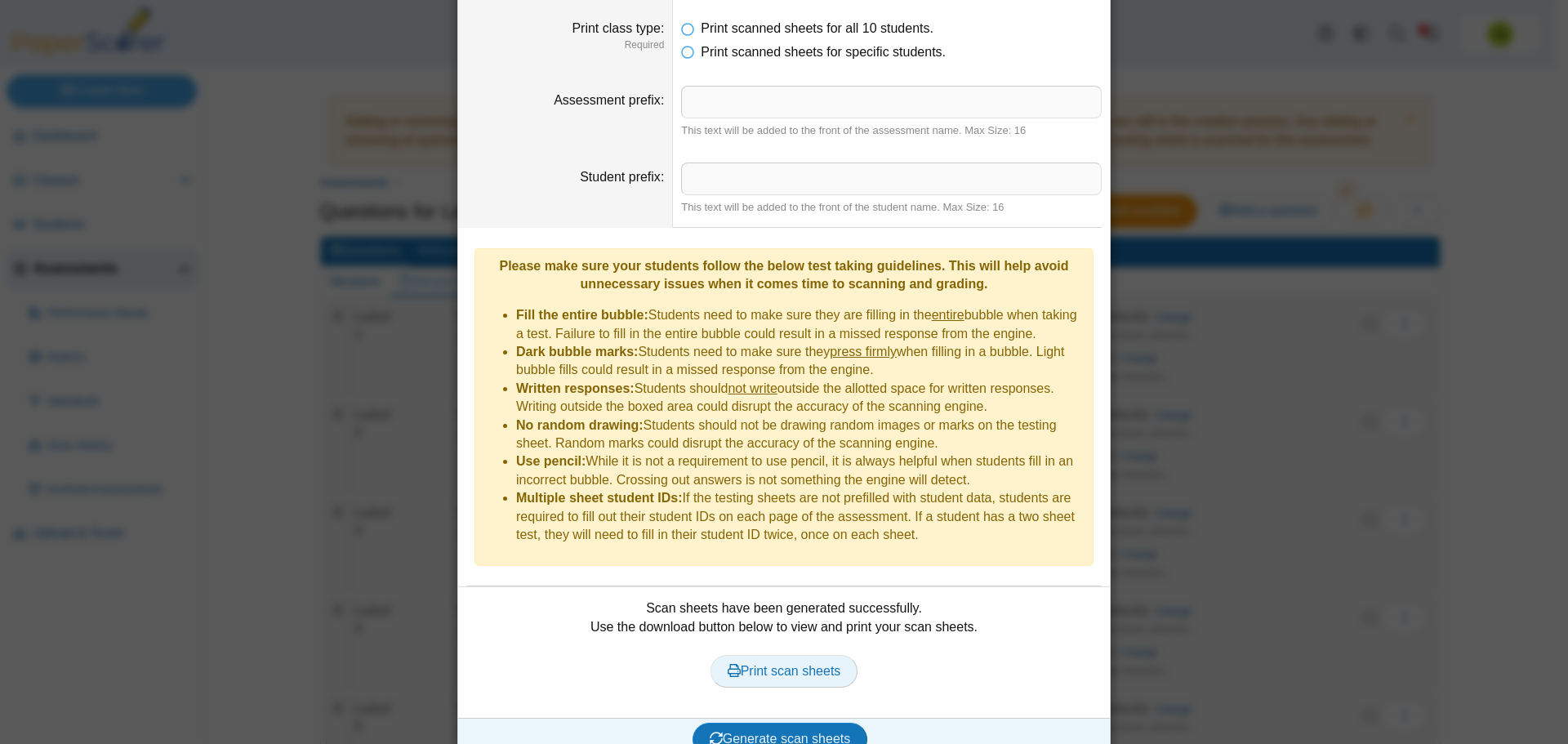
click at [811, 664] on span "Print scan sheets" at bounding box center [784, 671] width 114 height 14
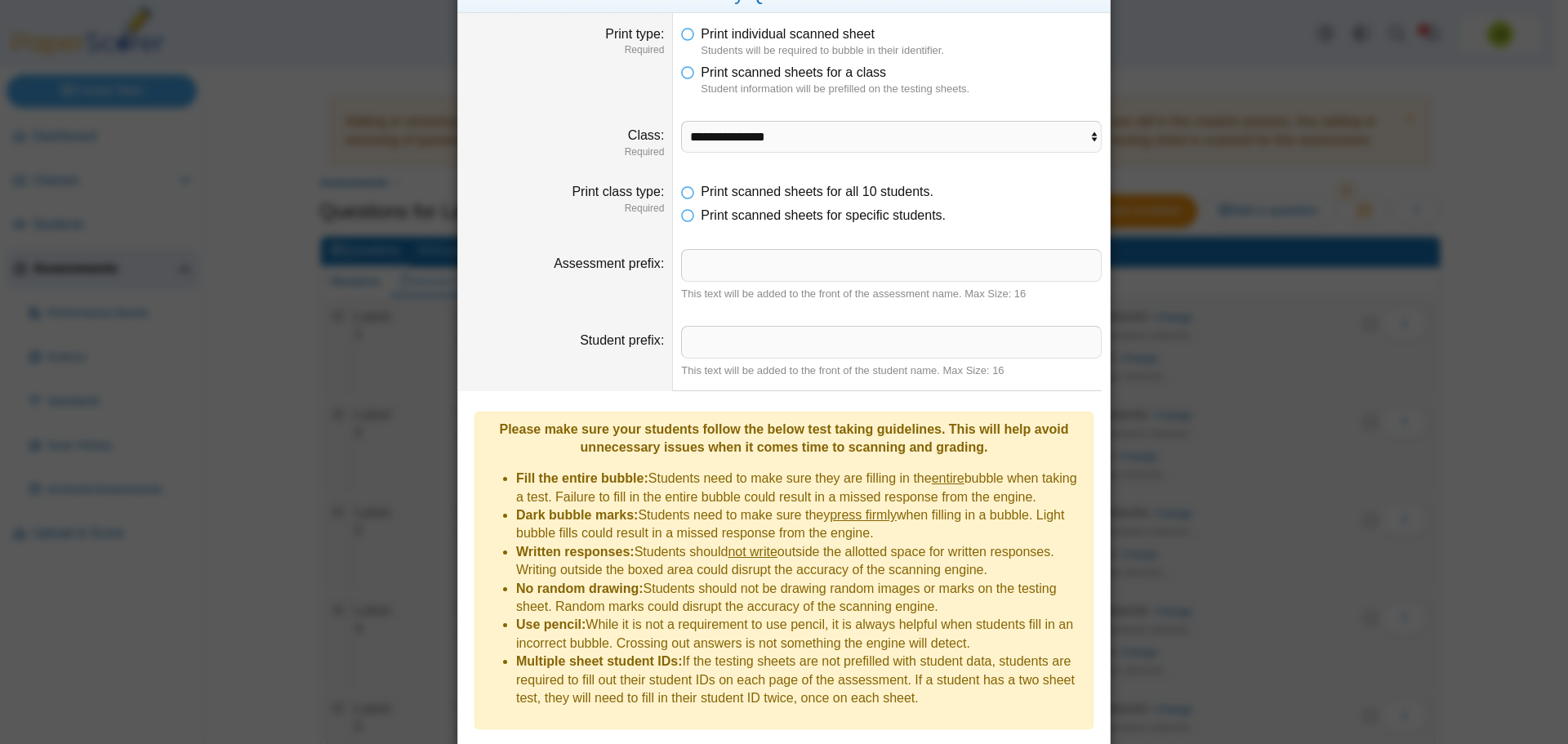
scroll to position [0, 0]
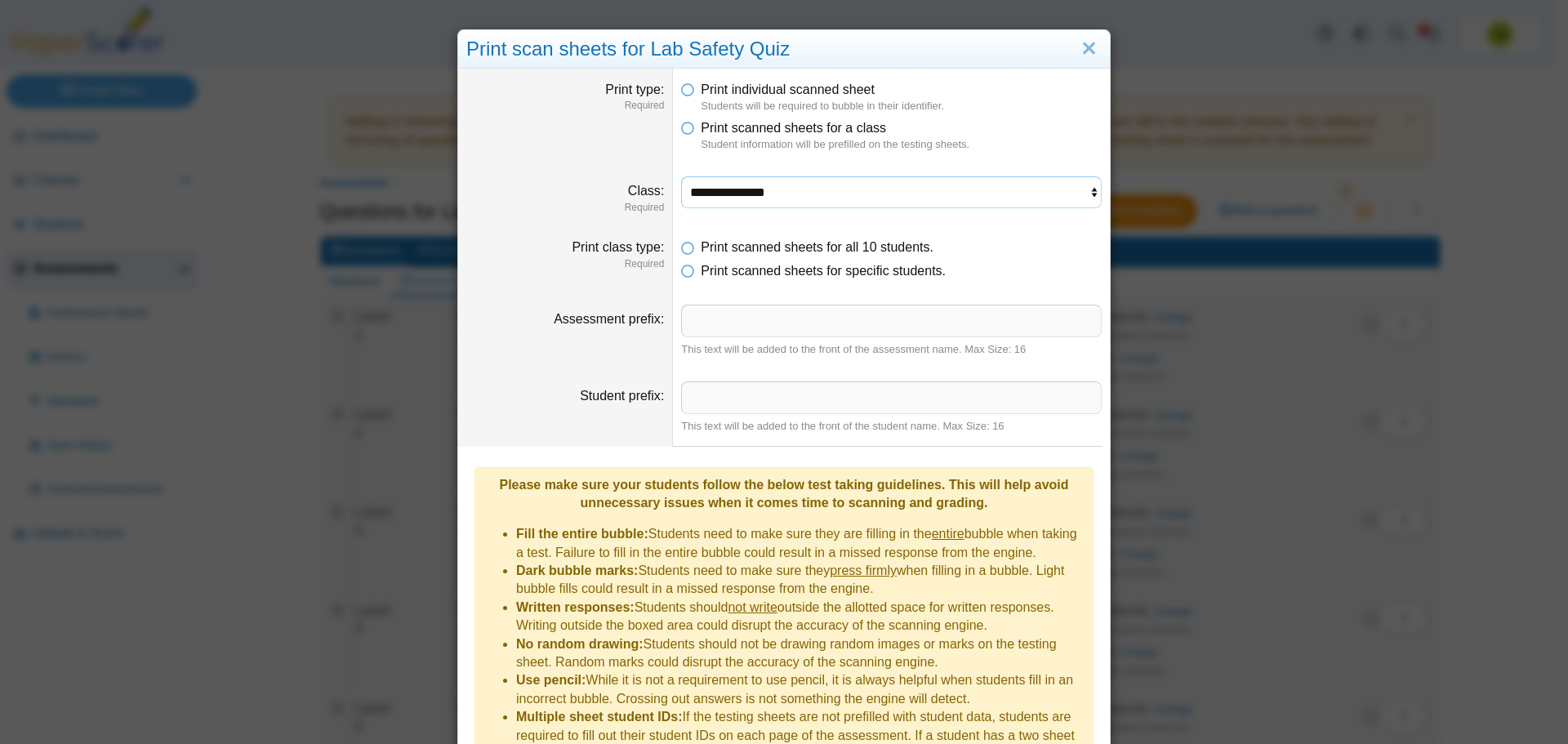
click at [801, 201] on select "**********" at bounding box center [891, 191] width 421 height 31
click at [681, 176] on select "**********" at bounding box center [891, 191] width 421 height 31
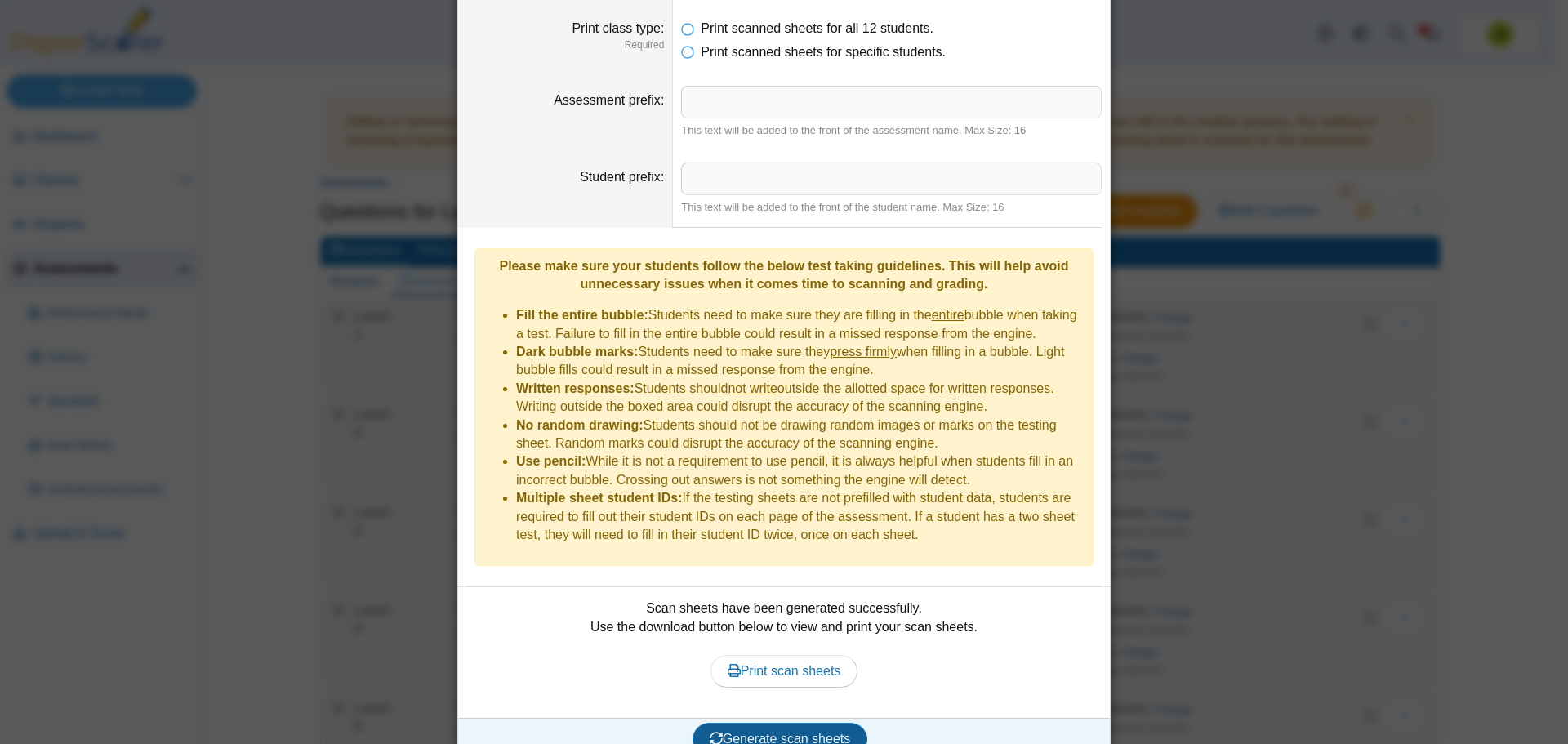
click at [813, 732] on span "Generate scan sheets" at bounding box center [780, 739] width 141 height 14
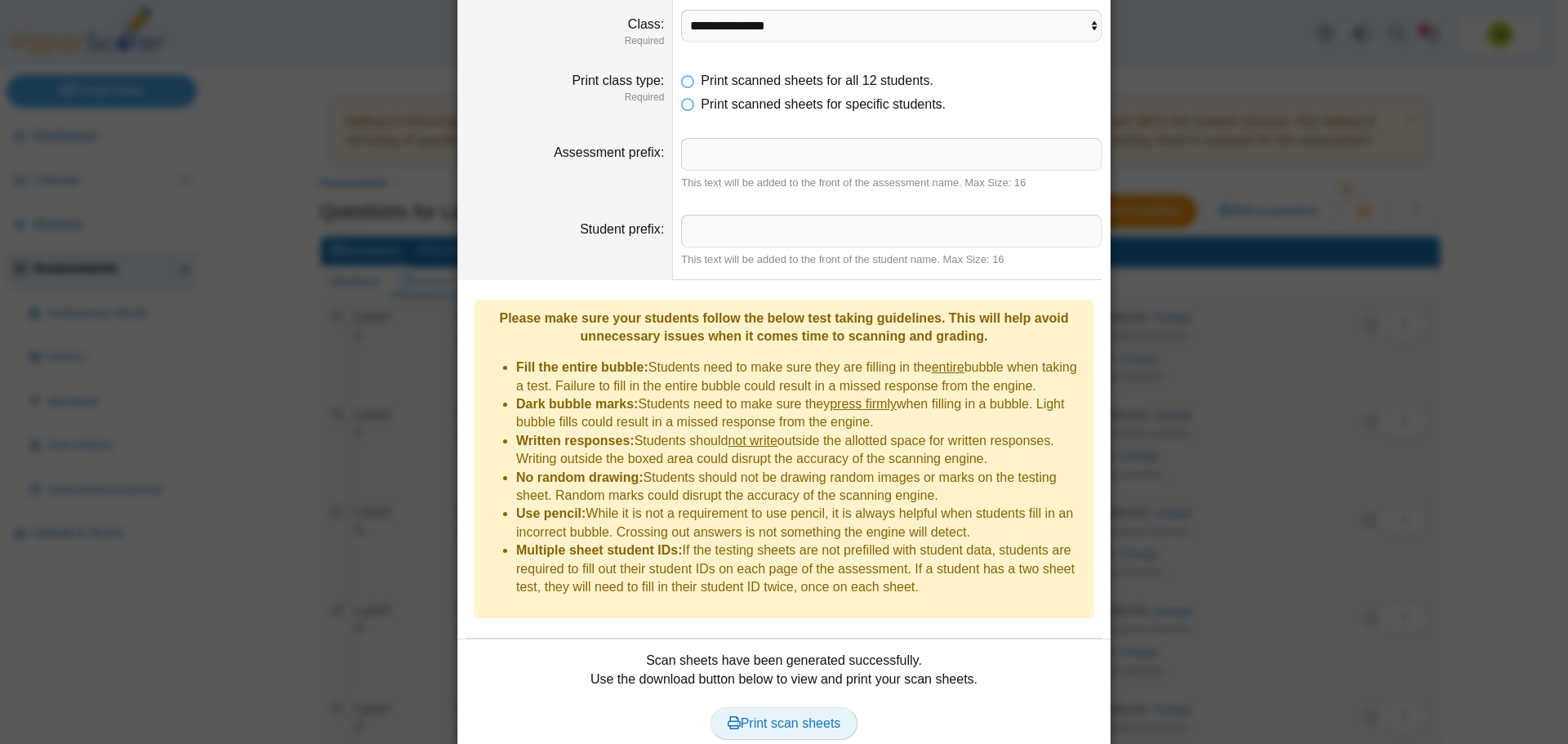
click at [770, 716] on span "Print scan sheets" at bounding box center [784, 723] width 114 height 14
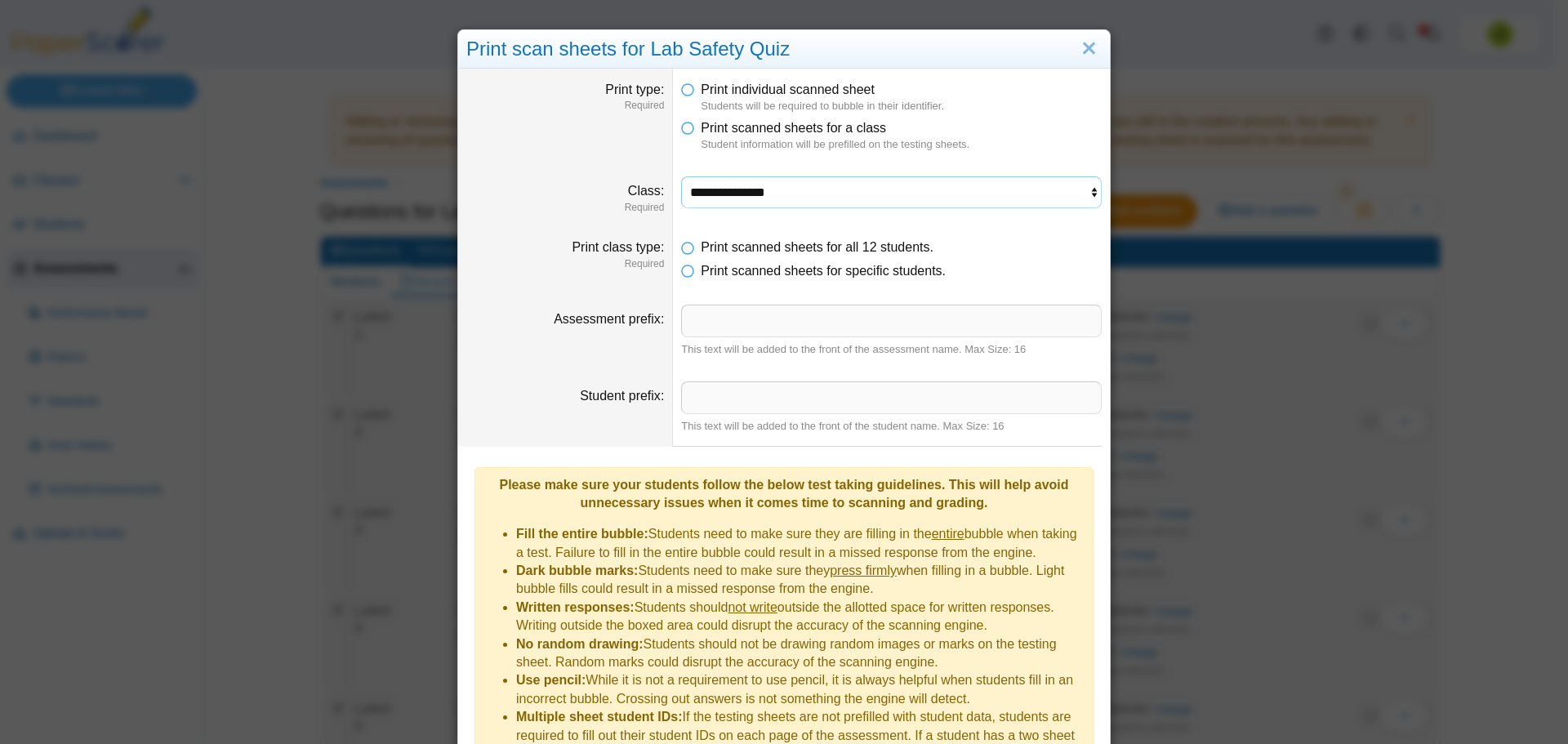
click at [817, 197] on select "**********" at bounding box center [891, 191] width 421 height 31
select select "**********"
click at [681, 176] on select "**********" at bounding box center [891, 191] width 421 height 31
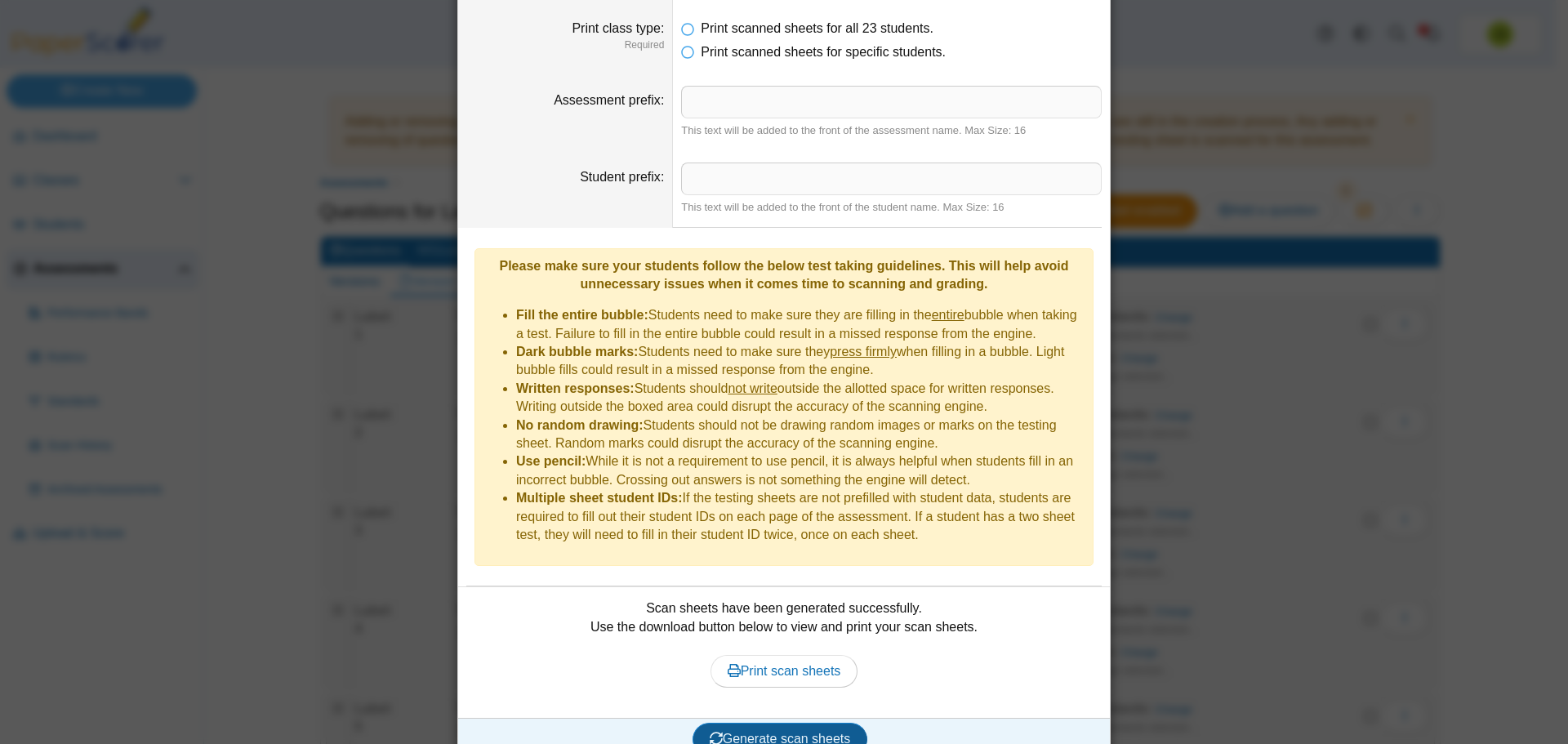
click at [761, 732] on span "Generate scan sheets" at bounding box center [780, 739] width 141 height 14
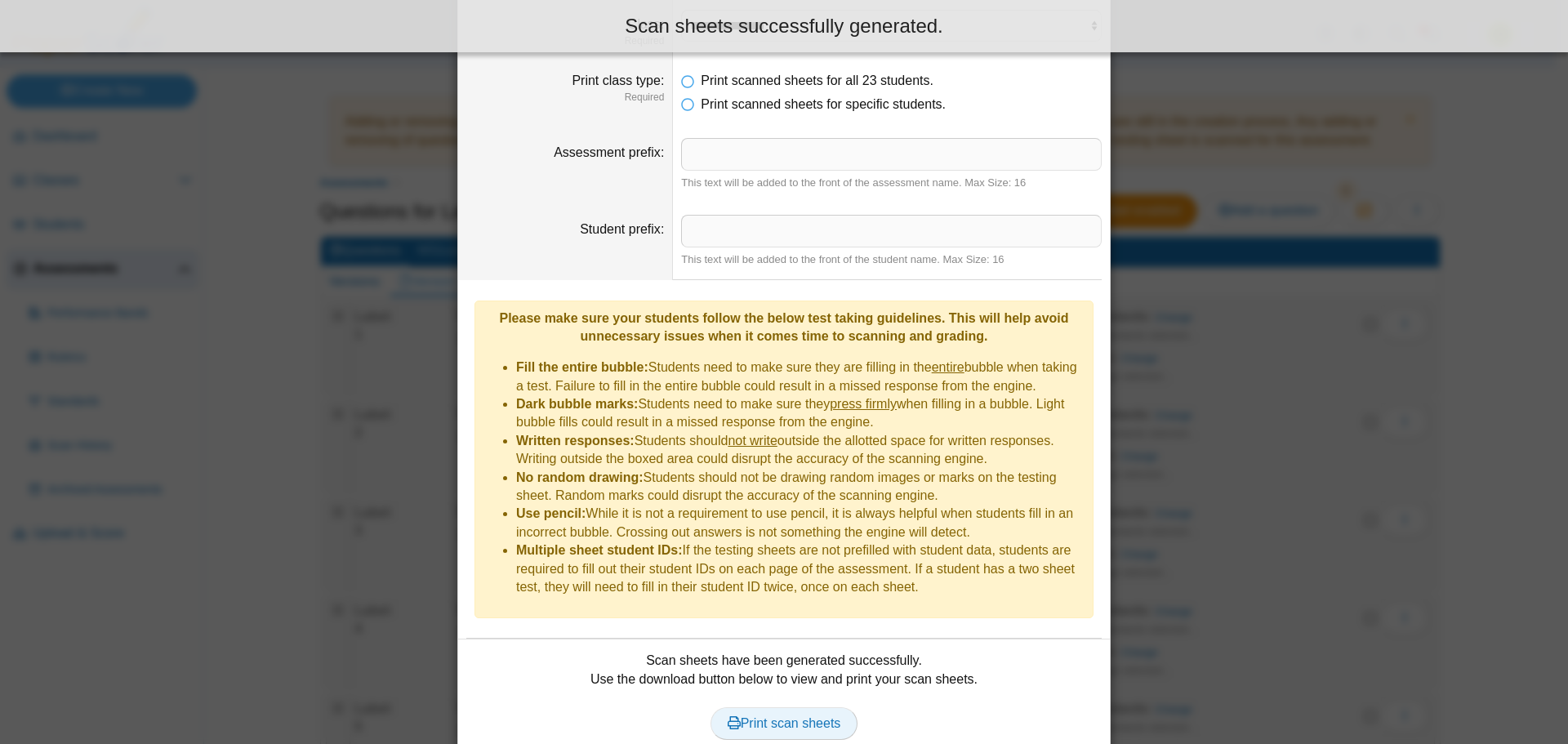
click at [780, 716] on span "Print scan sheets" at bounding box center [784, 723] width 114 height 14
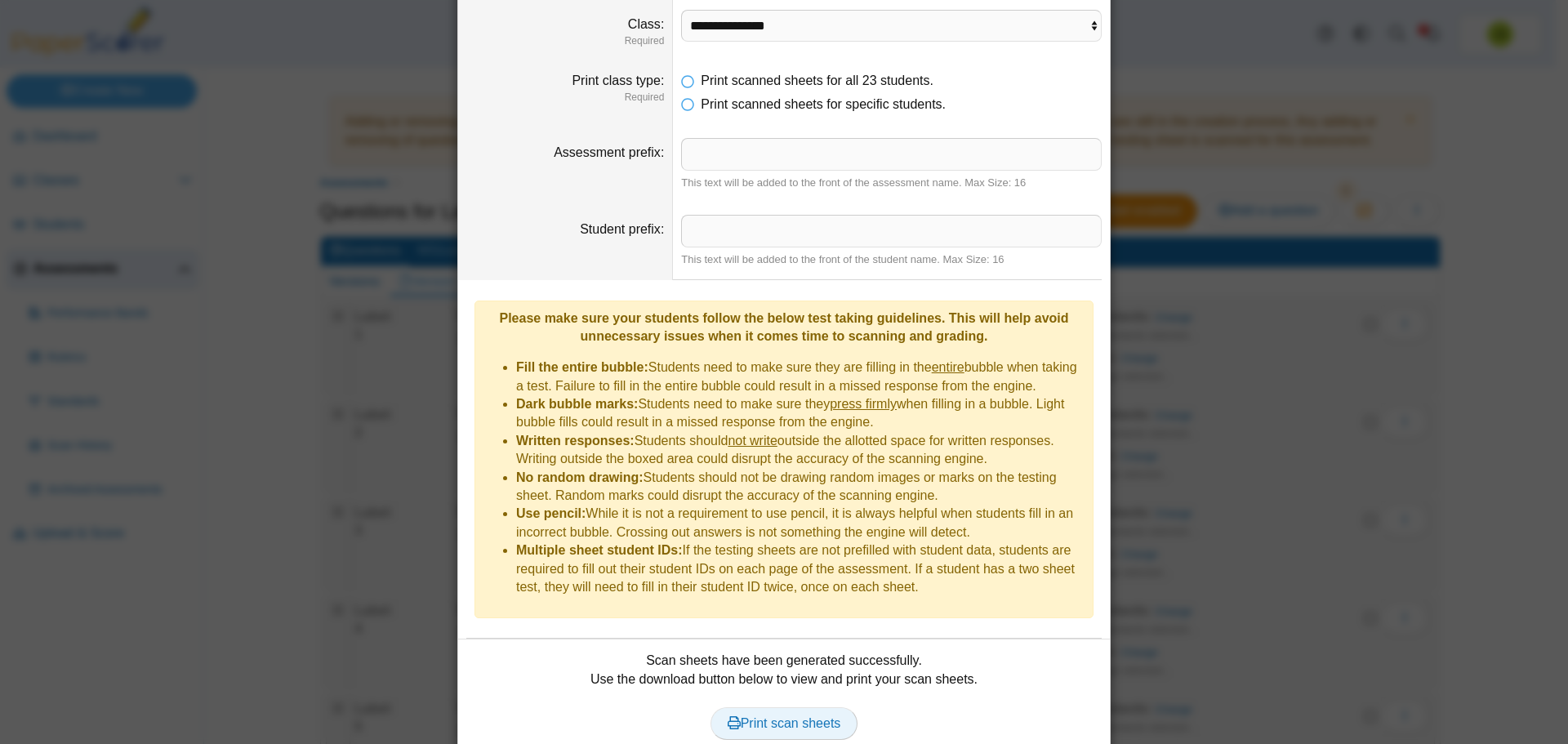
scroll to position [0, 0]
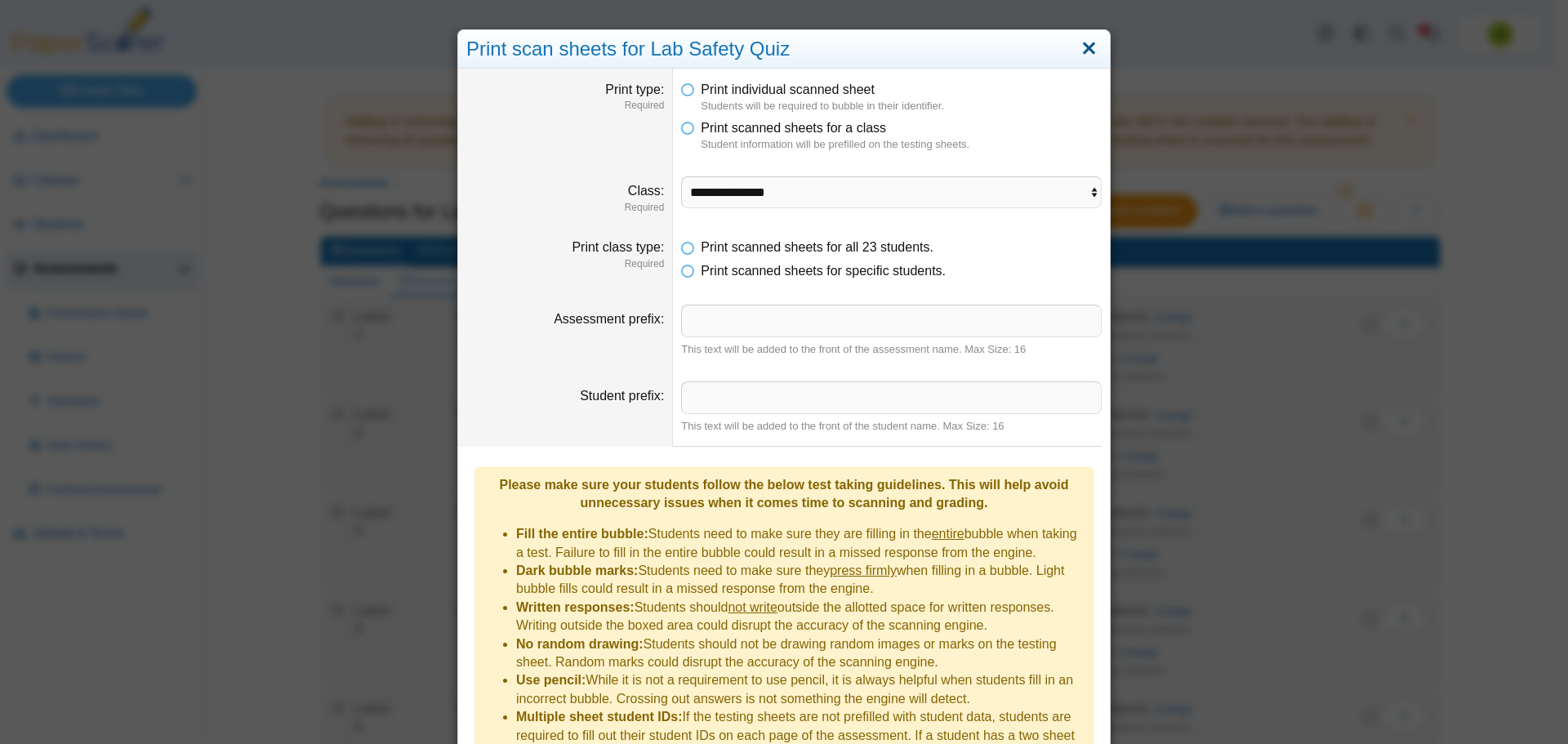
click at [1085, 53] on link "Close" at bounding box center [1089, 49] width 26 height 28
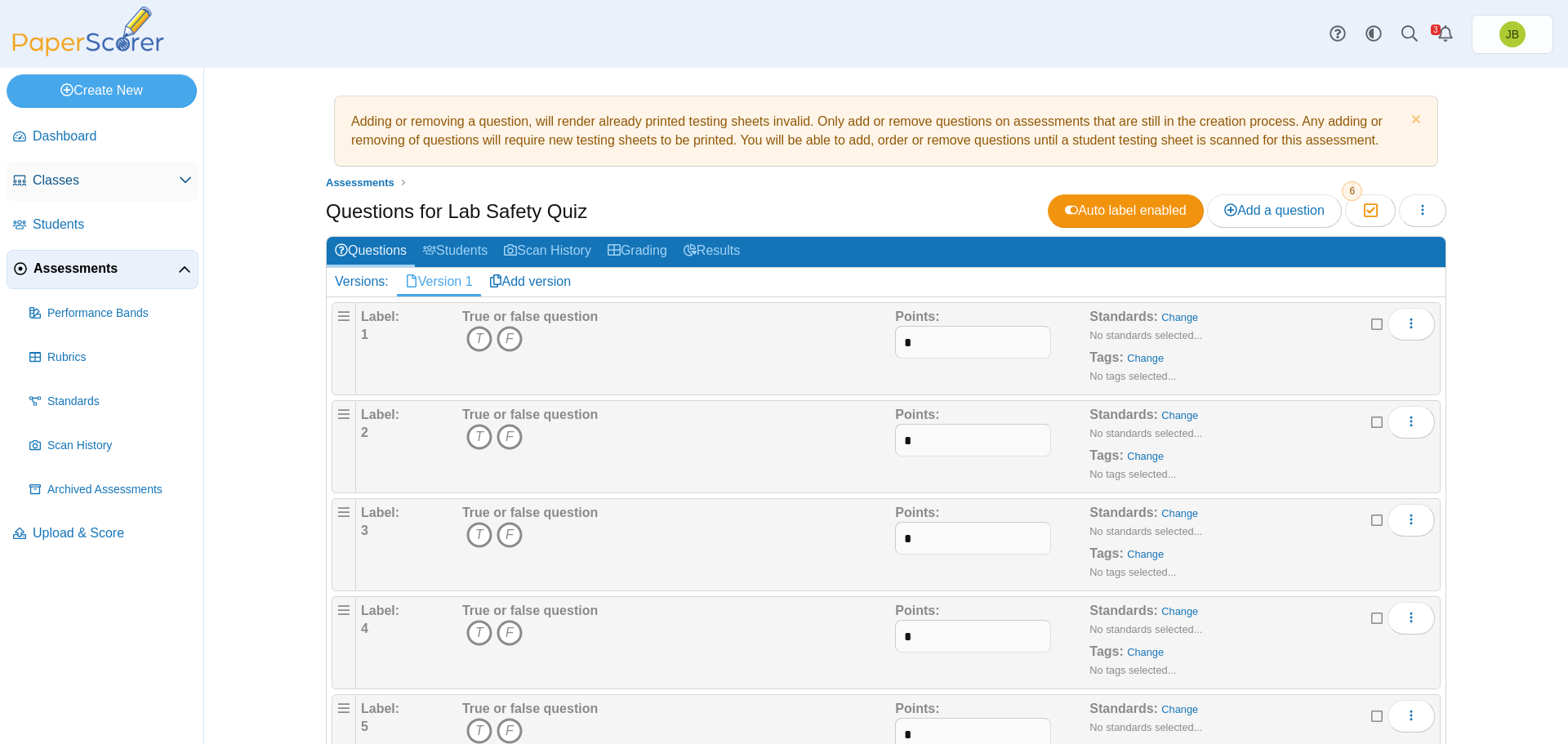
click at [80, 184] on span "Classes" at bounding box center [106, 180] width 146 height 18
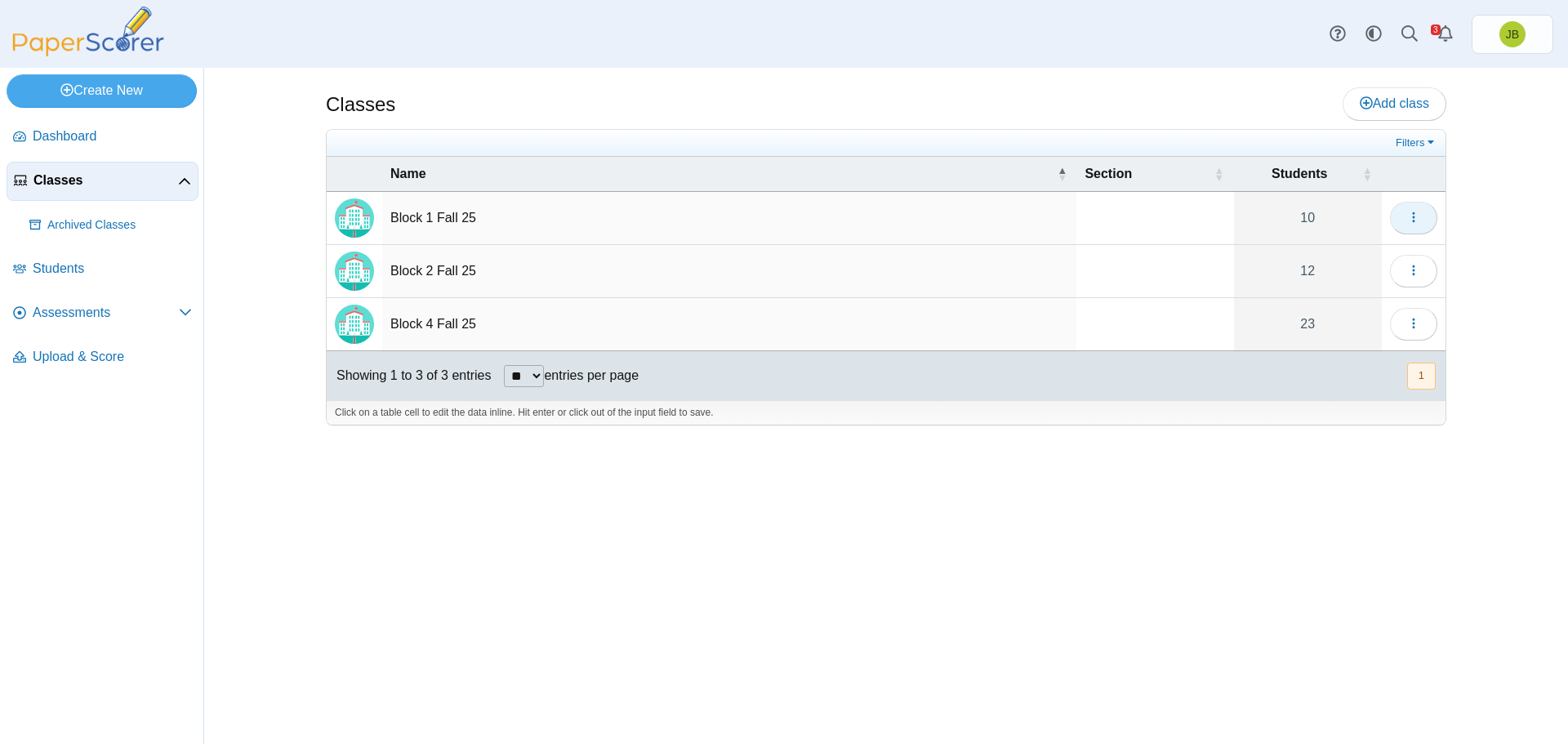
click at [1417, 219] on icon "button" at bounding box center [1414, 217] width 13 height 13
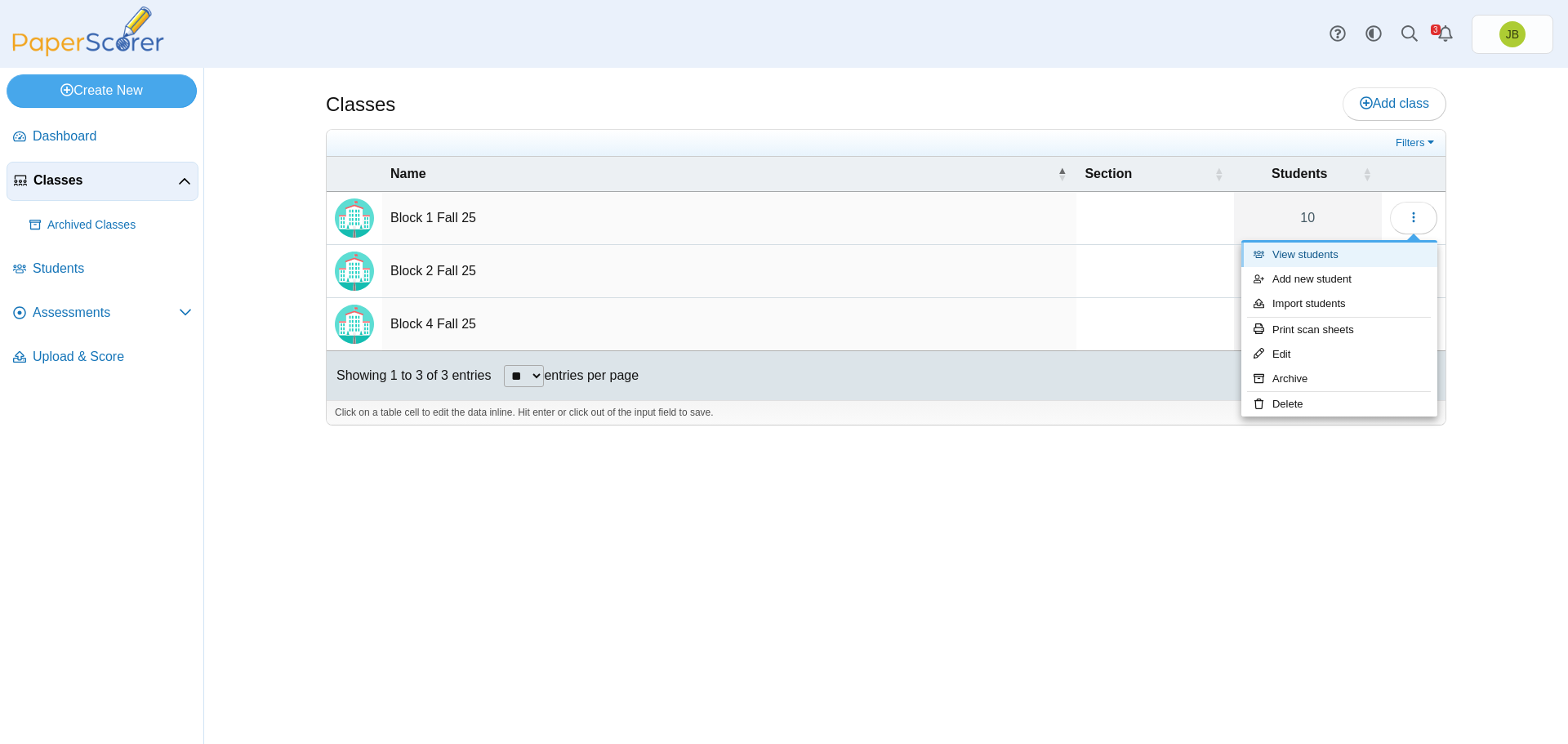
click at [1308, 253] on link "View students" at bounding box center [1339, 254] width 196 height 25
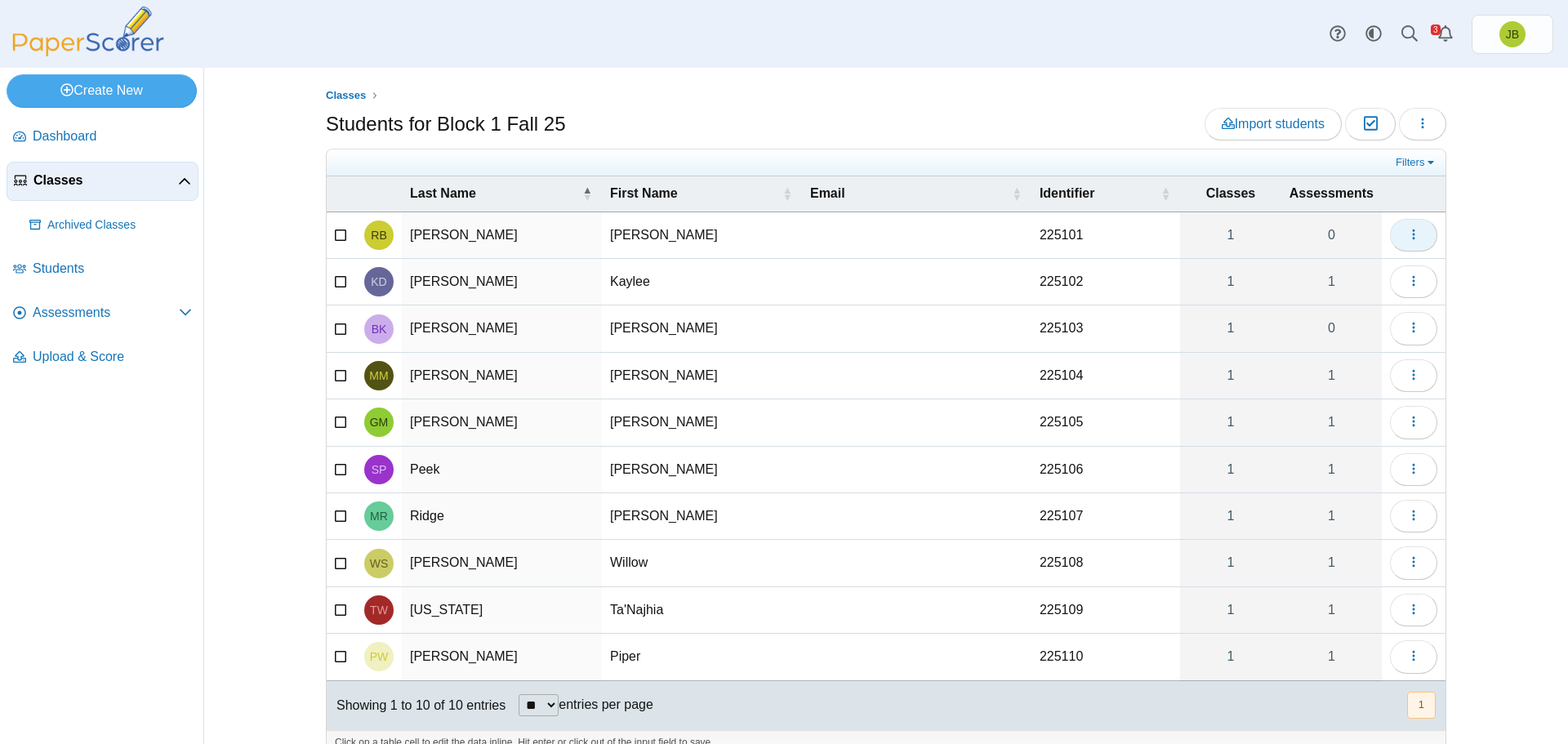
click at [1410, 231] on icon "button" at bounding box center [1414, 234] width 13 height 13
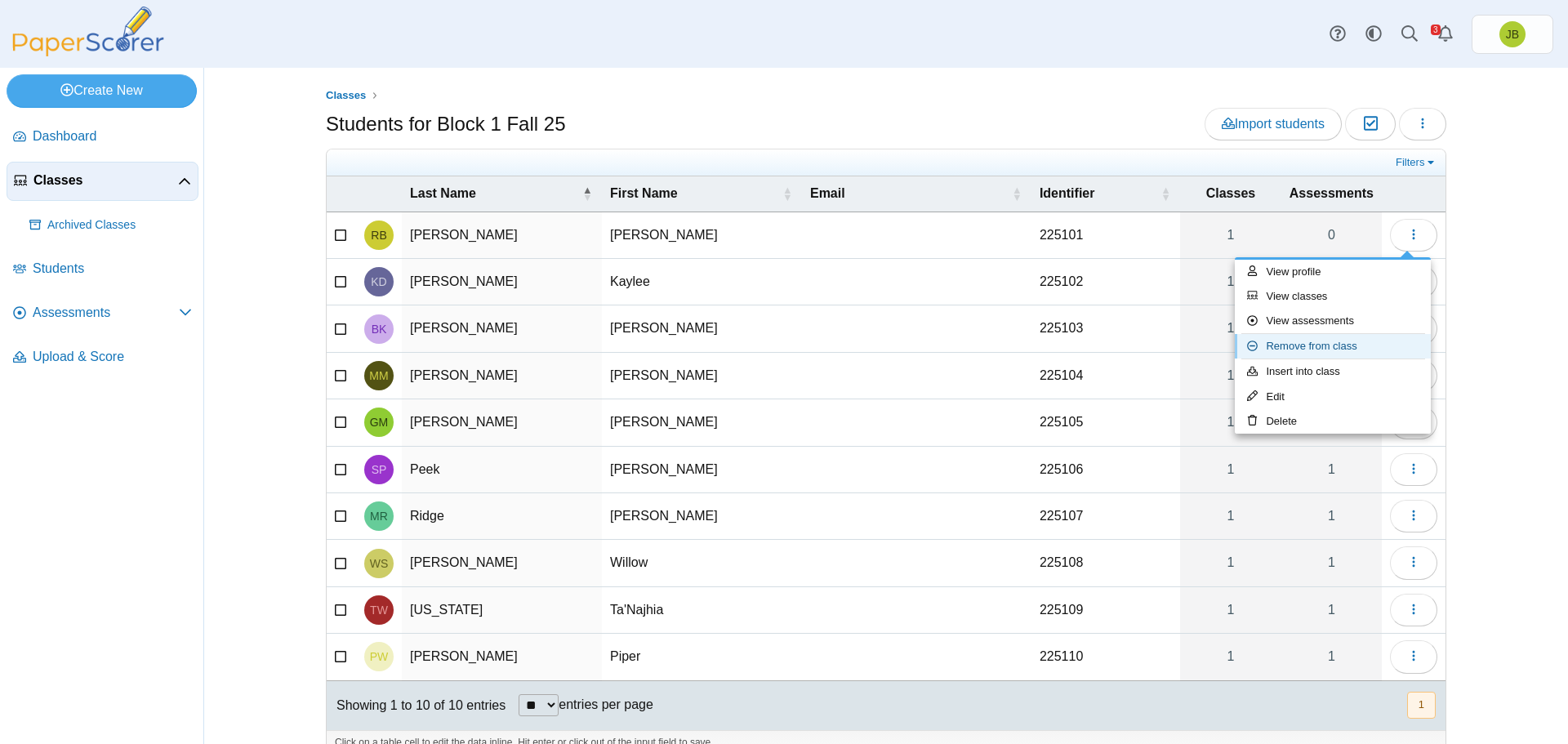
click at [1314, 344] on link "Remove from class" at bounding box center [1333, 346] width 196 height 25
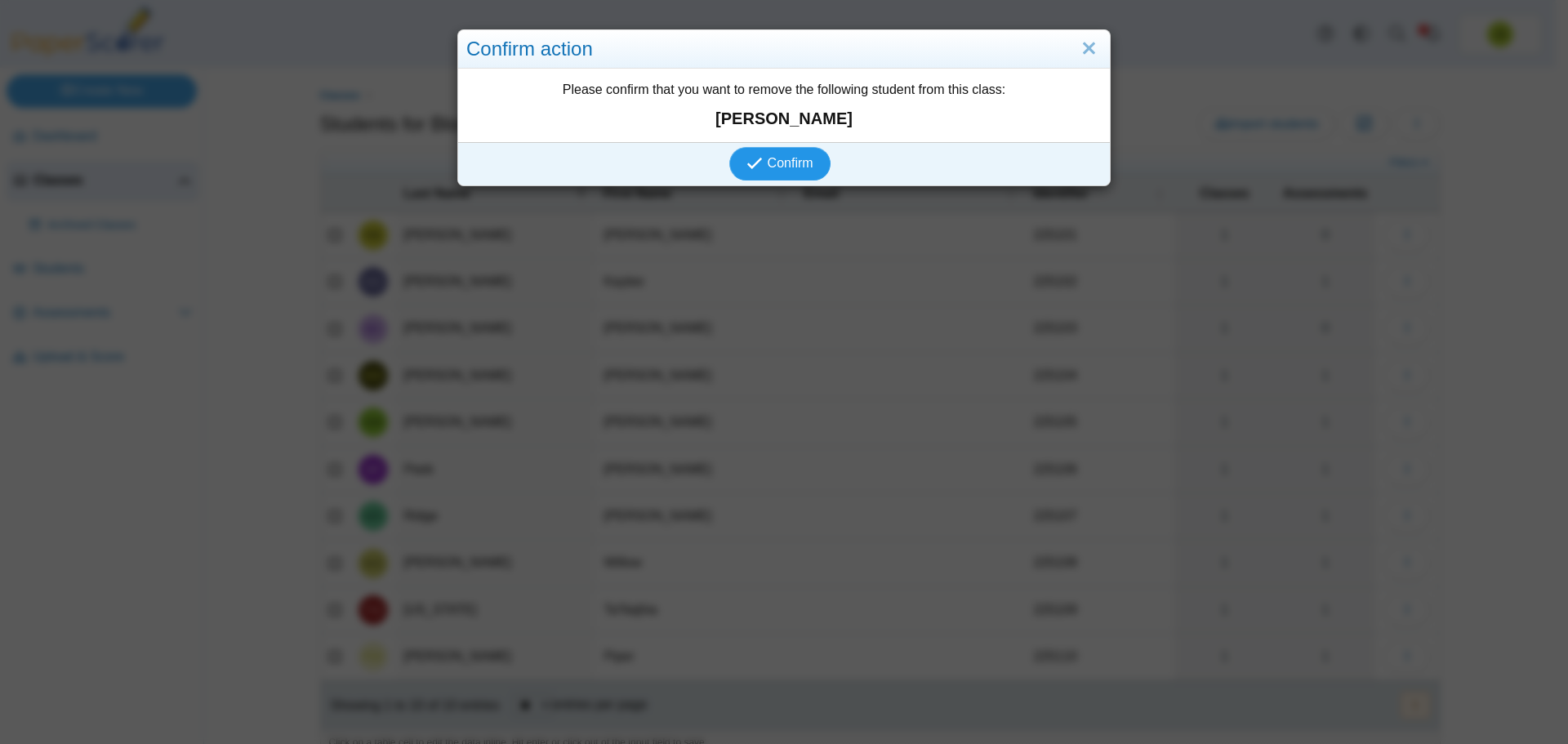
click at [780, 170] on span "Confirm" at bounding box center [791, 163] width 46 height 14
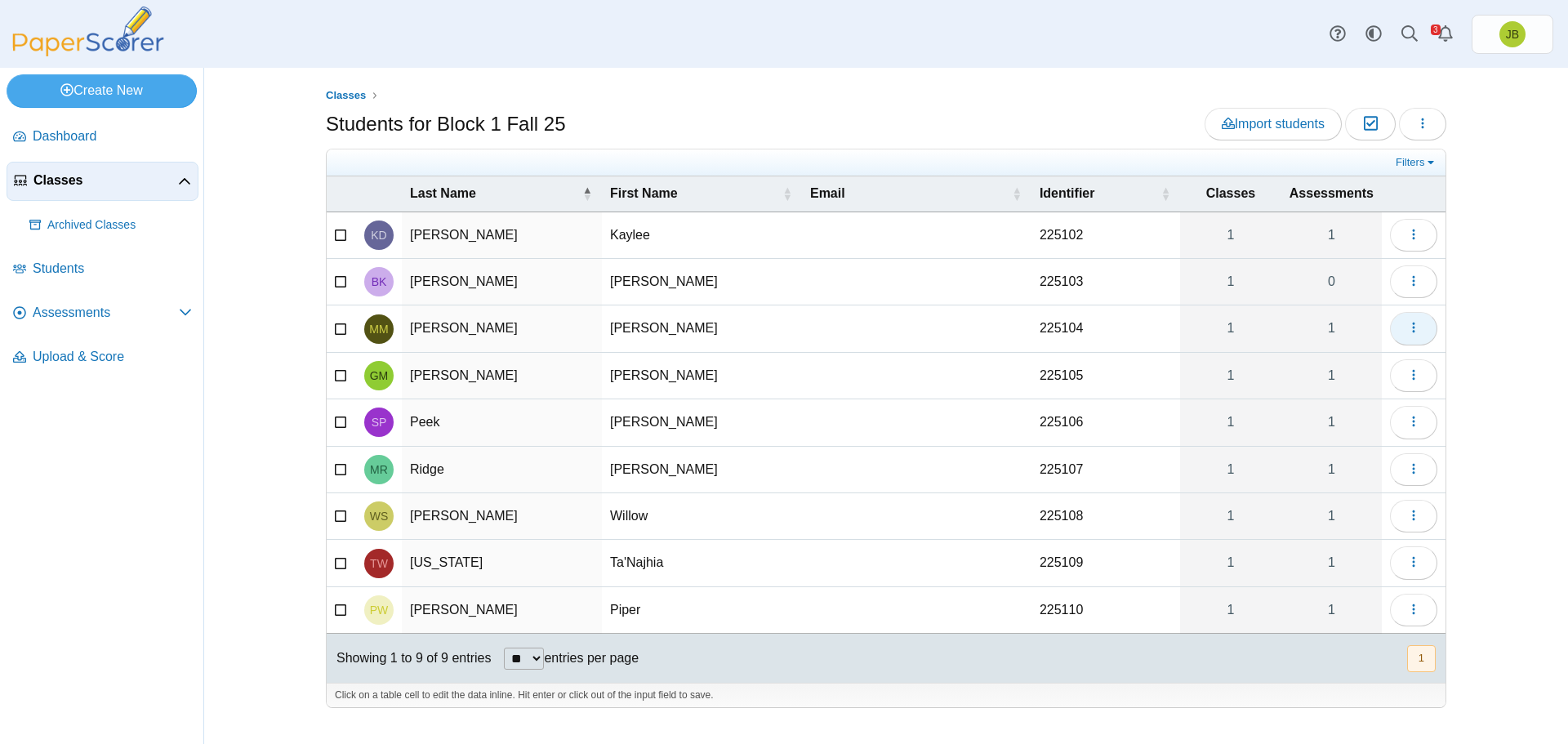
click at [1421, 335] on button "button" at bounding box center [1414, 328] width 48 height 33
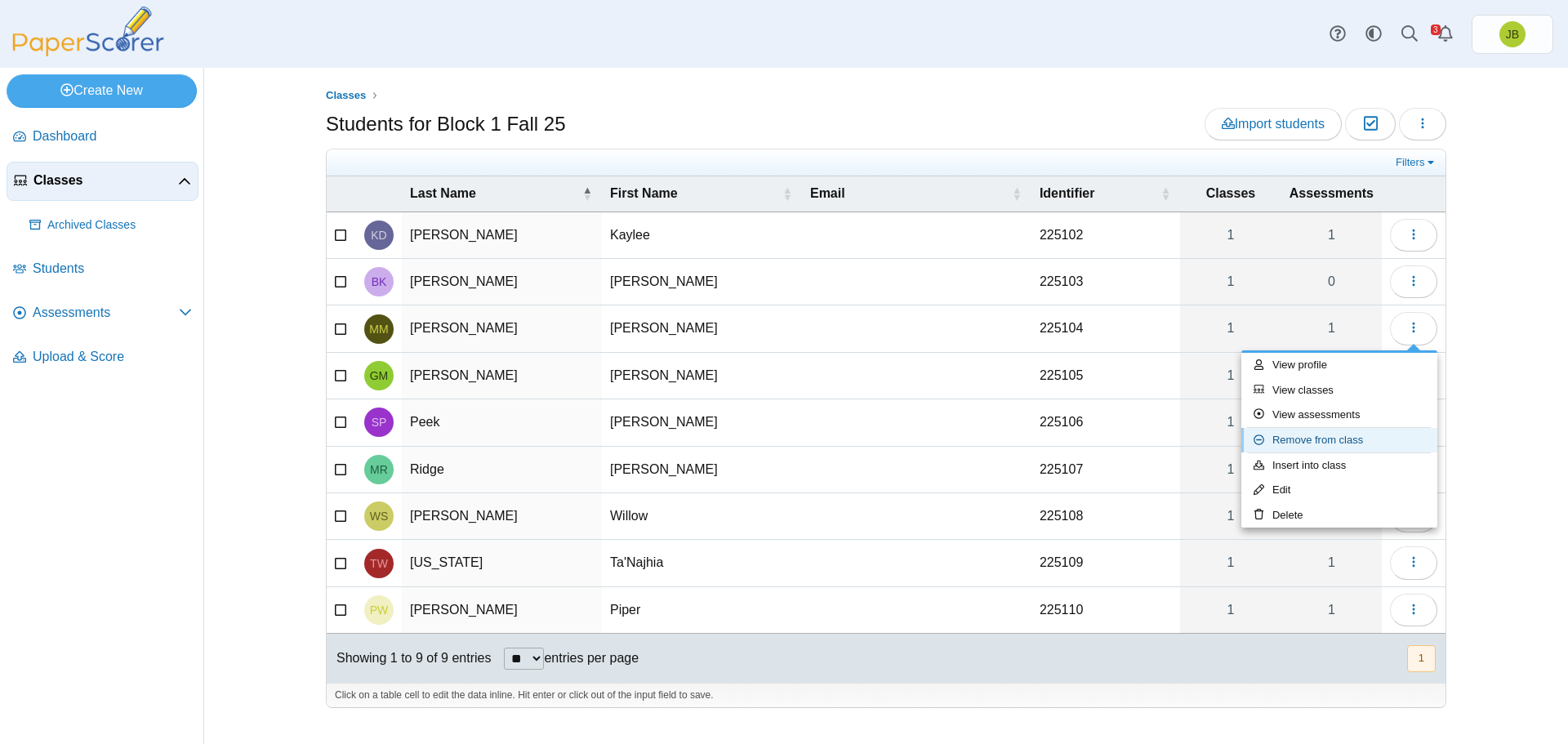
click at [1335, 440] on link "Remove from class" at bounding box center [1339, 440] width 196 height 25
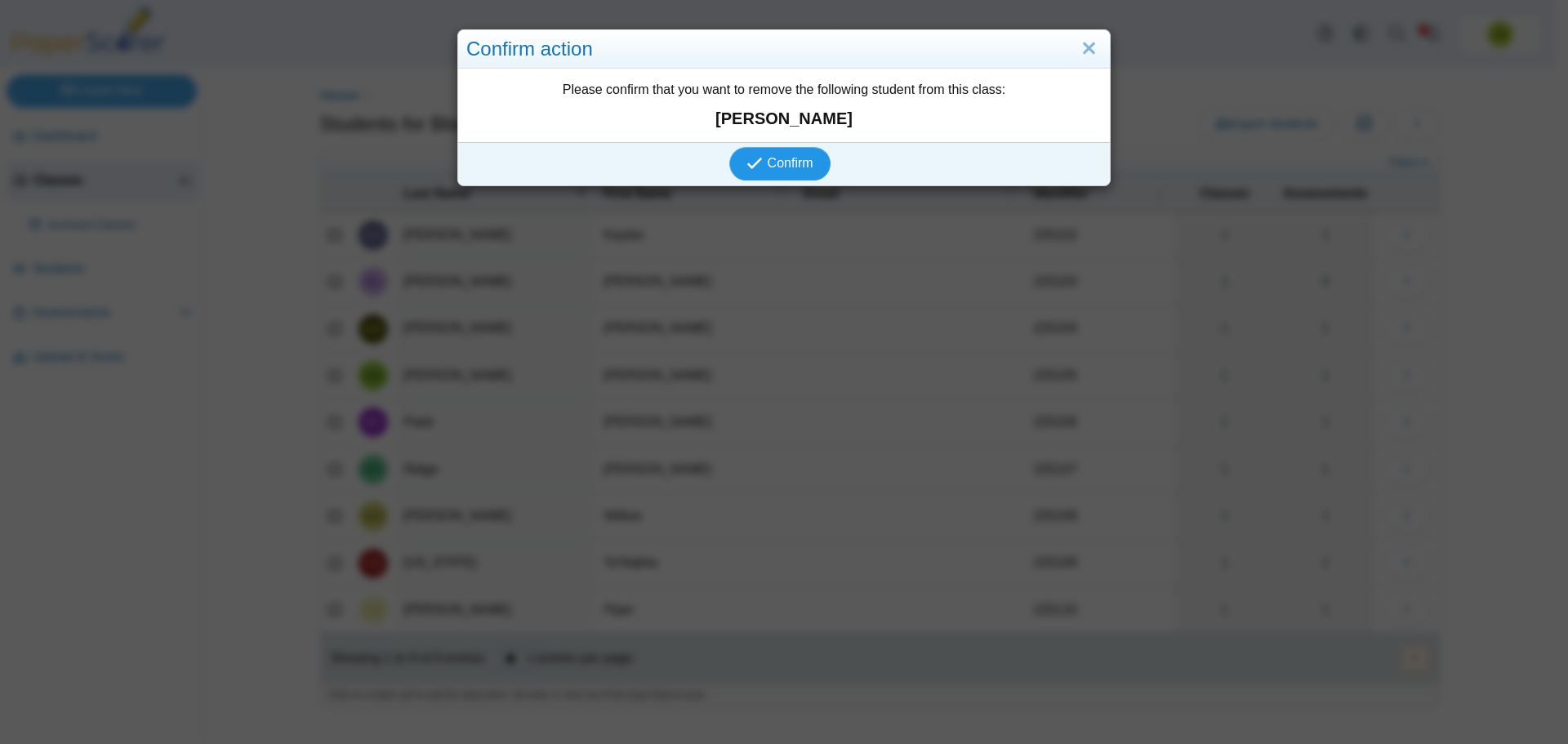
click at [802, 170] on span "Confirm" at bounding box center [791, 163] width 46 height 14
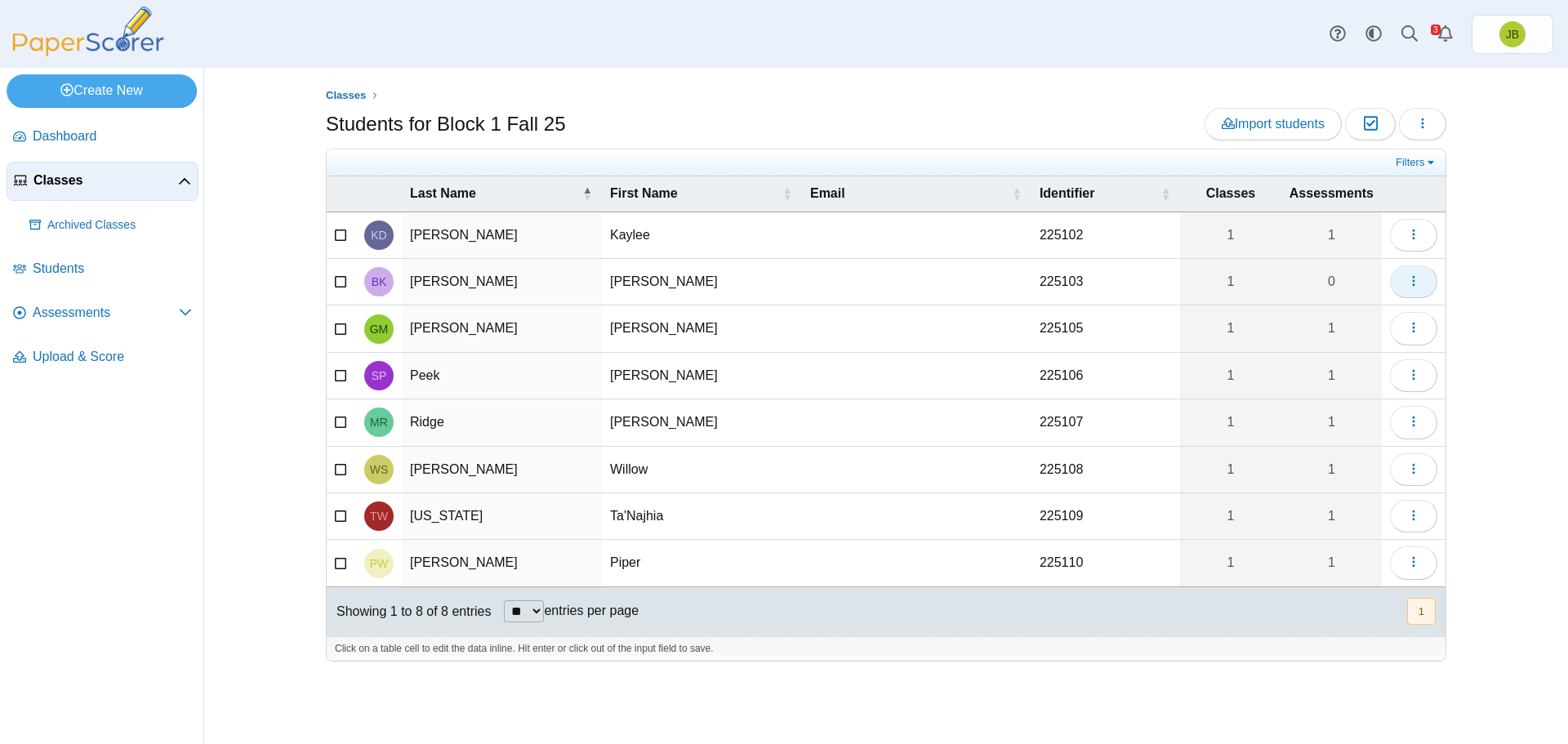
click at [1421, 286] on button "button" at bounding box center [1414, 281] width 48 height 33
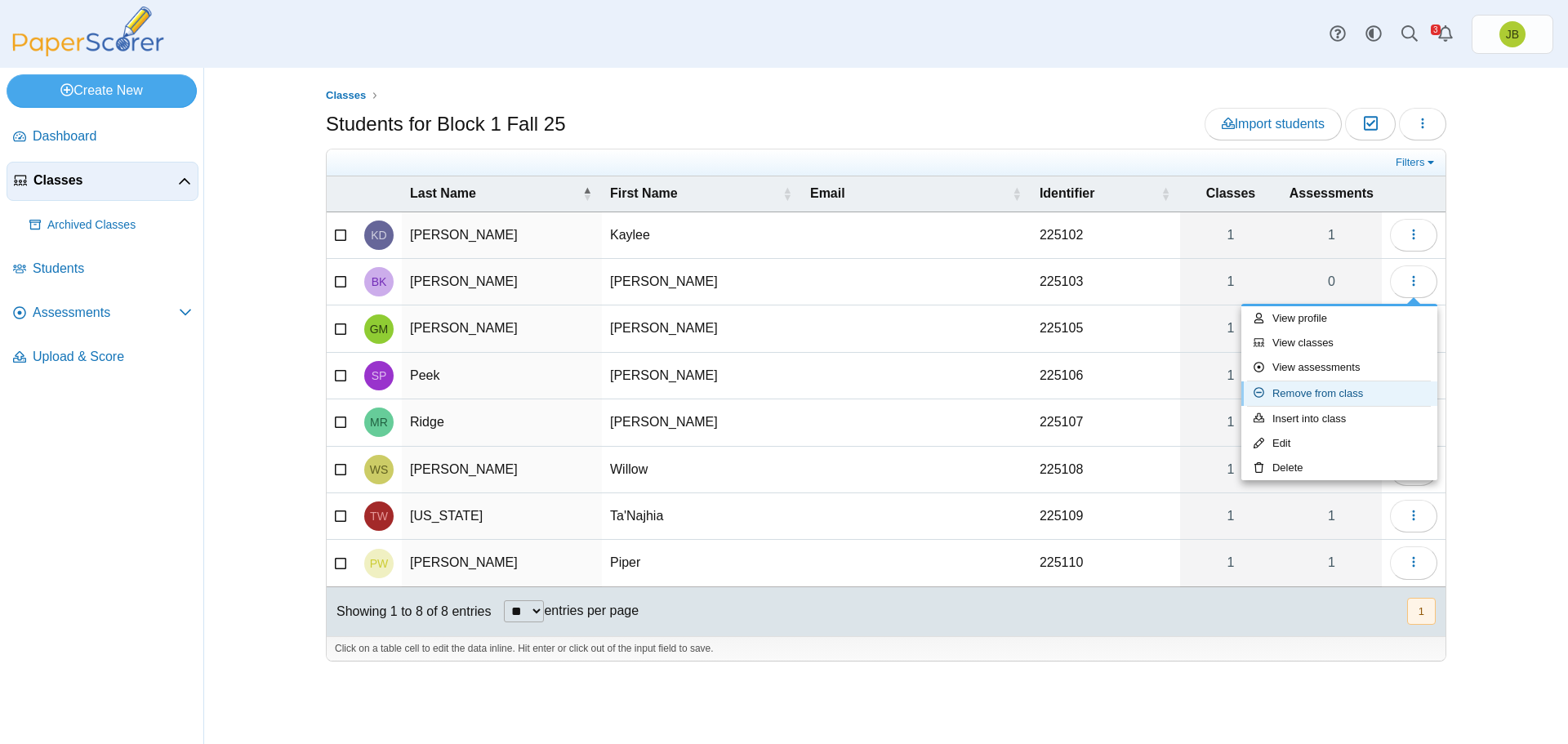
click at [1317, 394] on link "Remove from class" at bounding box center [1339, 394] width 196 height 25
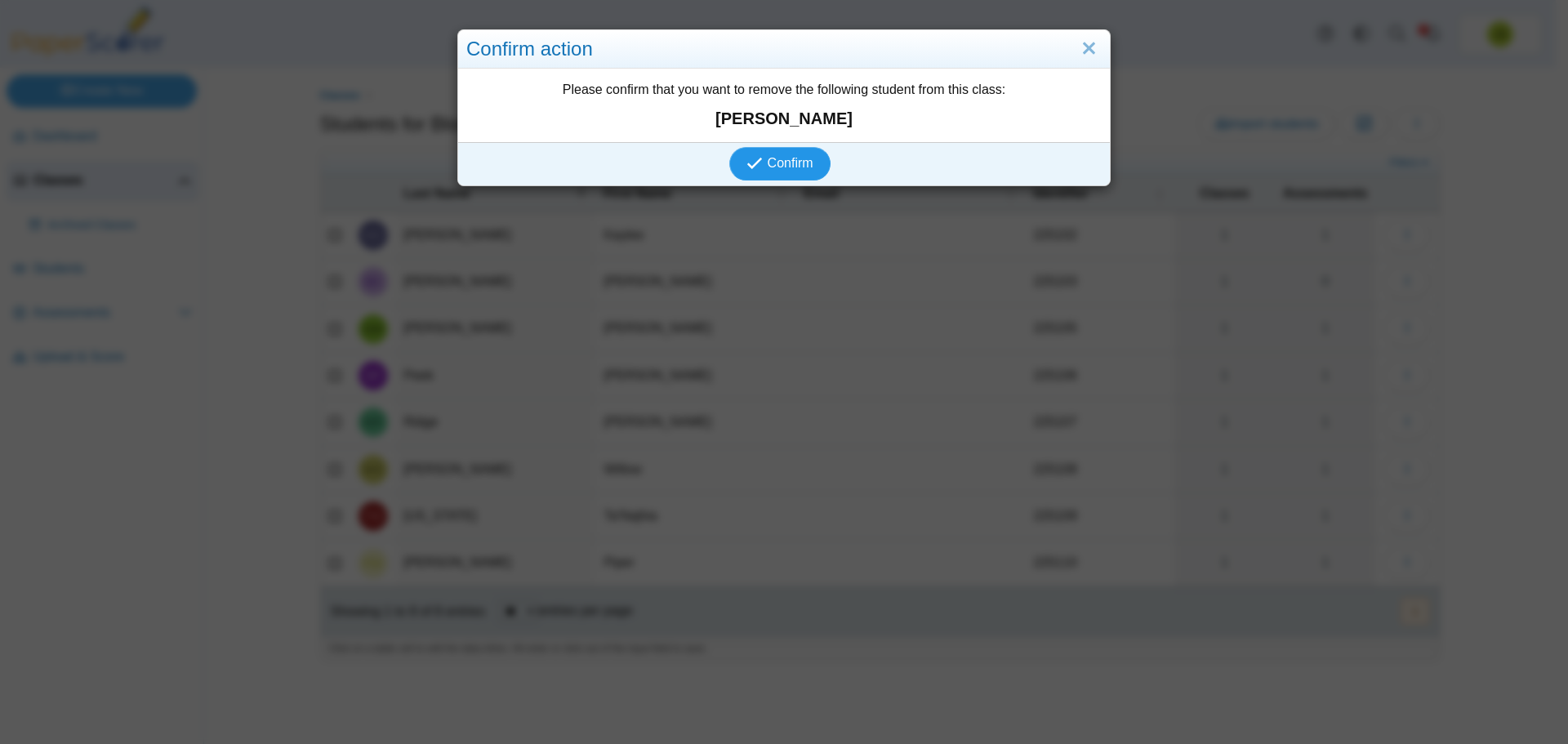
click at [794, 170] on span "Confirm" at bounding box center [791, 163] width 46 height 14
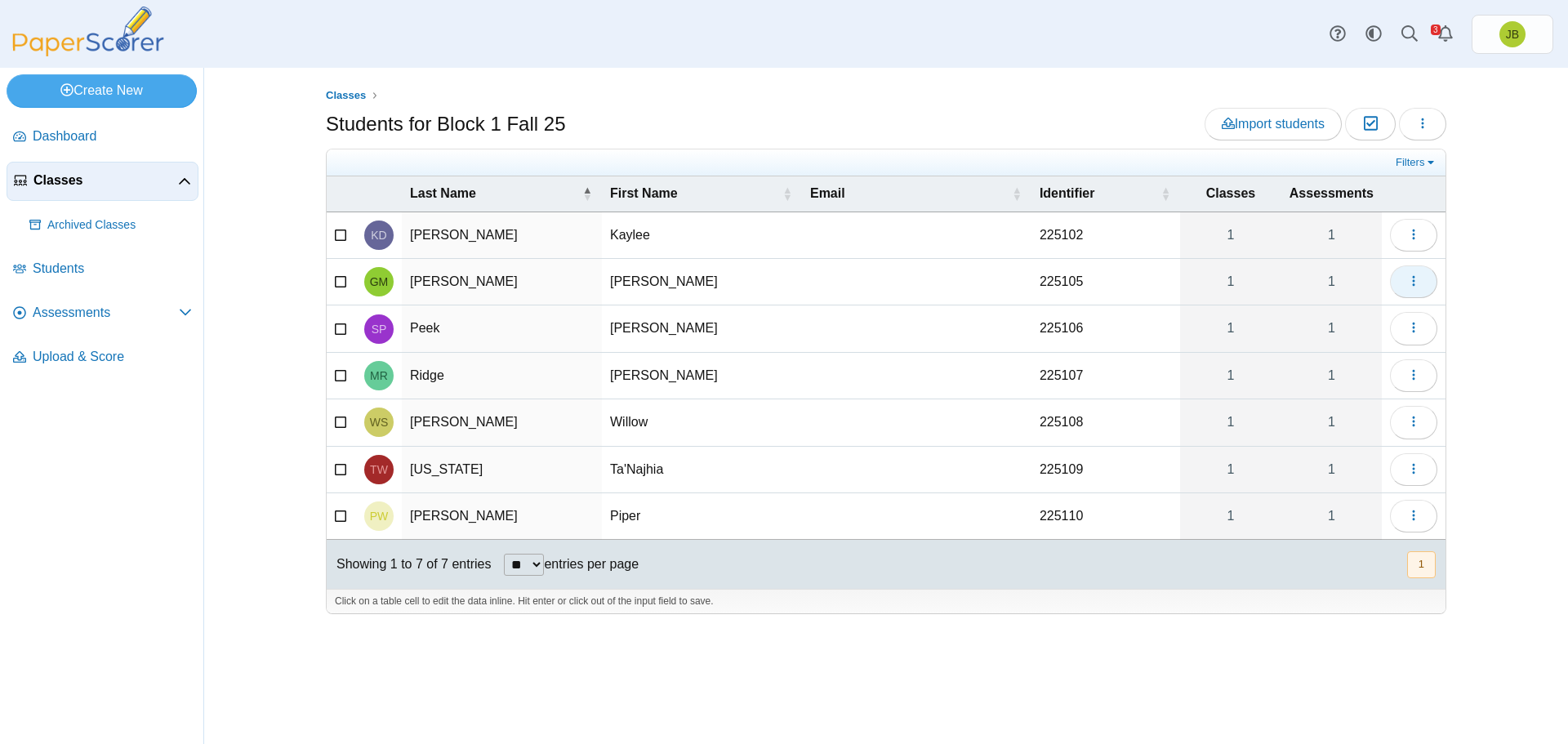
click at [1411, 283] on icon "button" at bounding box center [1414, 281] width 13 height 13
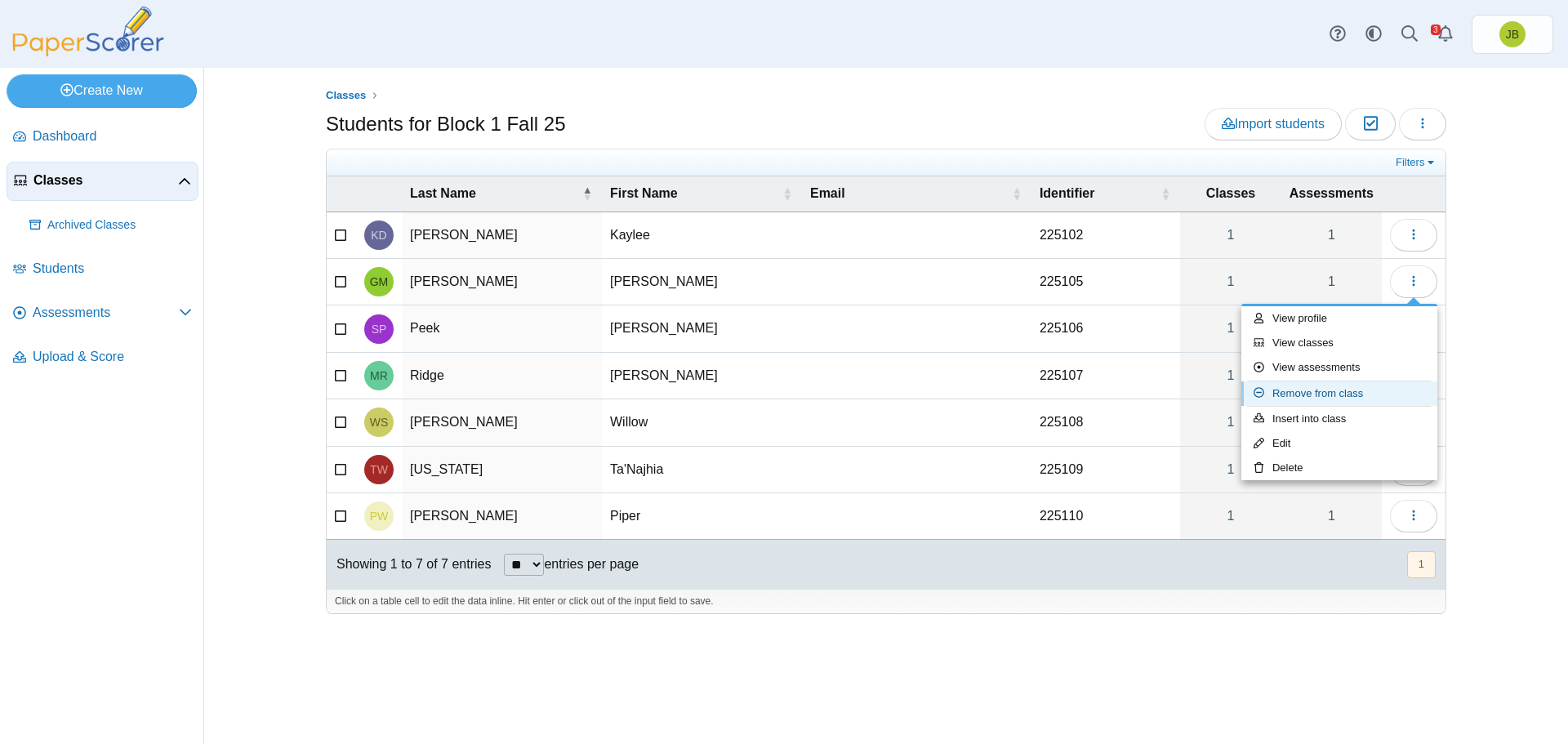
click at [1310, 394] on link "Remove from class" at bounding box center [1339, 394] width 196 height 25
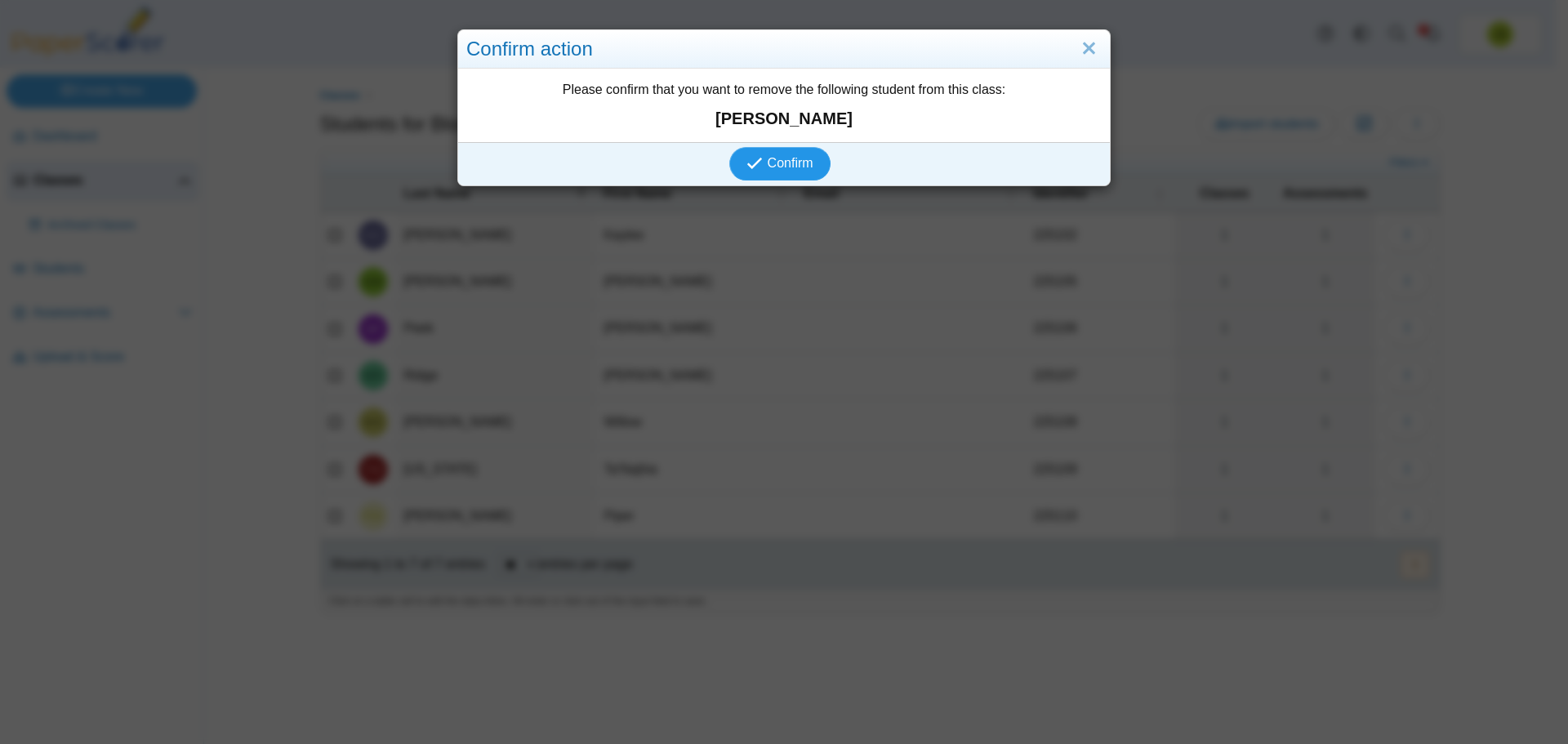
click at [787, 168] on span "Confirm" at bounding box center [791, 163] width 46 height 14
